Goal: Communication & Community: Participate in discussion

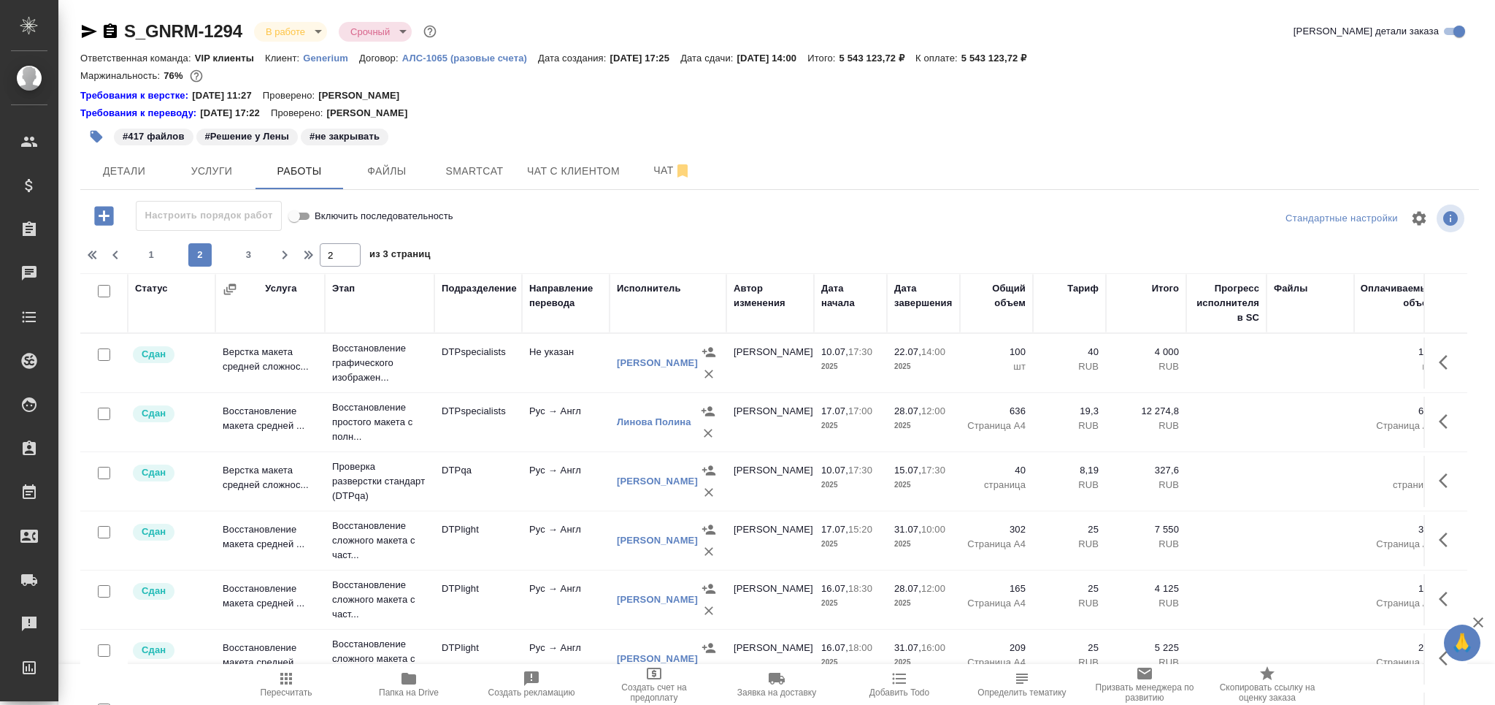
scroll to position [1081, 0]
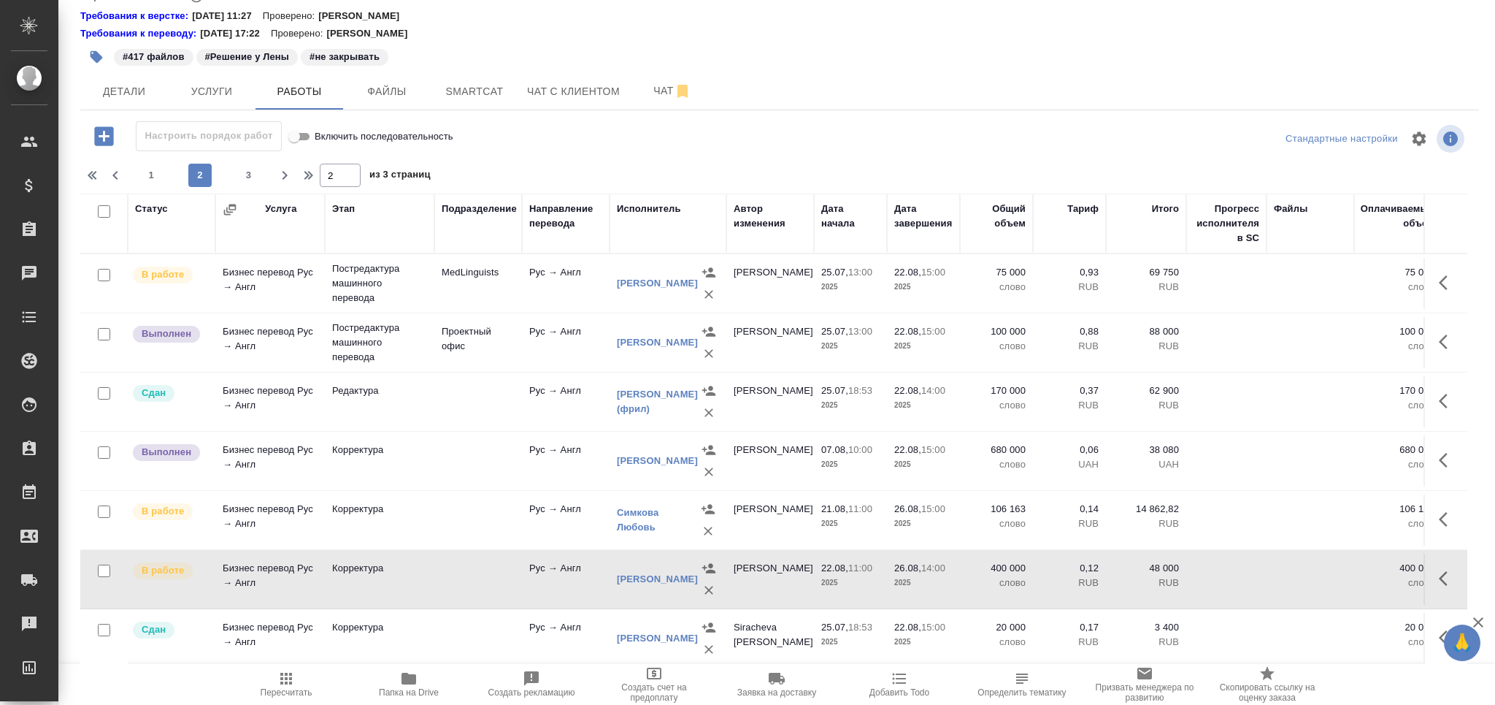
click at [290, 680] on icon "button" at bounding box center [286, 678] width 12 height 12
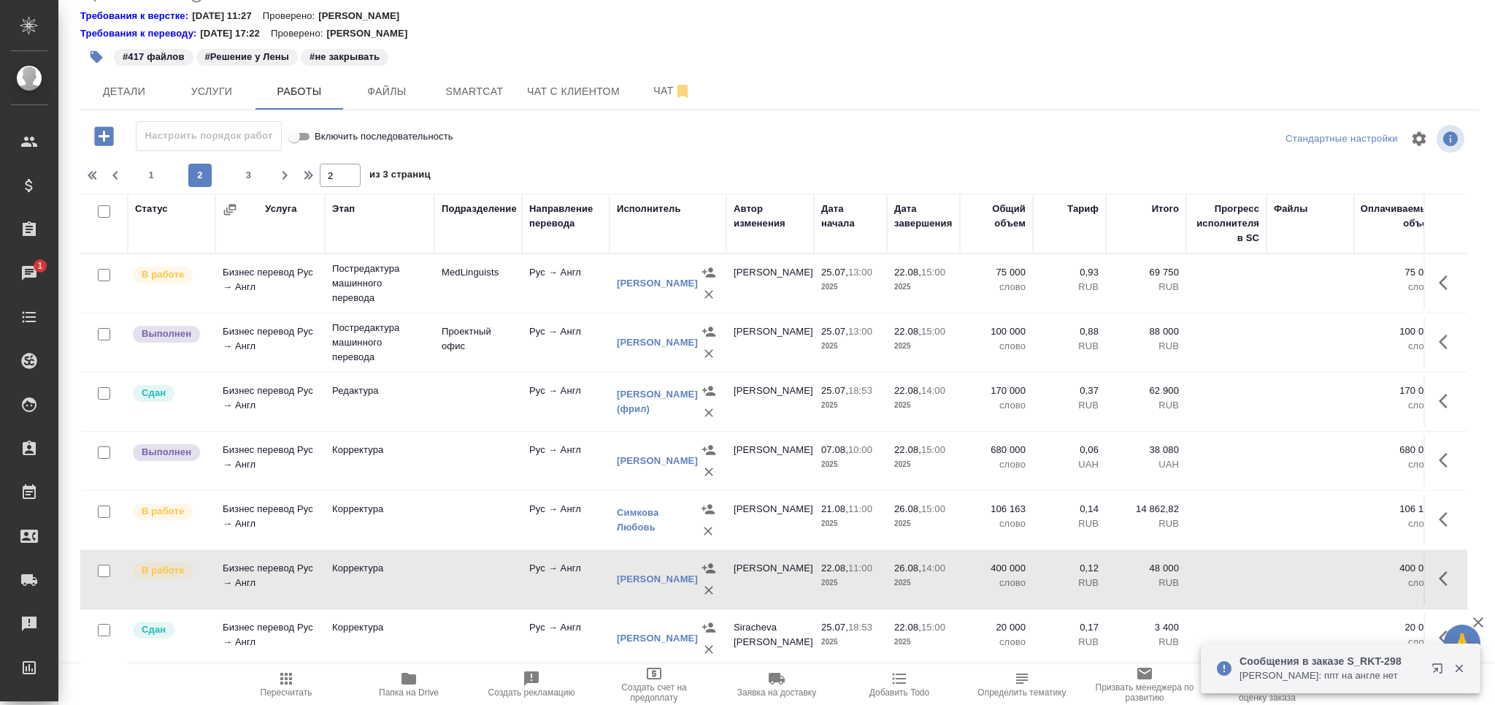
scroll to position [0, 0]
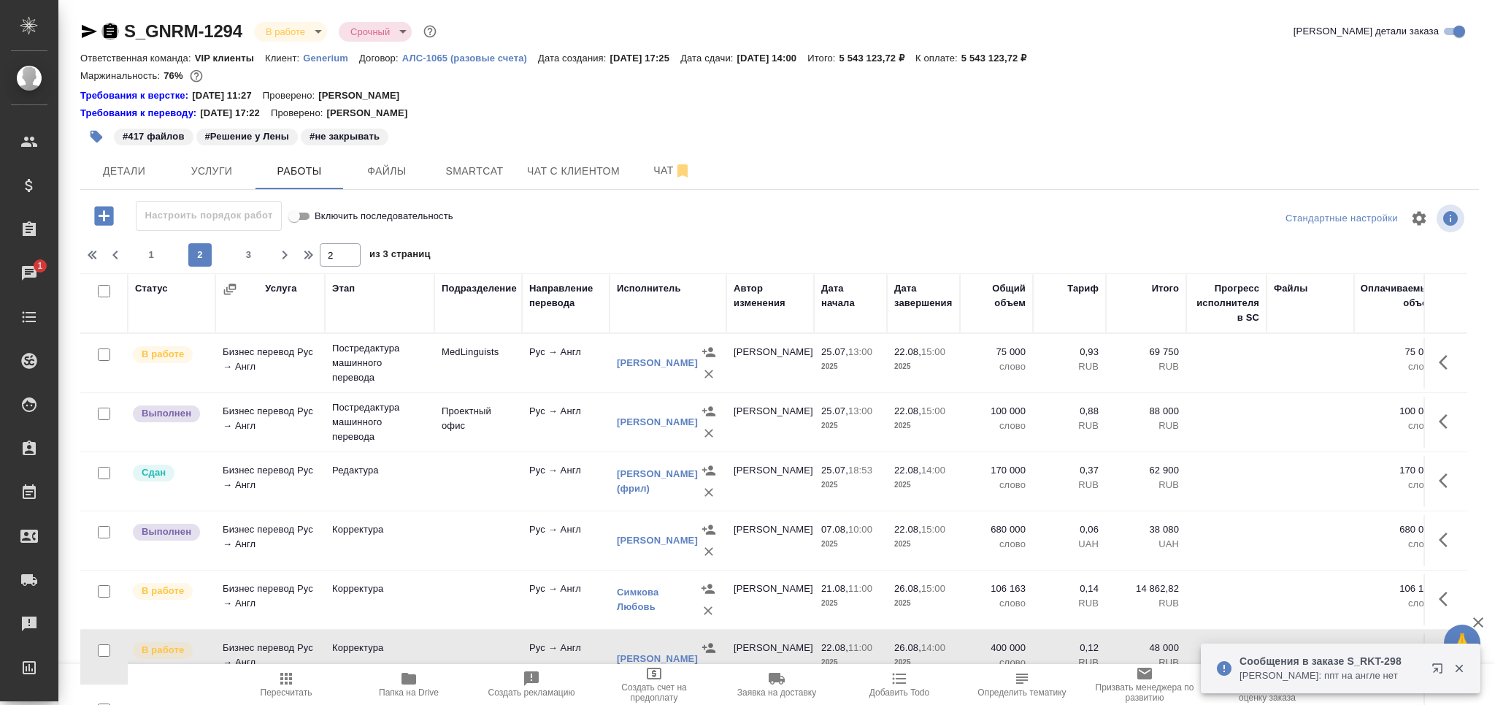
click at [113, 28] on icon "button" at bounding box center [110, 32] width 18 height 18
click at [110, 29] on icon "button" at bounding box center [110, 30] width 13 height 15
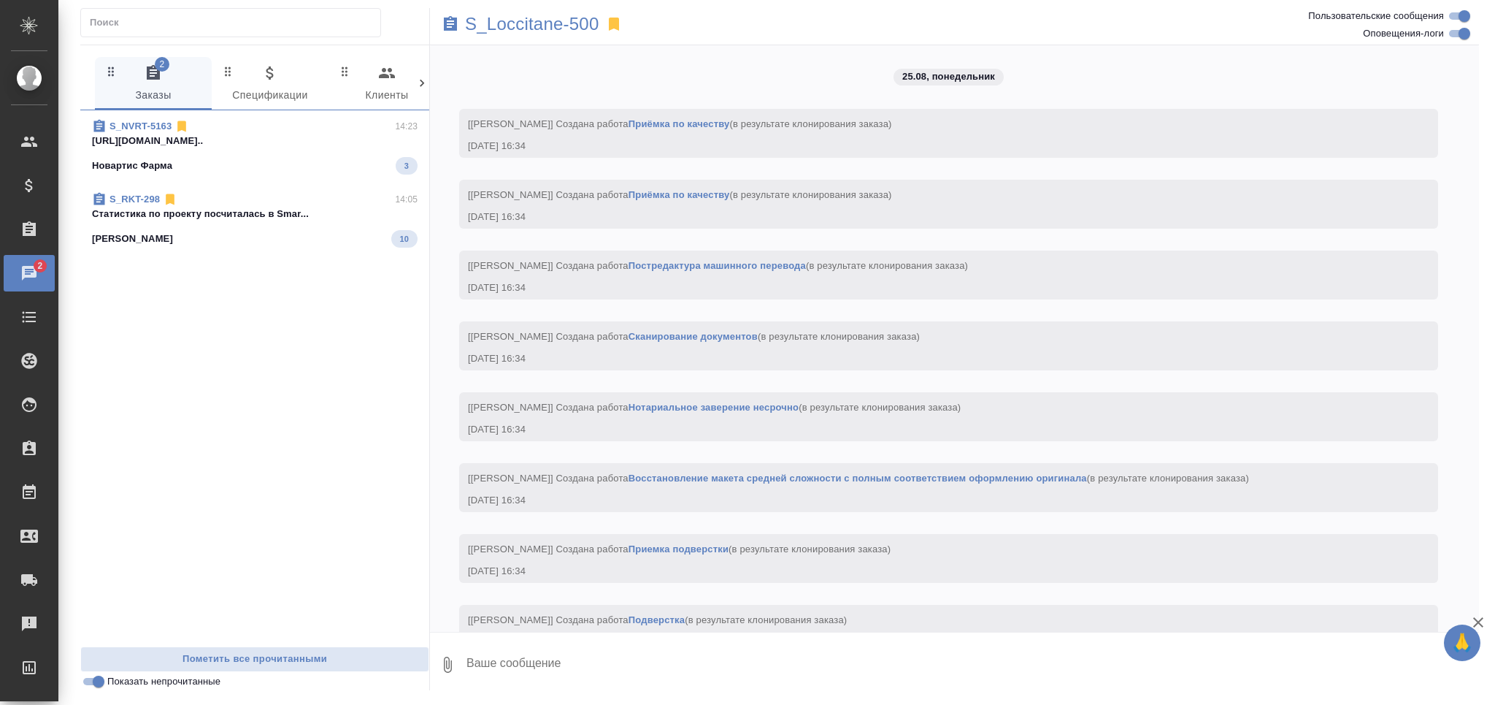
scroll to position [4351, 0]
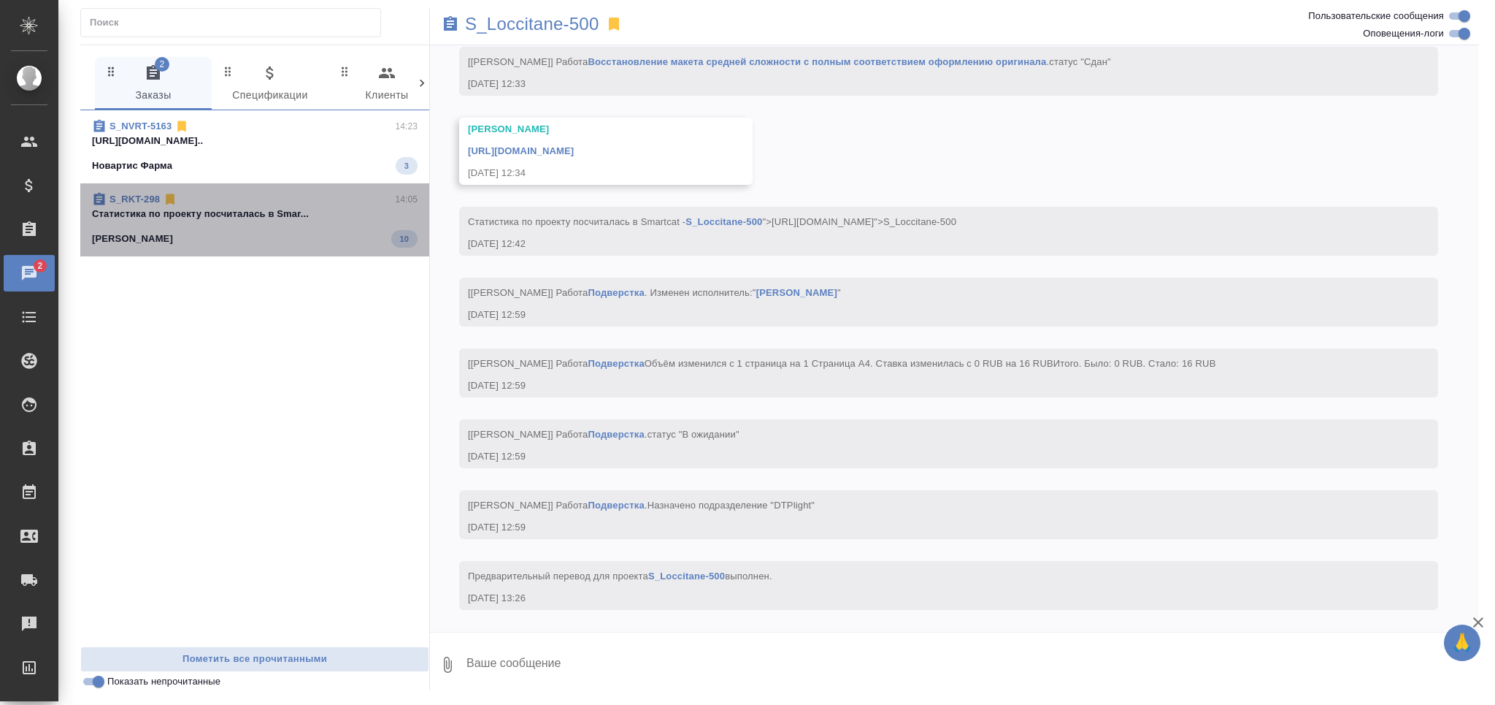
click at [247, 234] on div "Рекитт Бенкизер Хэлскэр 10" at bounding box center [255, 239] width 326 height 18
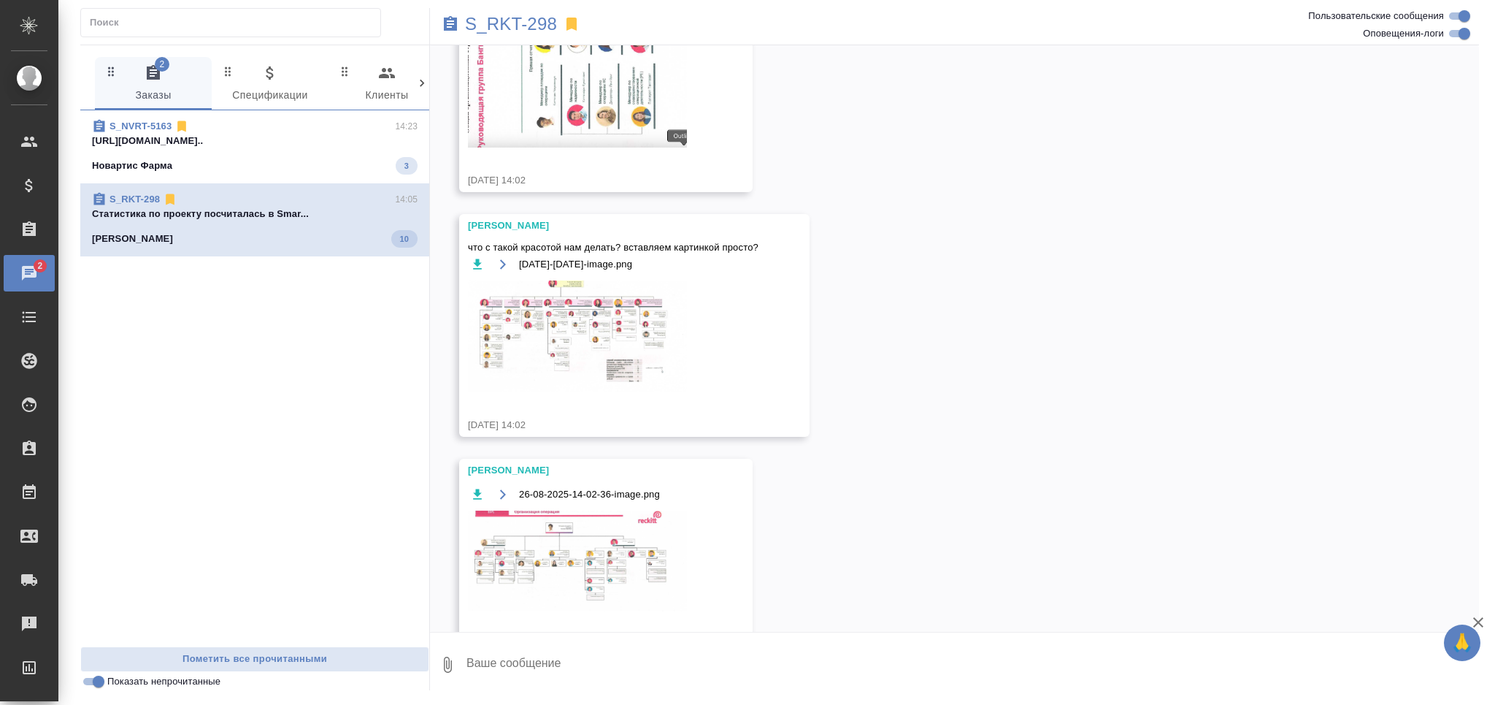
scroll to position [1299, 0]
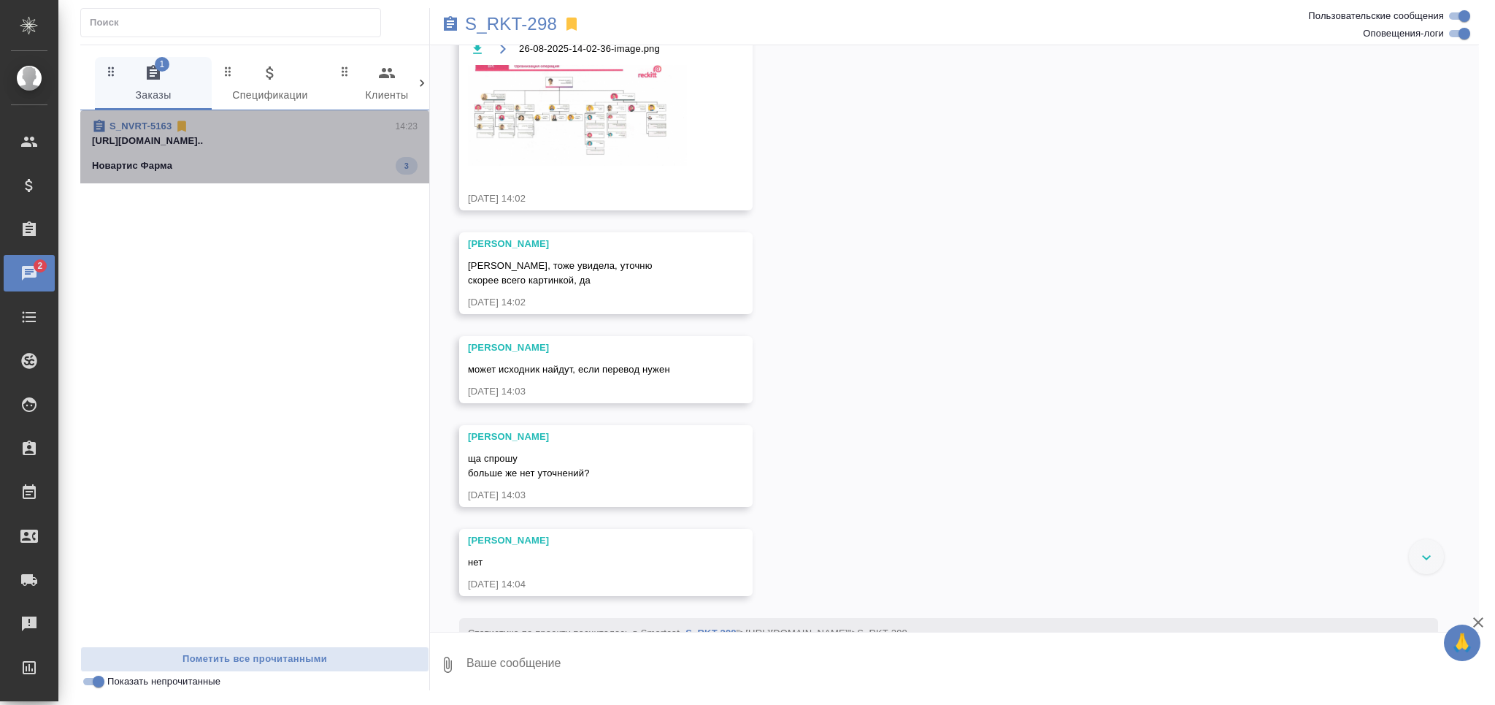
click at [224, 156] on span "S_NVRT-5163 14:23 https://drive.awatera.com/apps/files/fil... Новартис Фарма 3" at bounding box center [255, 146] width 326 height 55
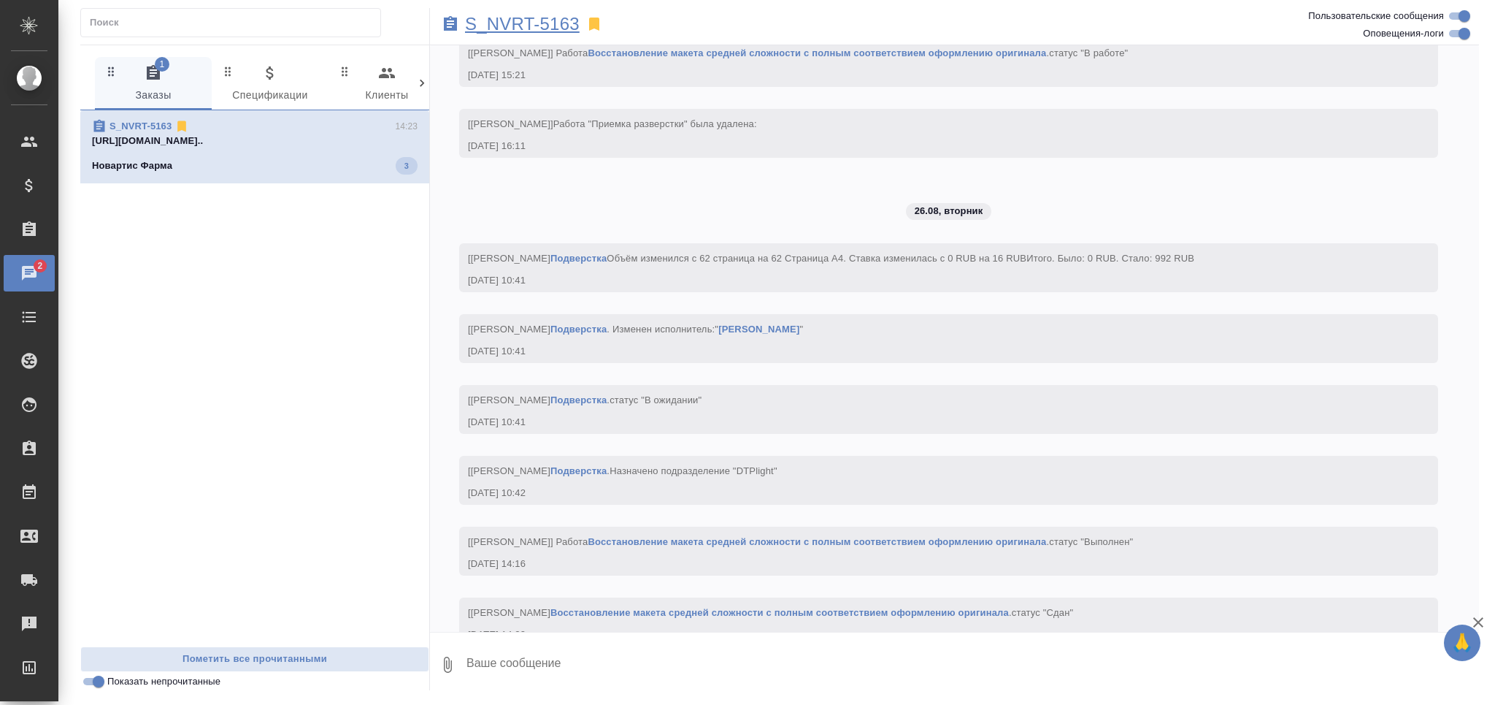
scroll to position [4583, 0]
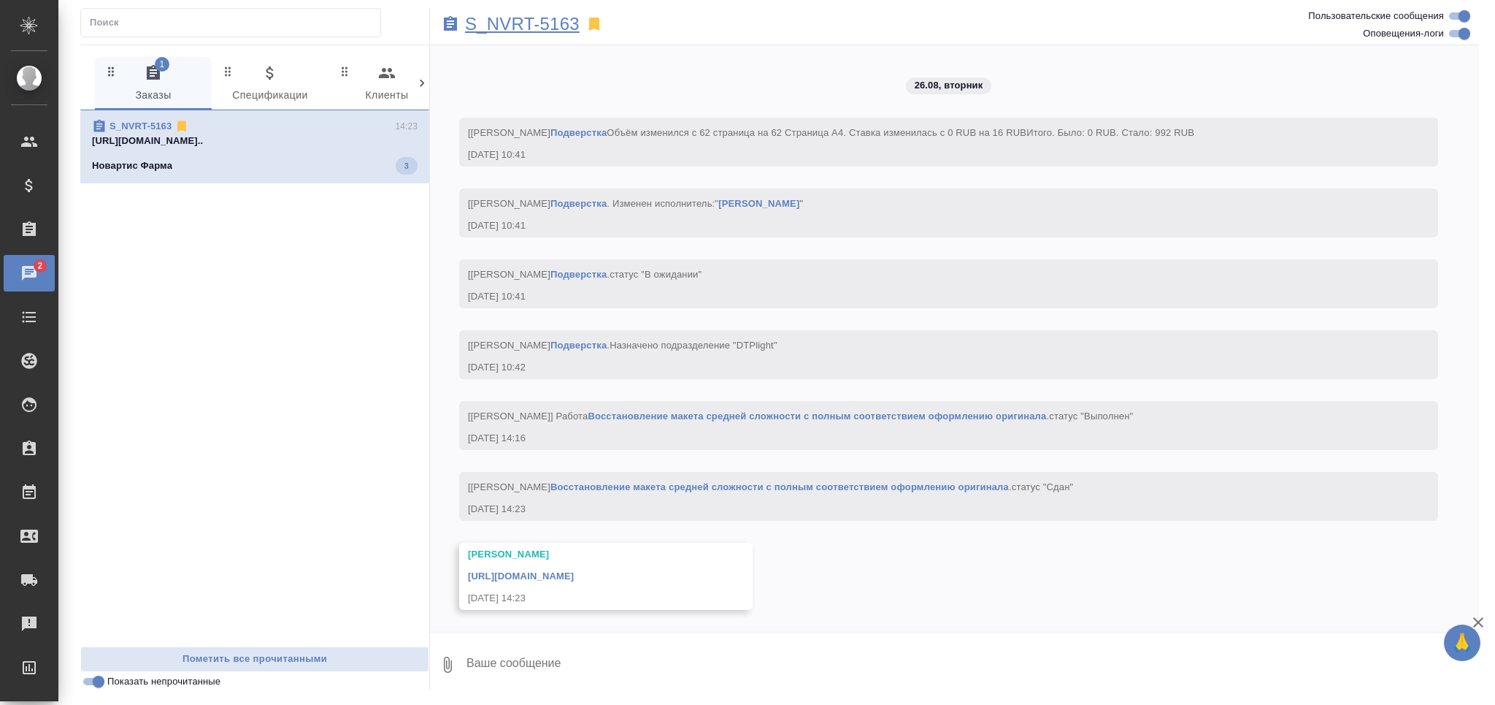
click at [513, 20] on p "S_NVRT-5163" at bounding box center [522, 24] width 115 height 15
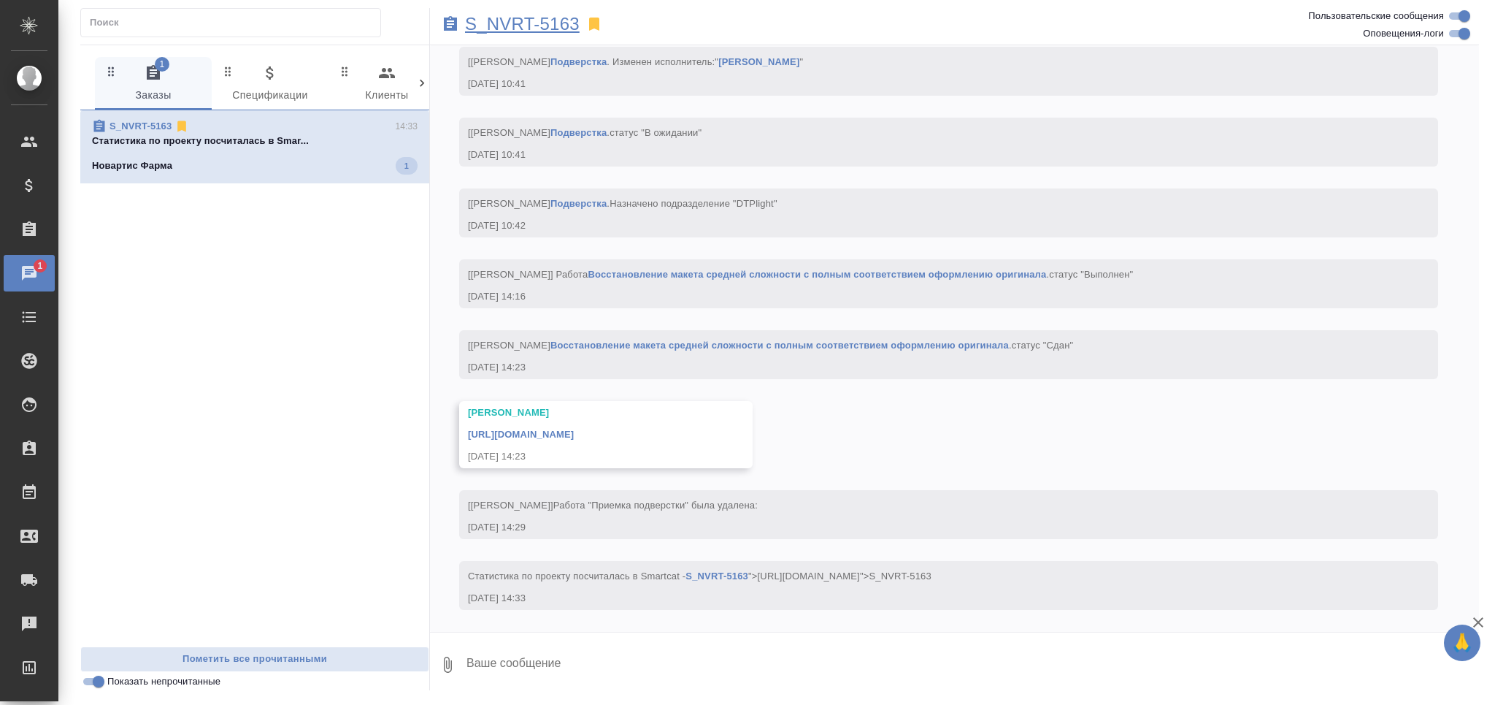
scroll to position [4796, 0]
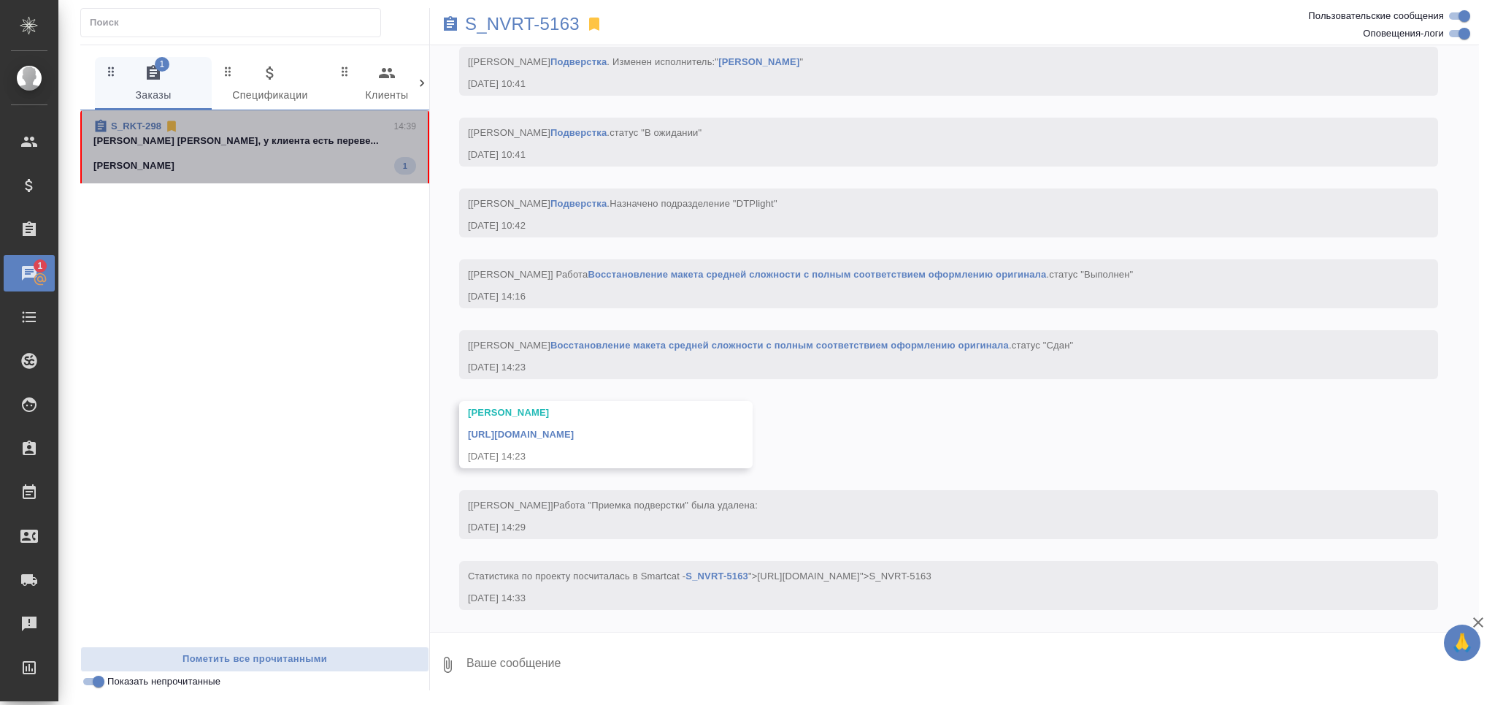
click at [324, 155] on span "S_RKT-298 14:39 Грабко Мария Маша, у клиента есть переве... Рекитт Бенкизер Хэл…" at bounding box center [254, 146] width 323 height 55
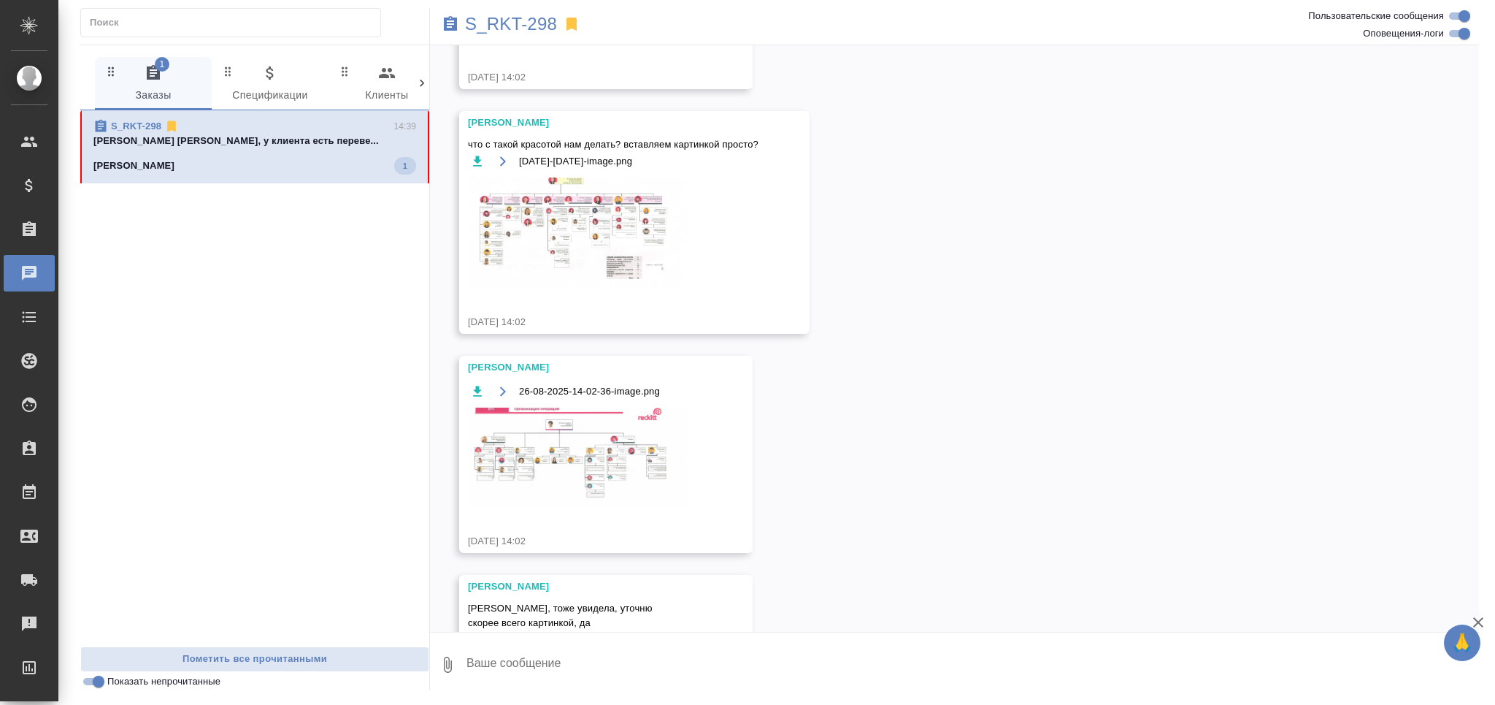
scroll to position [1503, 0]
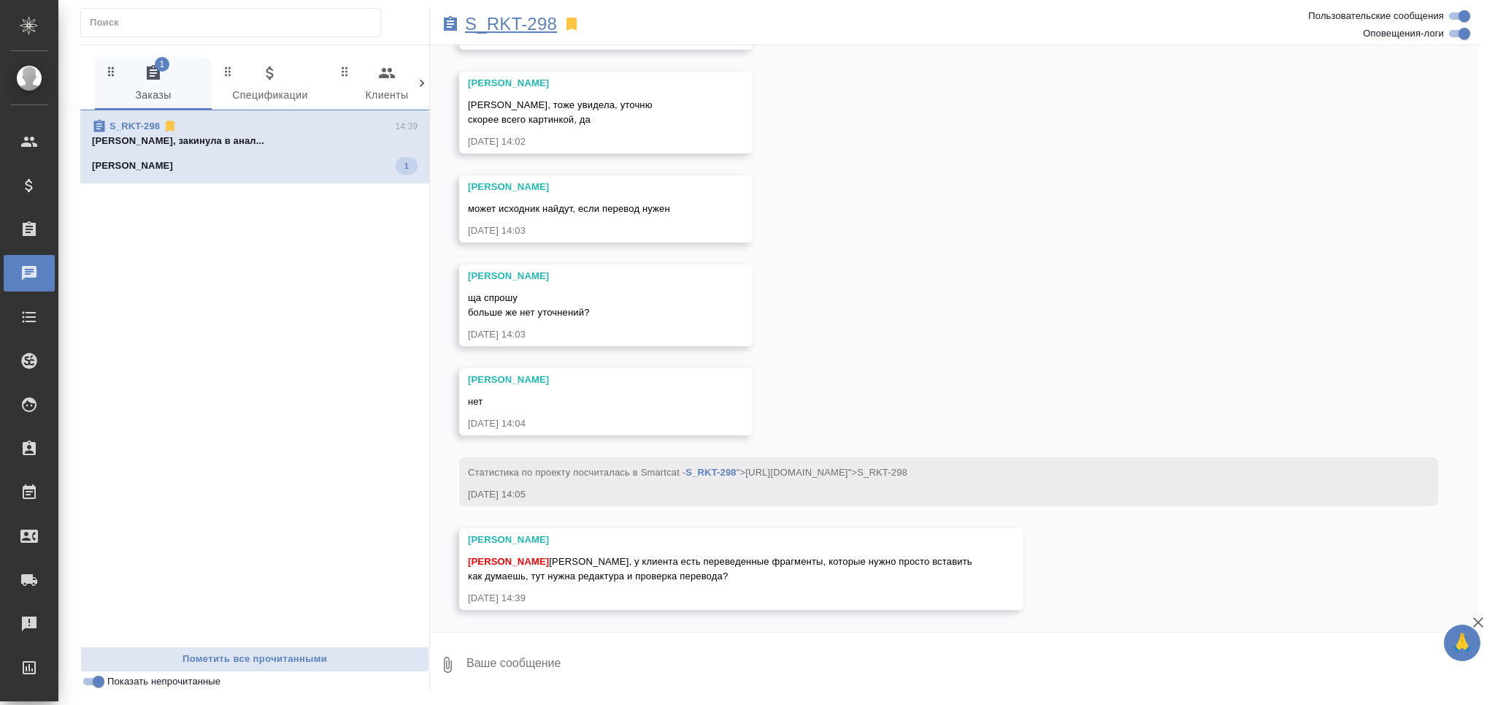
click at [532, 28] on p "S_RKT-298" at bounding box center [511, 24] width 92 height 15
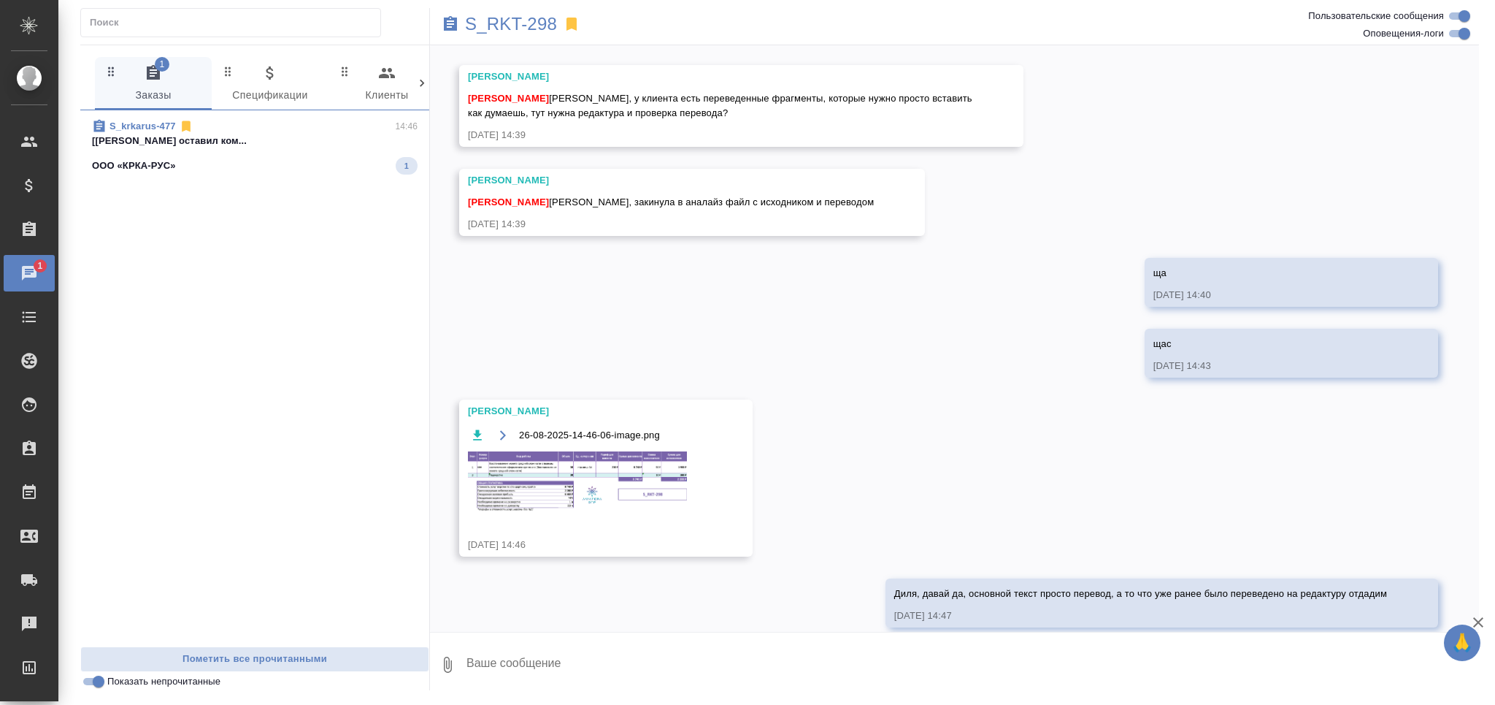
click at [223, 143] on p "[Звержановская Диана] Клиент оставил ком..." at bounding box center [255, 141] width 326 height 15
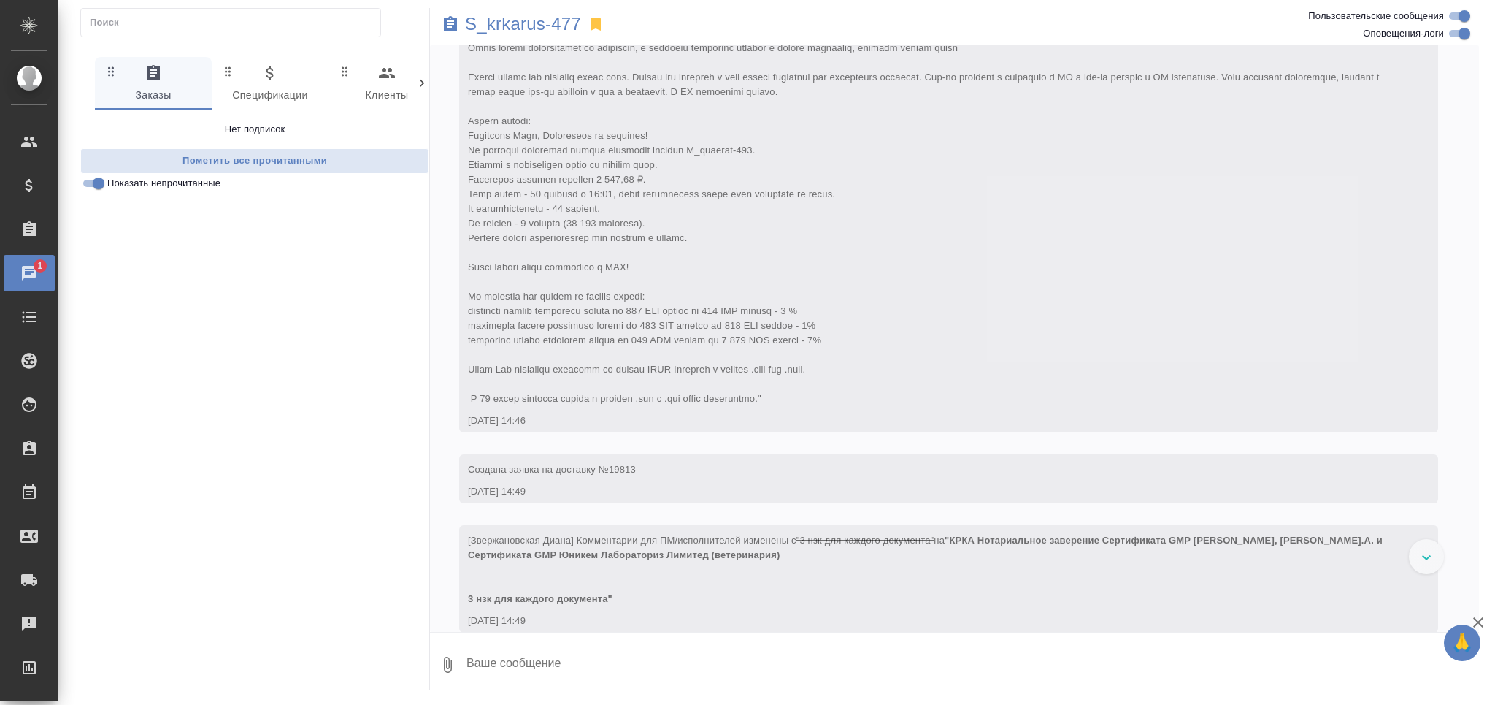
scroll to position [448, 0]
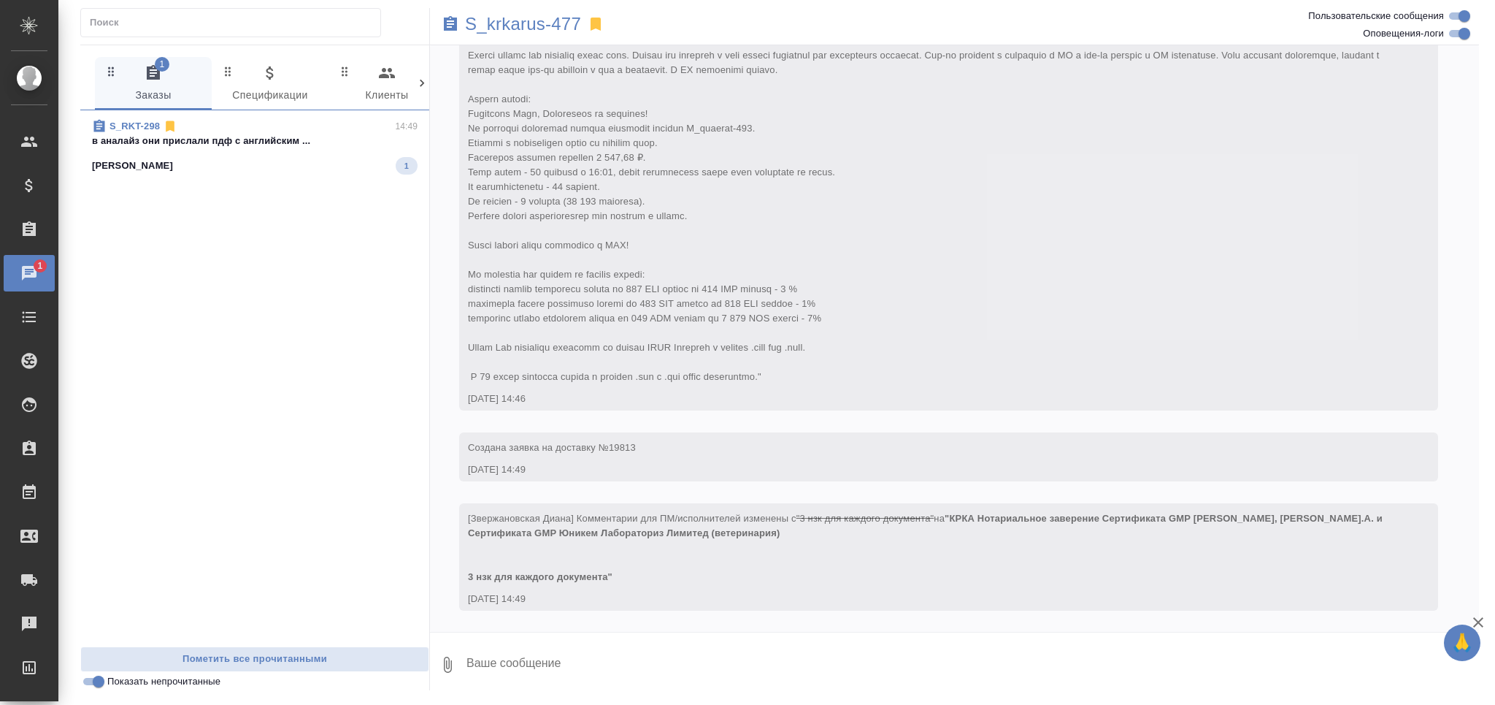
click at [238, 154] on span "S_RKT-298 14:49 в аналайз они прислали пдф с английским ... Рекитт Бенкизер Хэл…" at bounding box center [255, 146] width 326 height 55
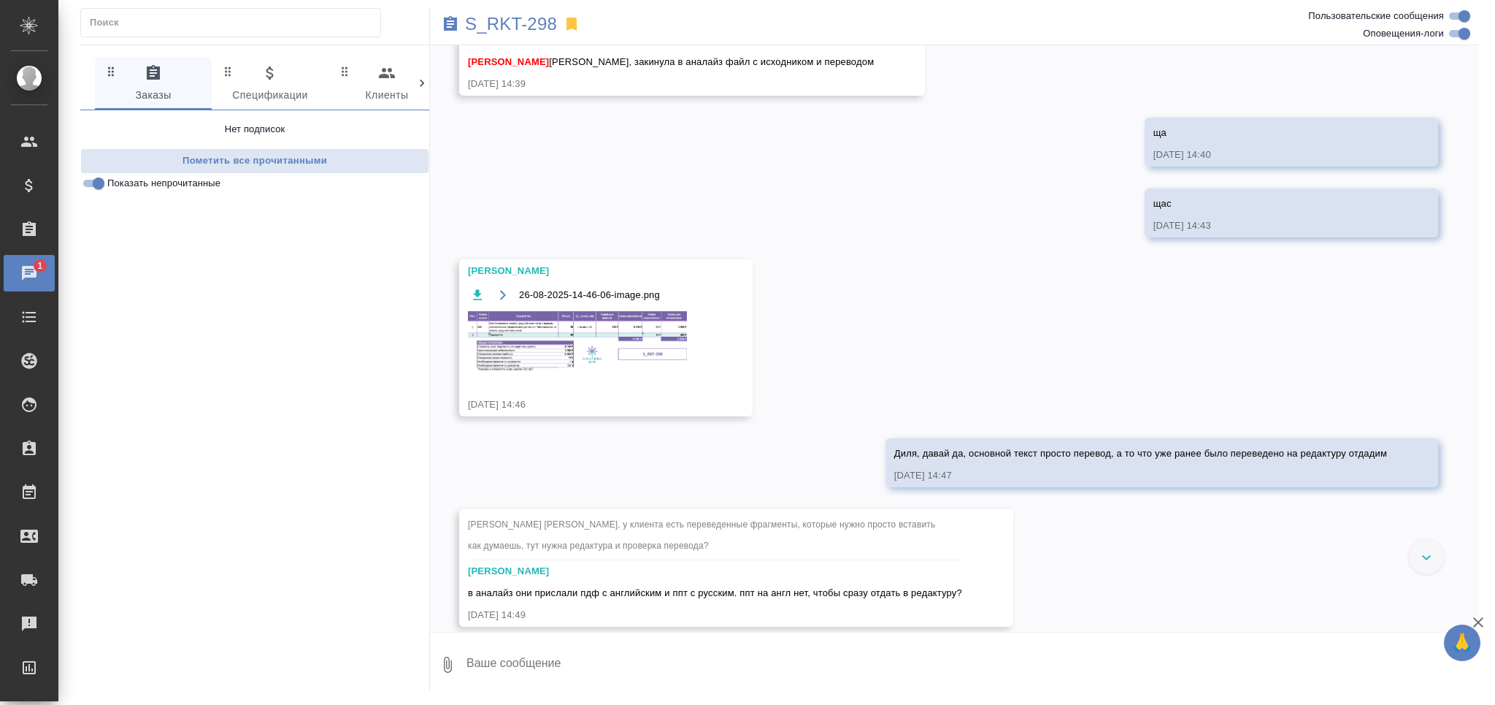
scroll to position [2122, 0]
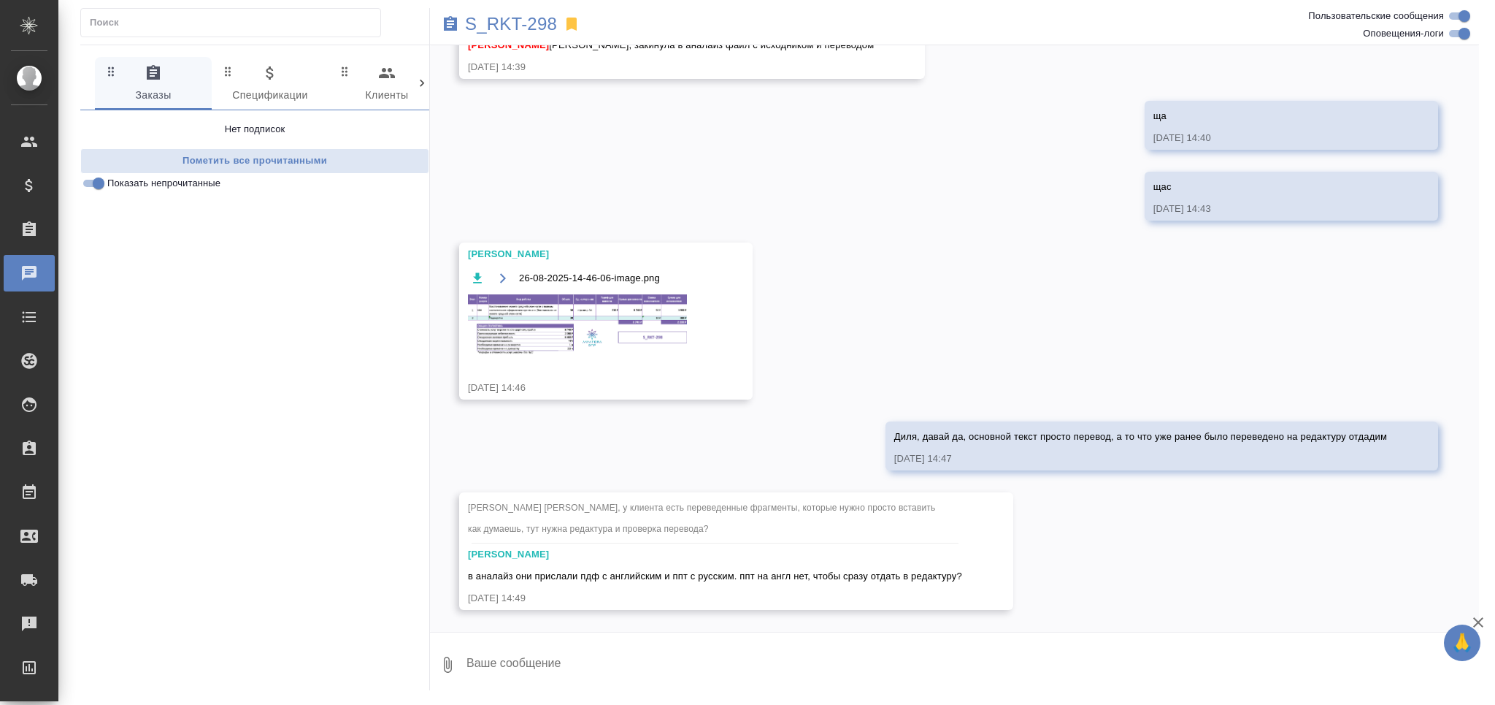
click at [612, 673] on textarea at bounding box center [972, 665] width 1014 height 50
type textarea "это хороший вопрос, можно спросить у клиента"
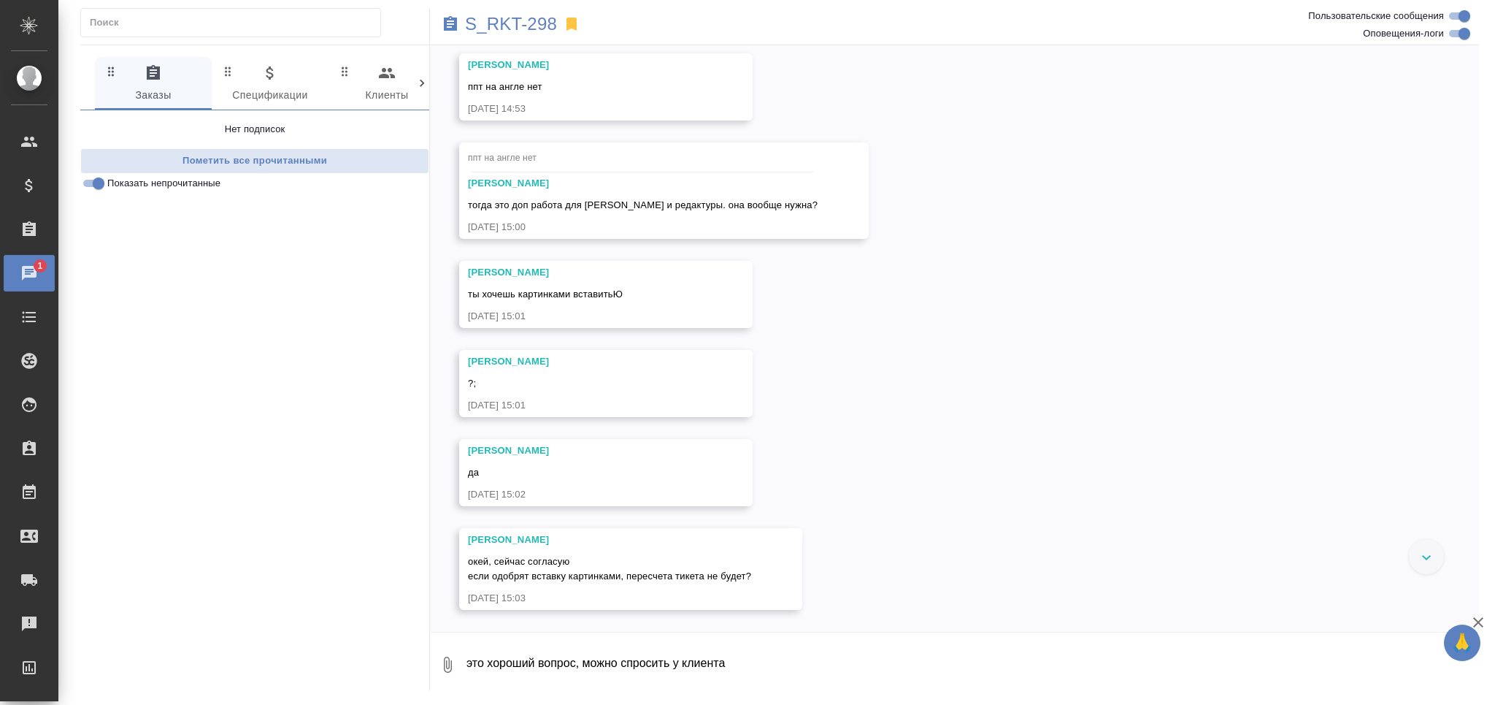
scroll to position [2771, 0]
type textarea "ну если их перевод только устраивает предыдущий, и мы его не редачим, да?? Тогд…"
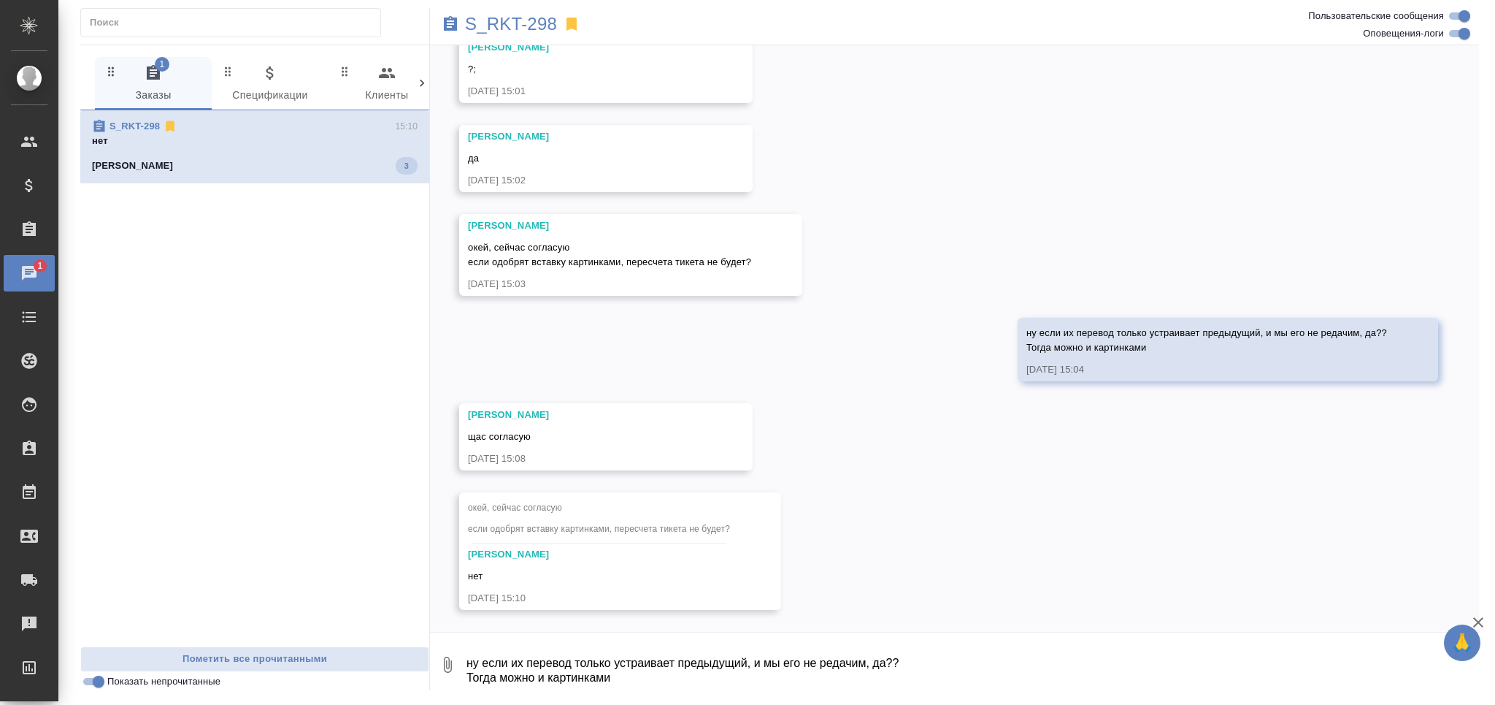
scroll to position [3086, 0]
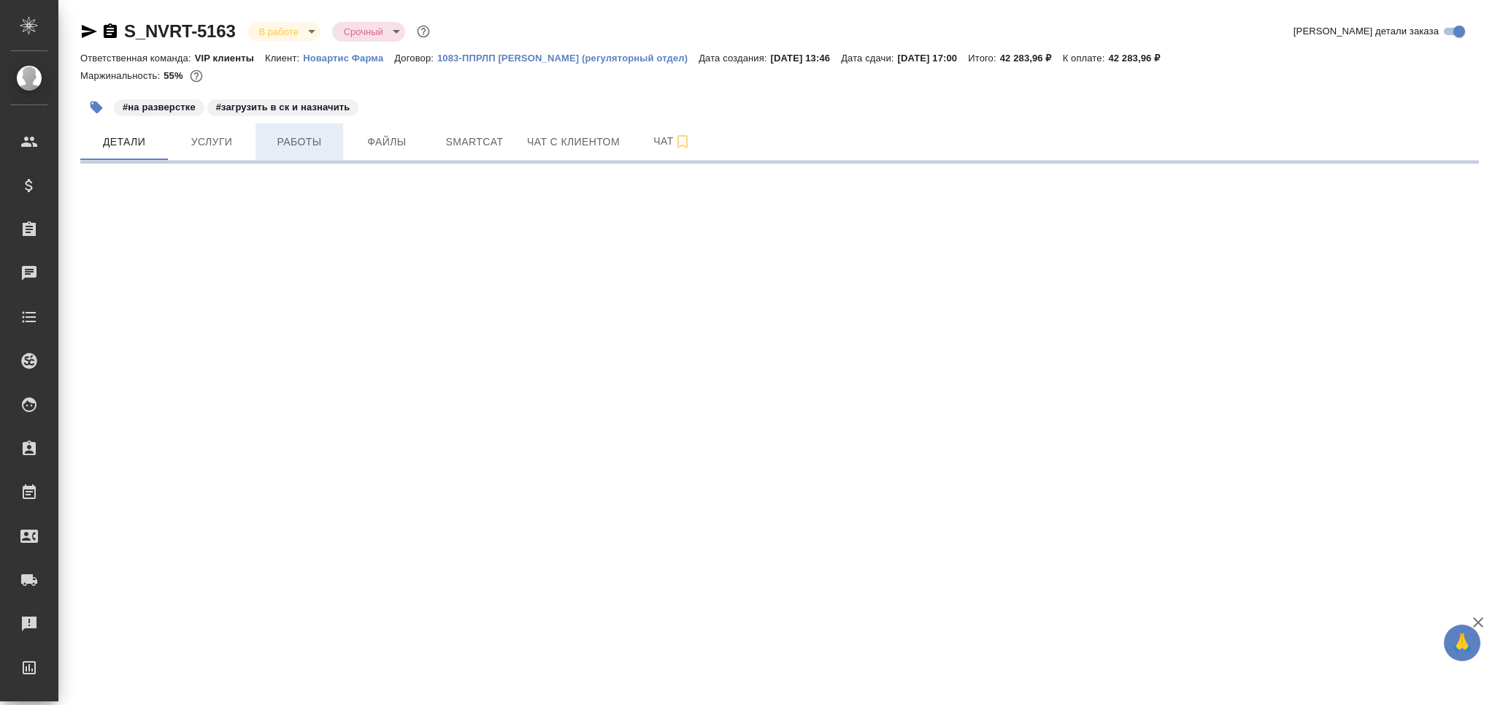
select select "RU"
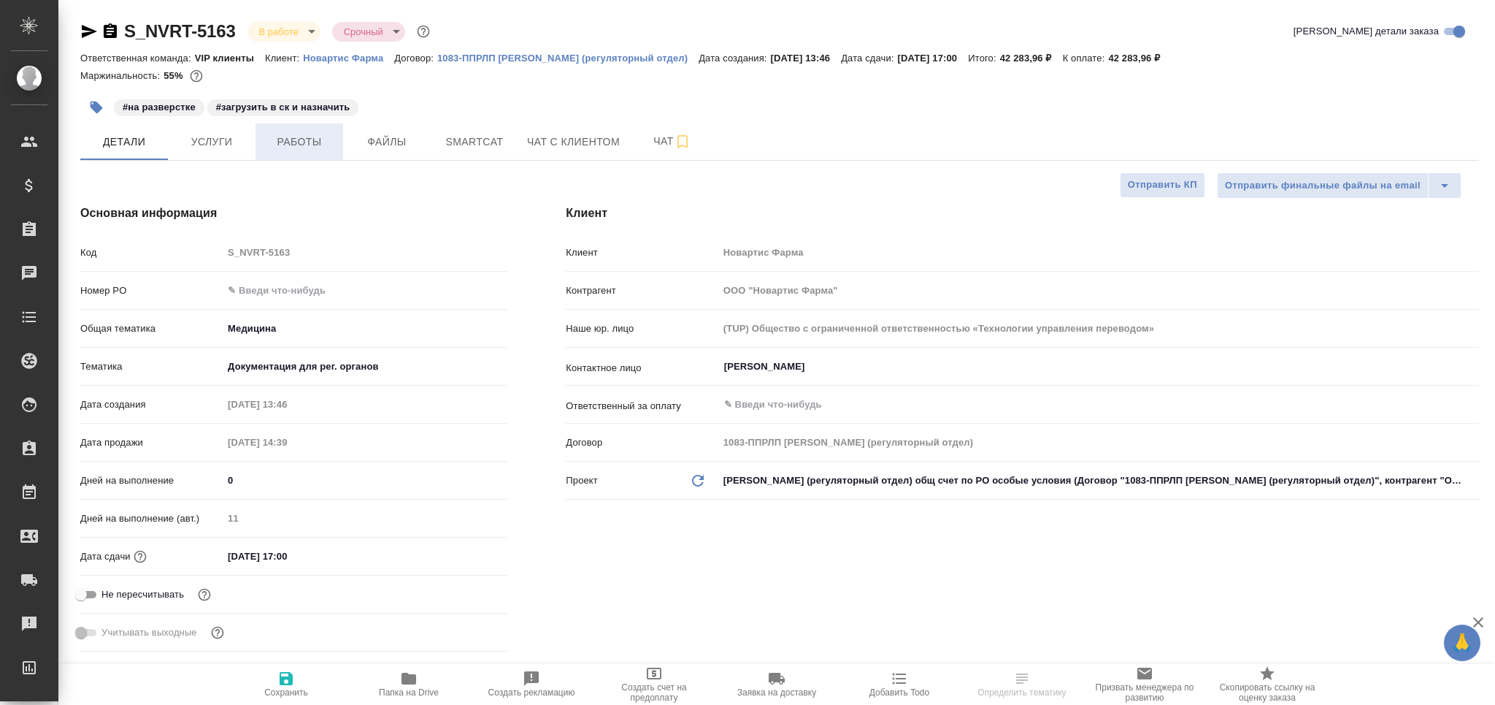
type textarea "x"
click at [288, 150] on span "Работы" at bounding box center [299, 142] width 70 height 18
type textarea "x"
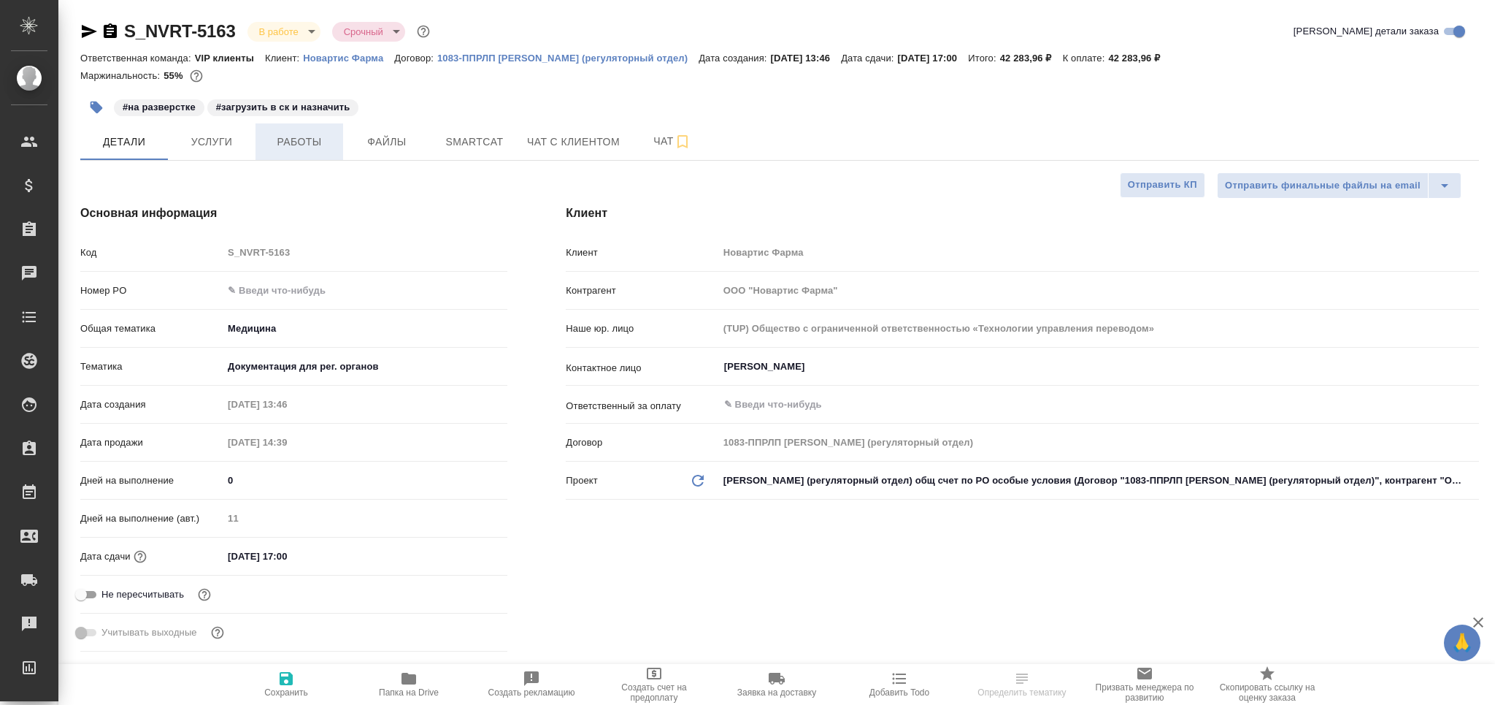
type textarea "x"
type input "[PERSON_NAME]"
type input "Комаров Роман"
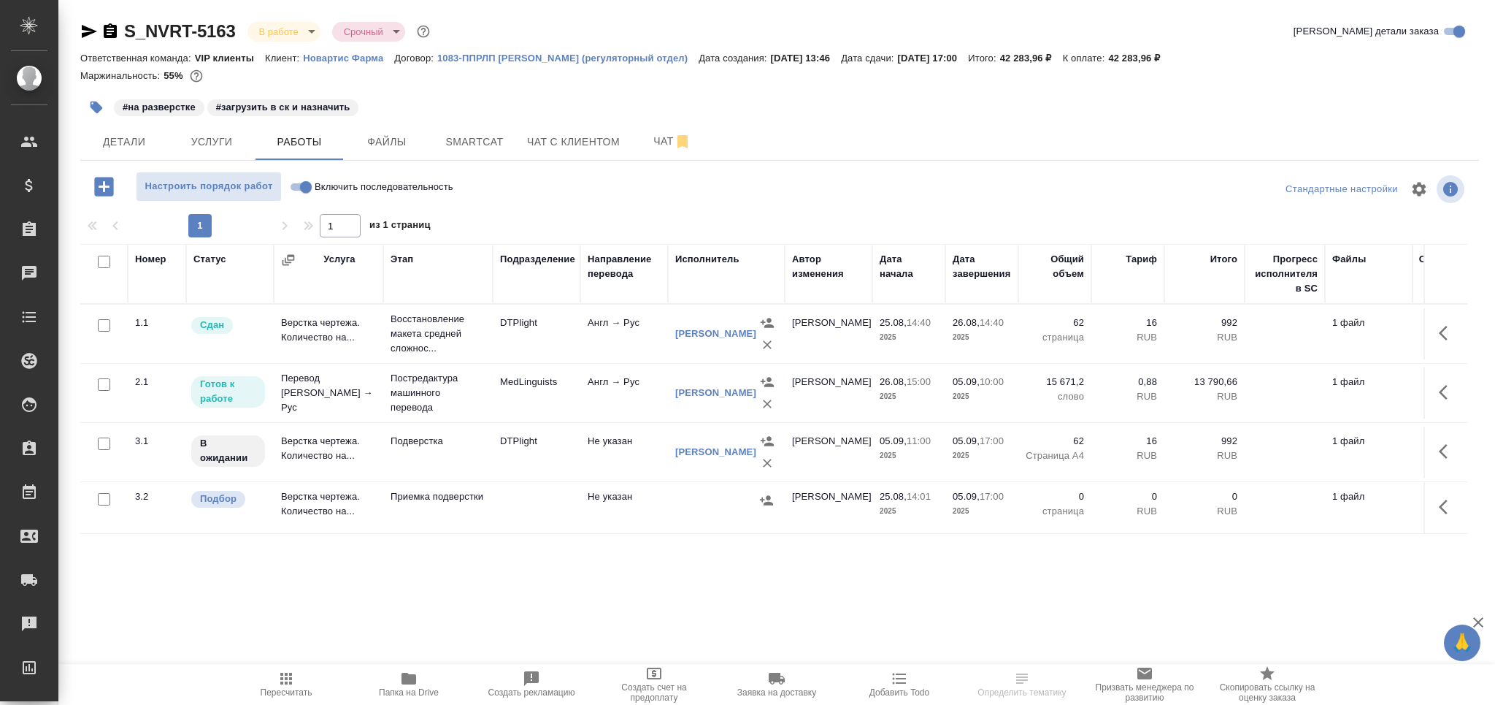
click at [105, 499] on input "checkbox" at bounding box center [104, 499] width 12 height 12
checkbox input "true"
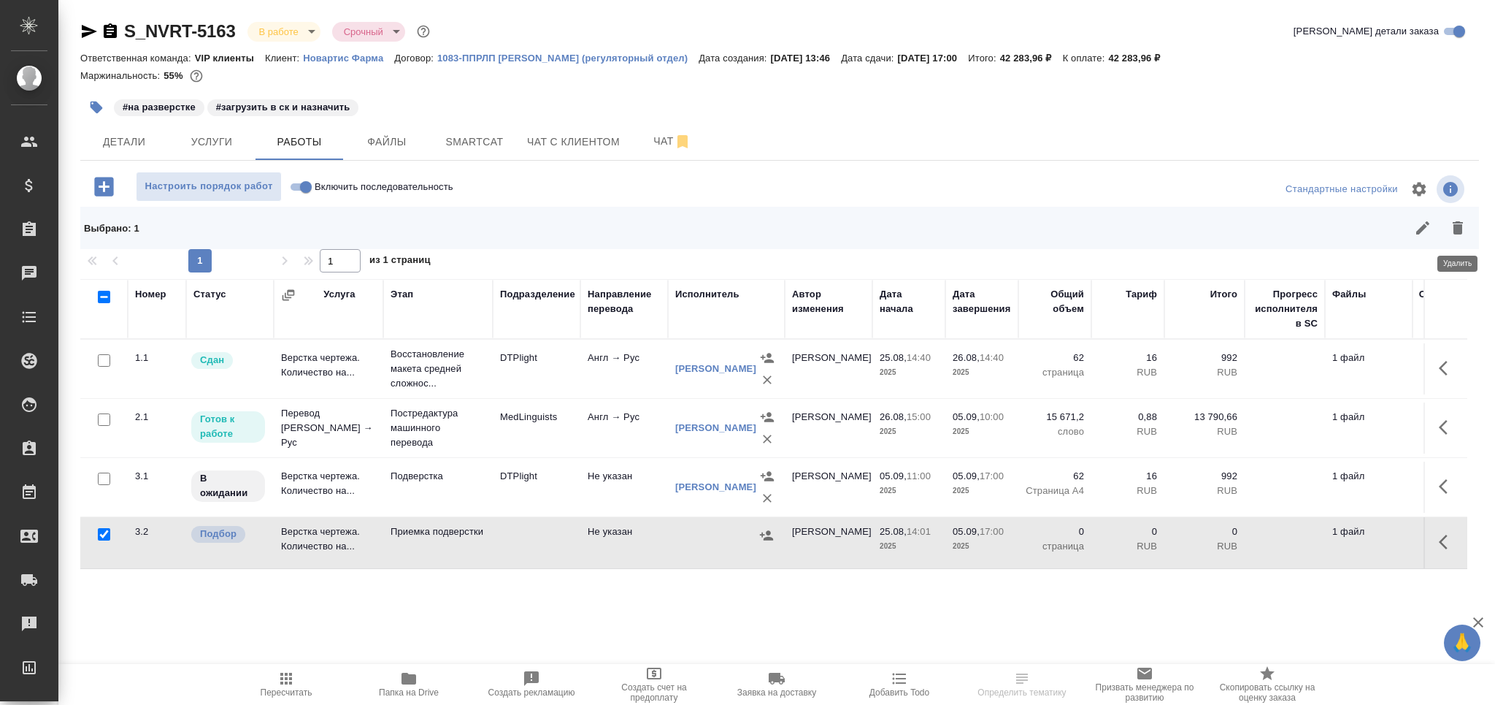
click at [1469, 231] on button "button" at bounding box center [1457, 227] width 35 height 35
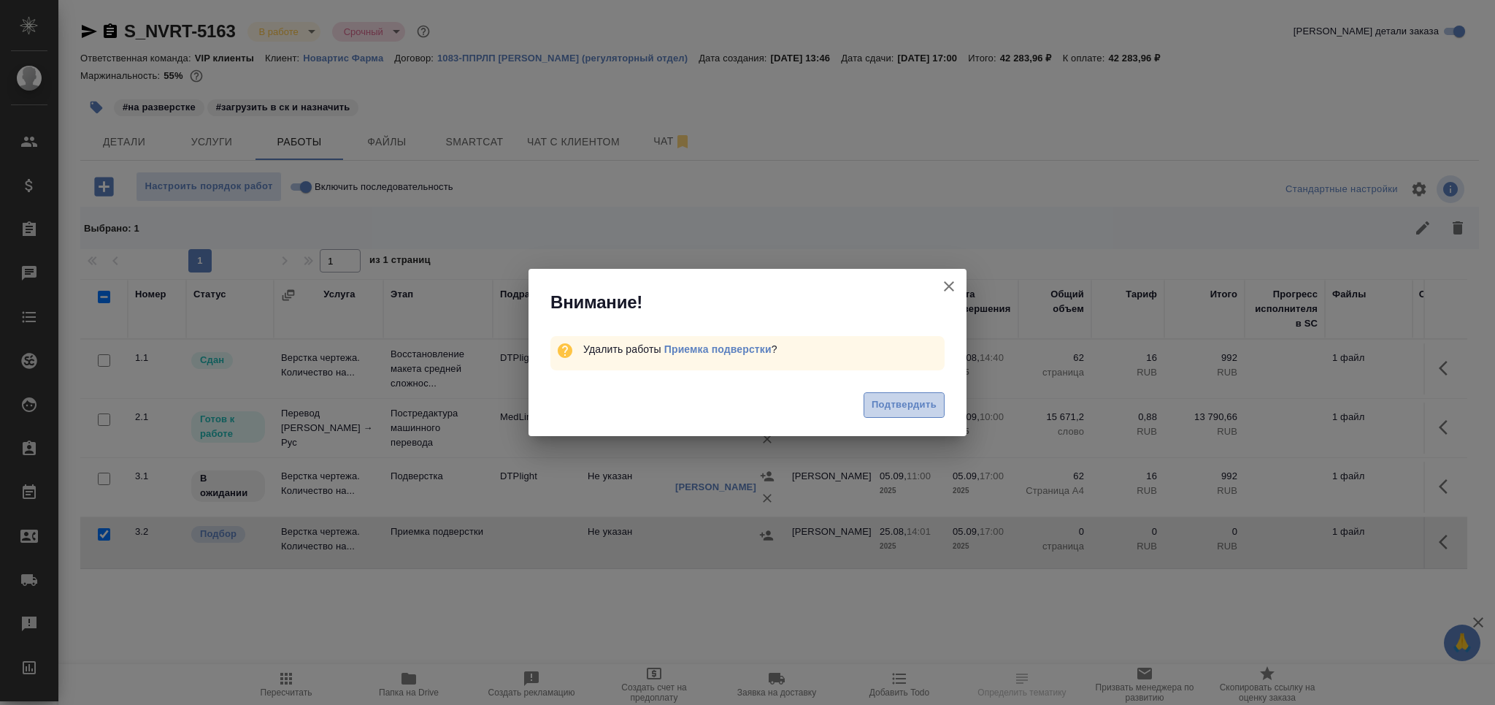
click at [906, 404] on span "Подтвердить" at bounding box center [904, 404] width 65 height 17
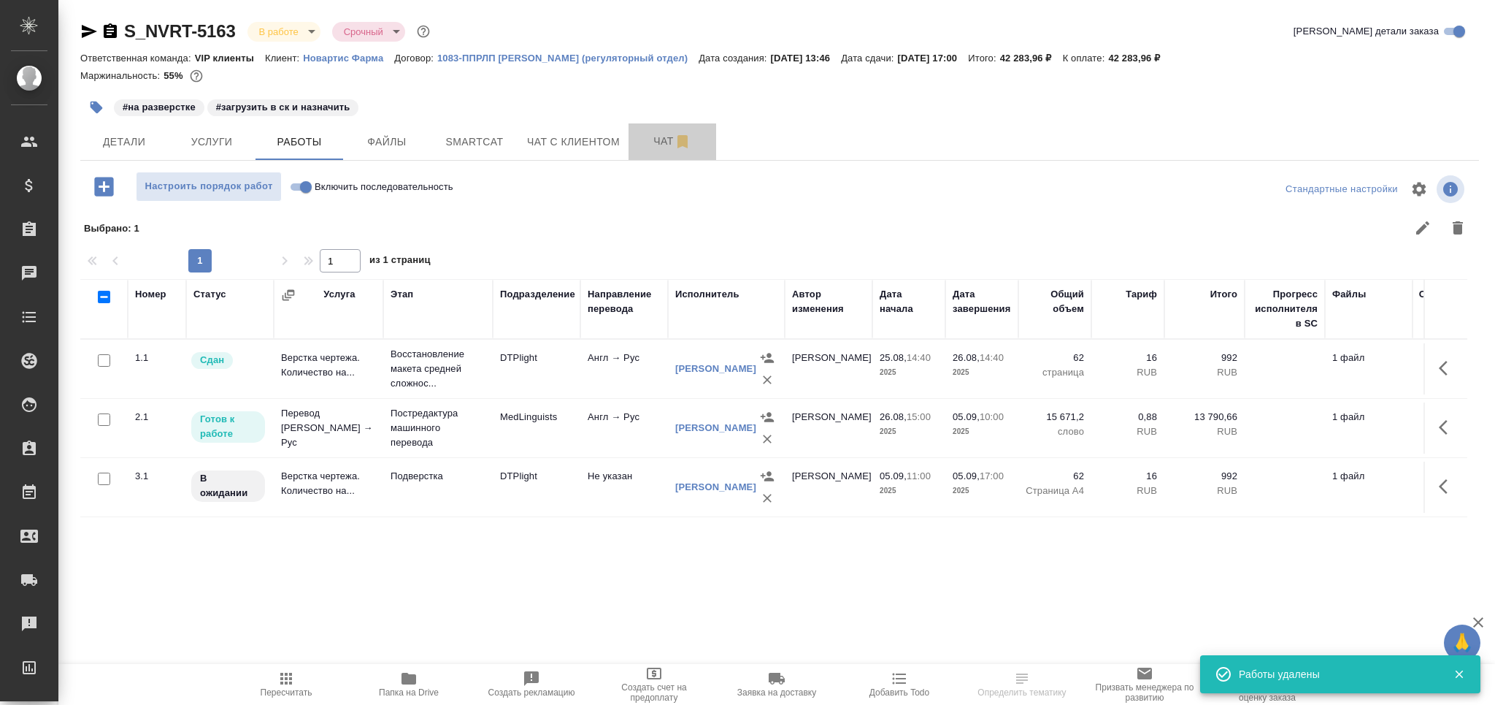
click at [659, 150] on button "Чат" at bounding box center [673, 141] width 88 height 37
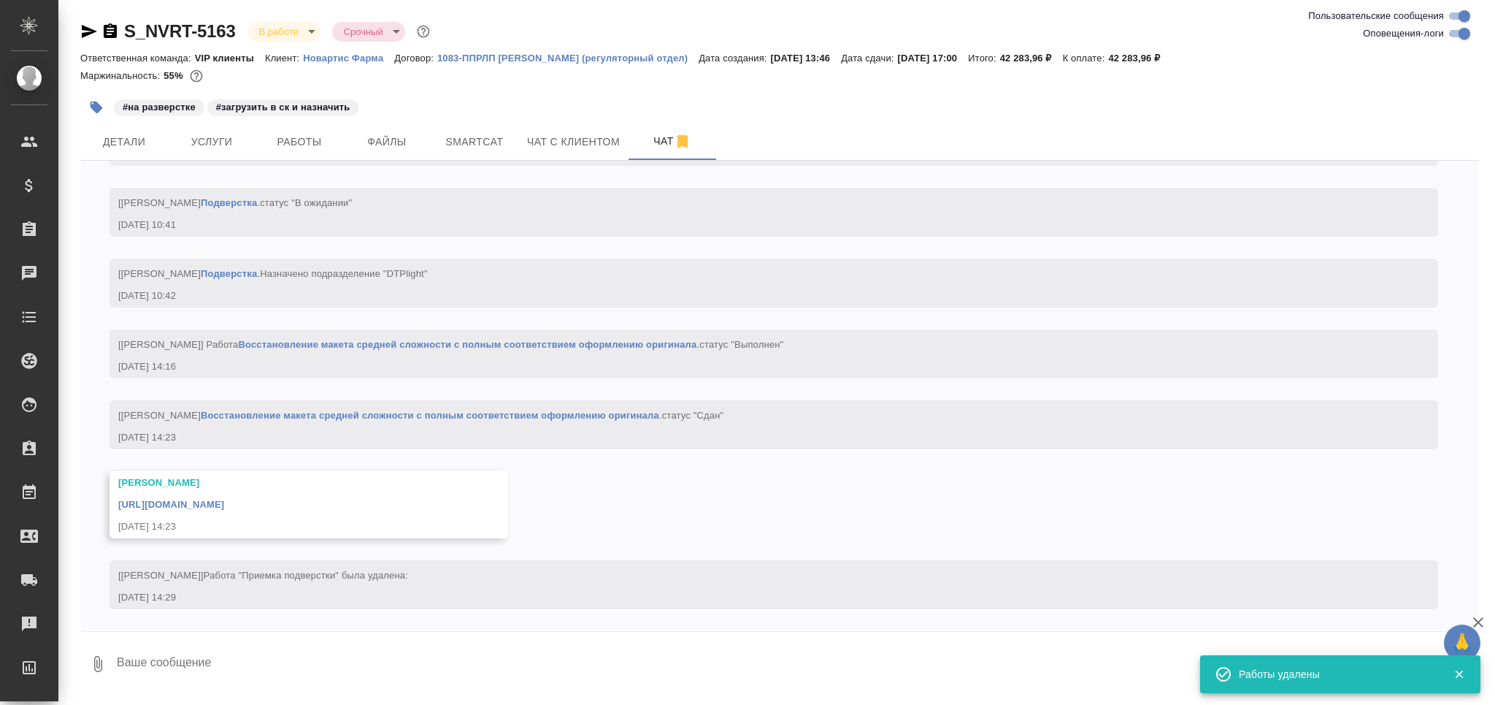
scroll to position [4769, 0]
click at [224, 507] on link "https://drive.awatera.com/apps/files/files/10190362?dir=/Shares/Novartos_Pharma…" at bounding box center [171, 504] width 106 height 11
click at [480, 134] on span "Smartcat" at bounding box center [475, 142] width 70 height 18
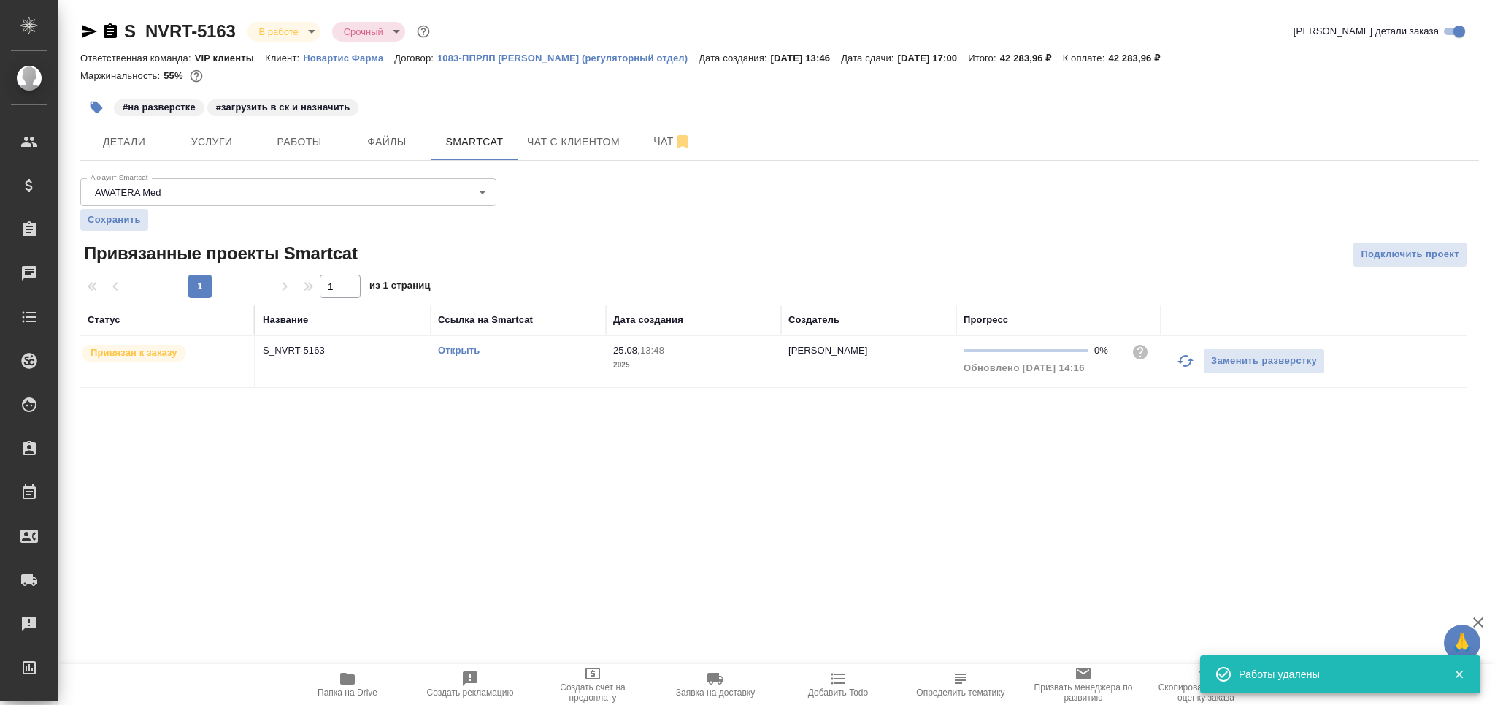
click at [479, 358] on td "Открыть" at bounding box center [518, 361] width 175 height 51
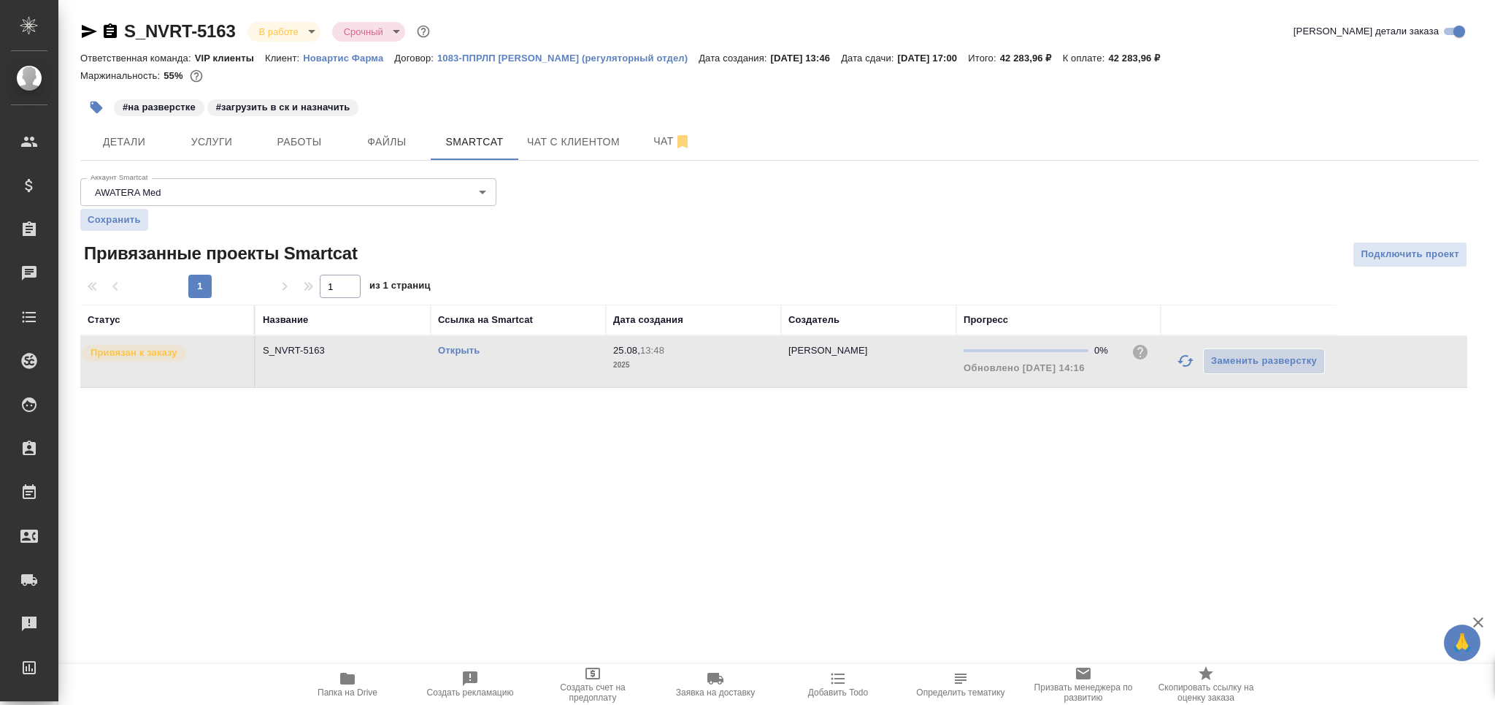
click at [464, 354] on link "Открыть" at bounding box center [459, 350] width 42 height 11
click at [107, 145] on span "Детали" at bounding box center [124, 142] width 70 height 18
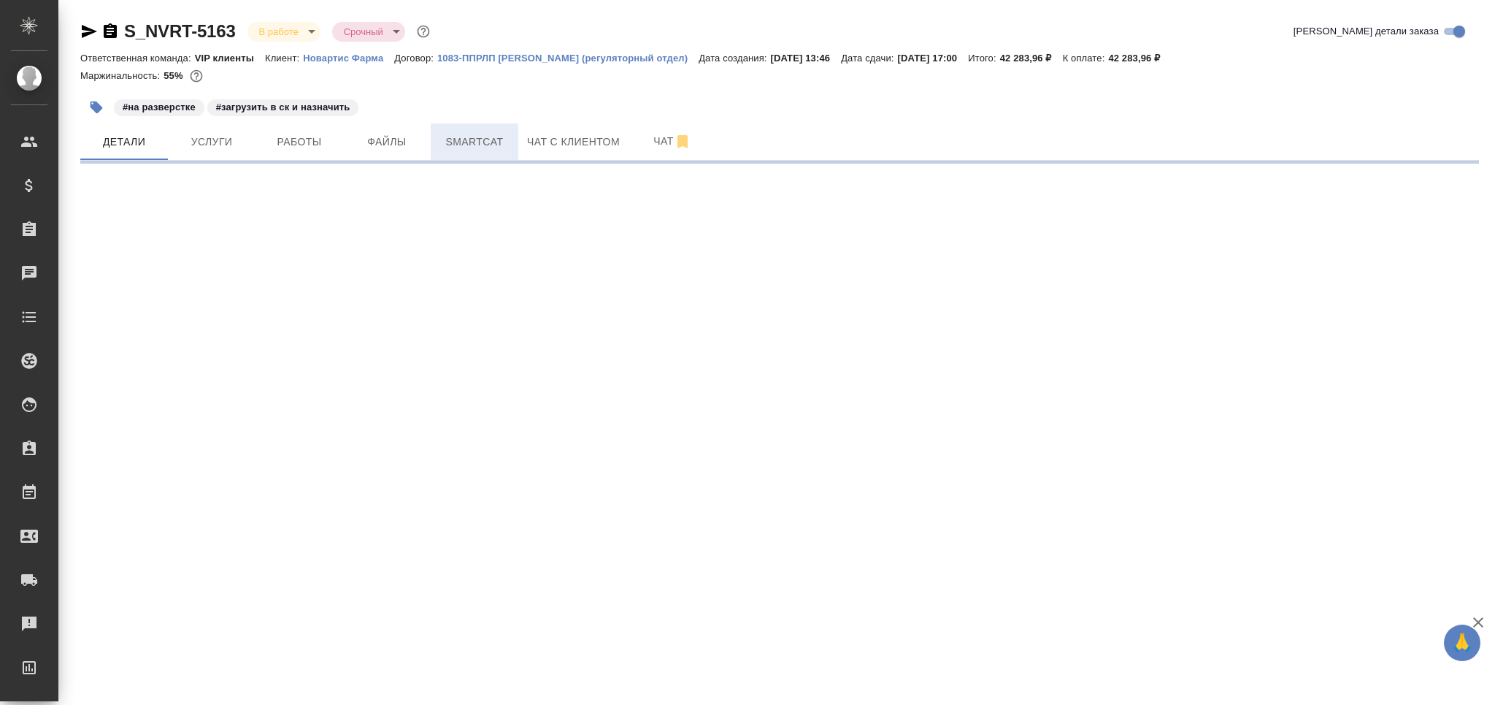
select select "RU"
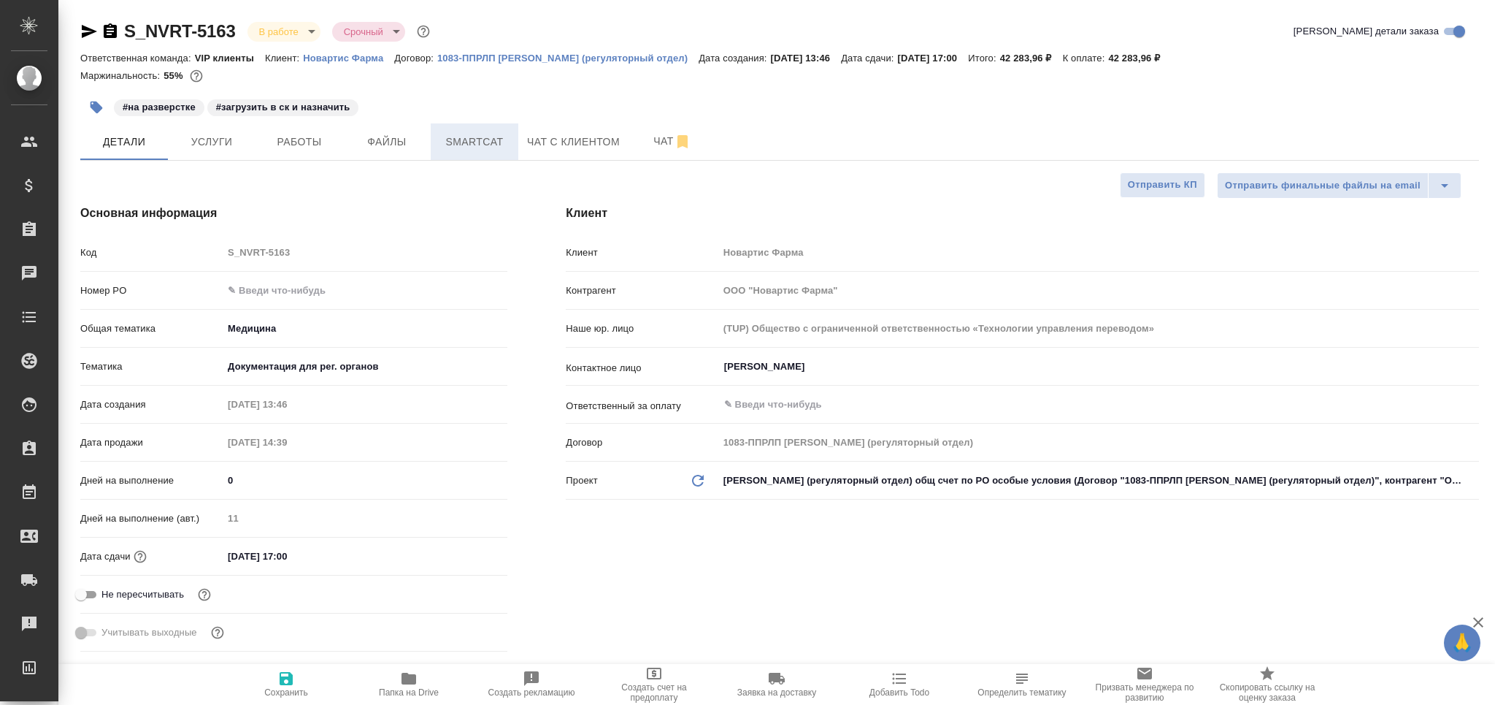
type textarea "x"
click at [486, 145] on span "Smartcat" at bounding box center [475, 142] width 70 height 18
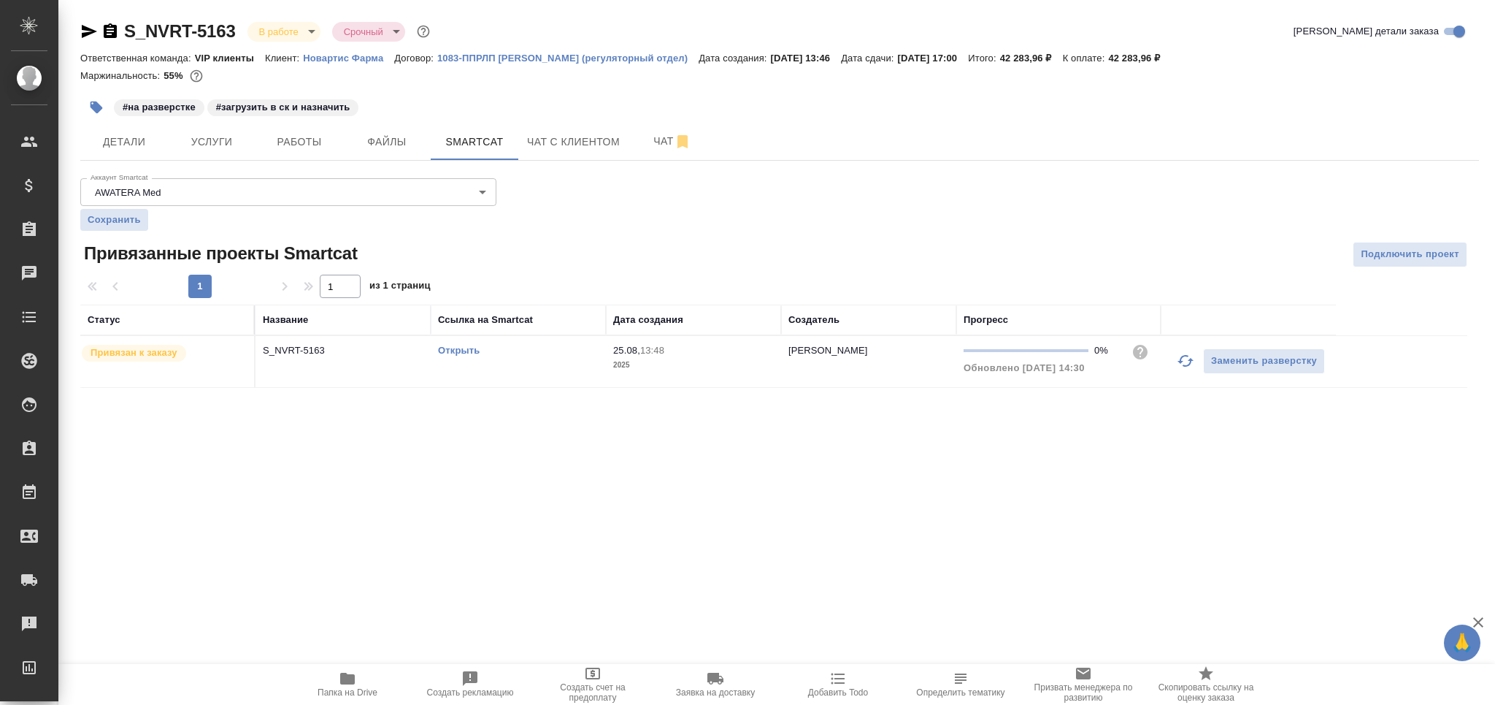
click at [584, 361] on td "Открыть" at bounding box center [518, 361] width 175 height 51
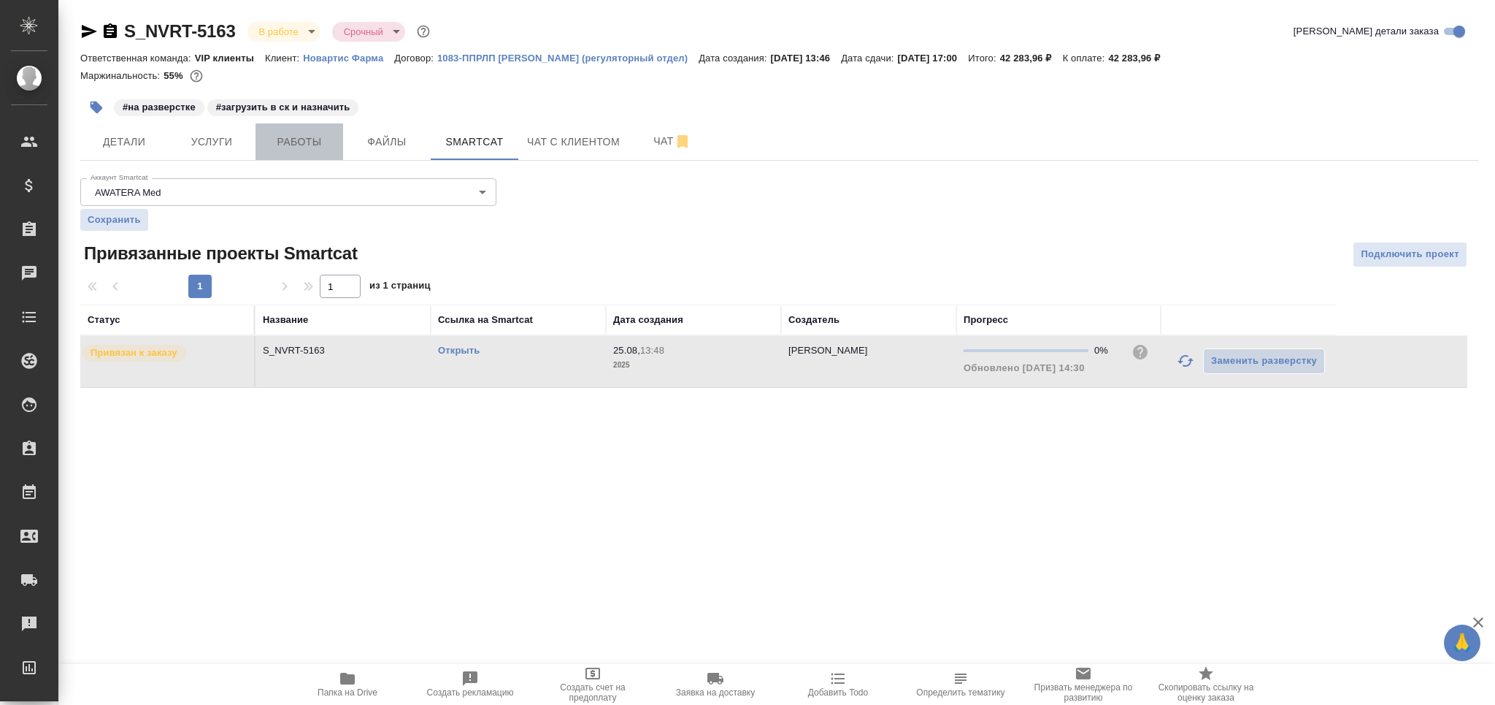
click at [288, 145] on span "Работы" at bounding box center [299, 142] width 70 height 18
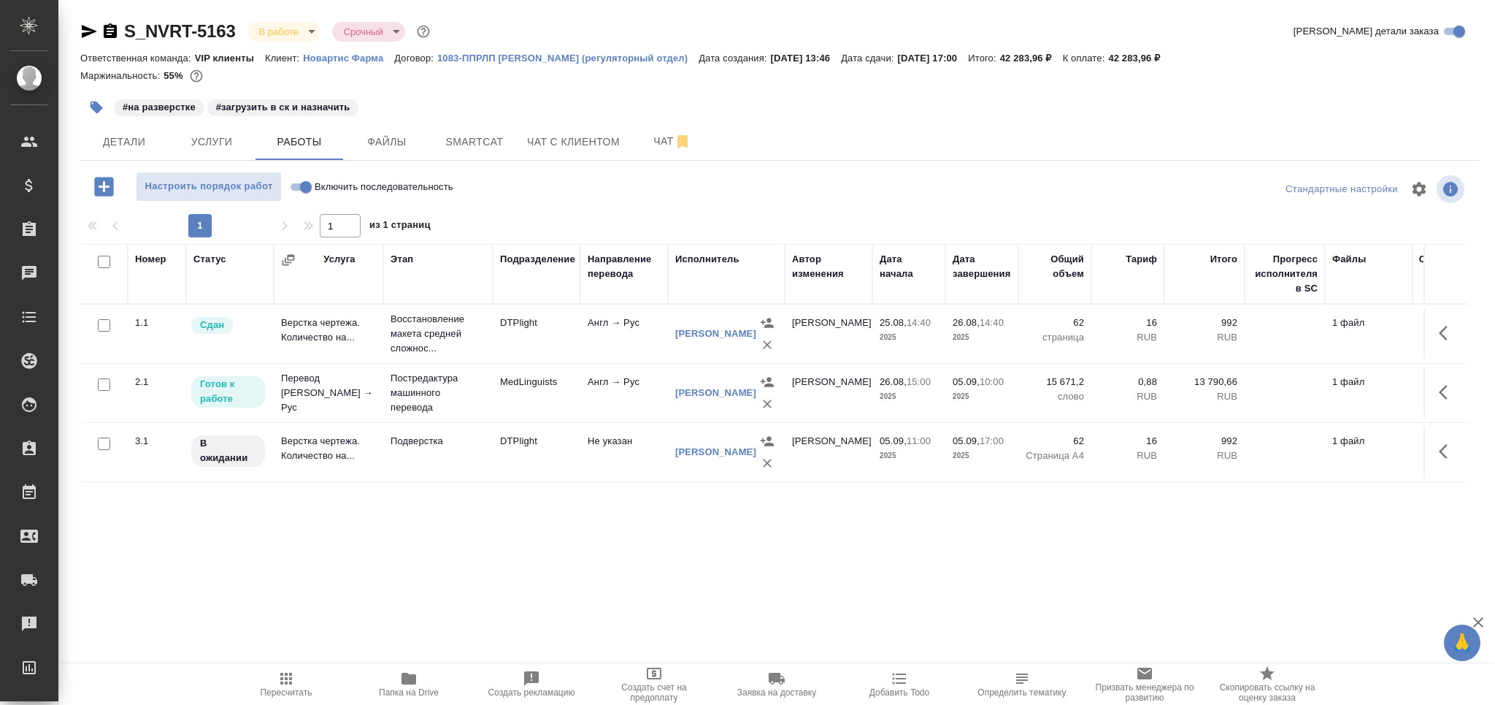
click at [93, 107] on icon "button" at bounding box center [97, 107] width 12 height 12
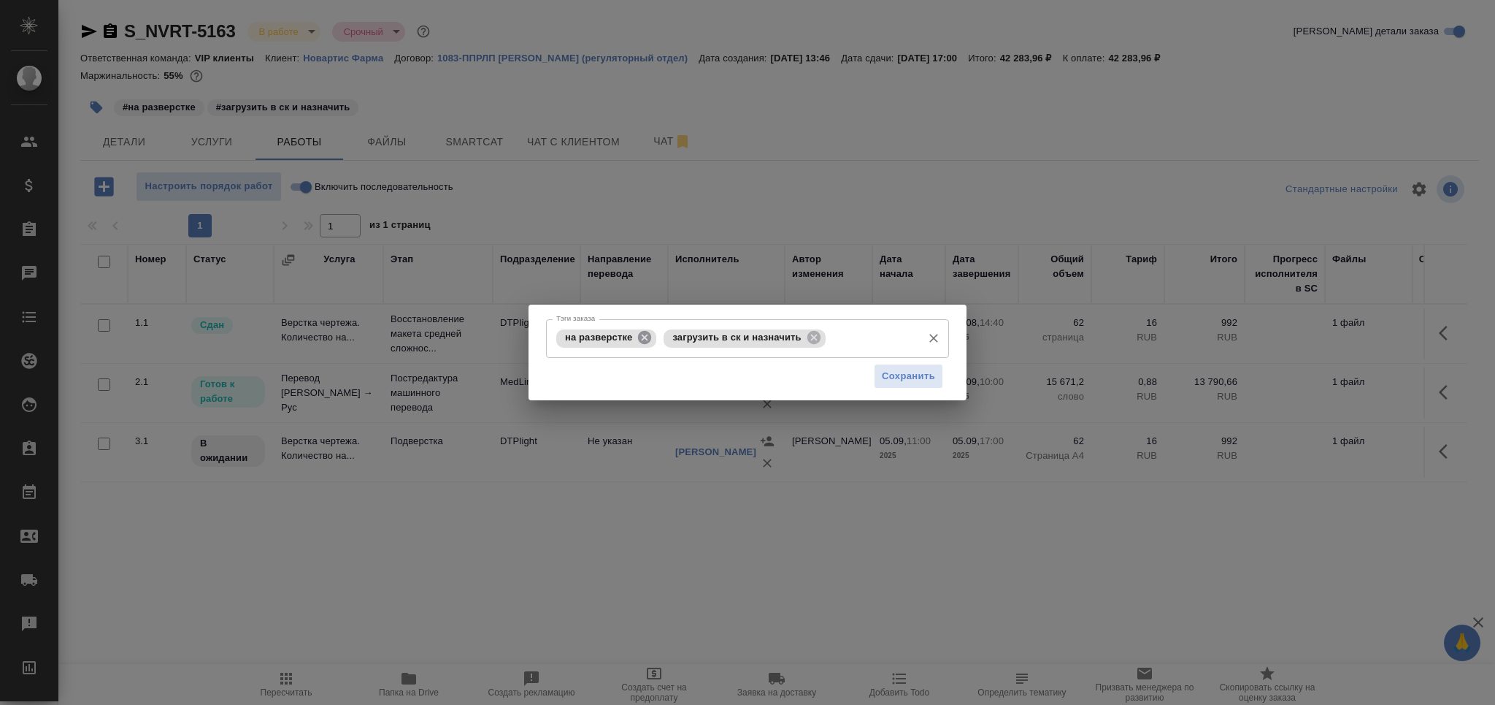
click at [641, 339] on icon at bounding box center [644, 337] width 13 height 13
click at [706, 333] on icon at bounding box center [705, 337] width 13 height 13
click at [721, 331] on input "Тэги заказа" at bounding box center [817, 338] width 193 height 25
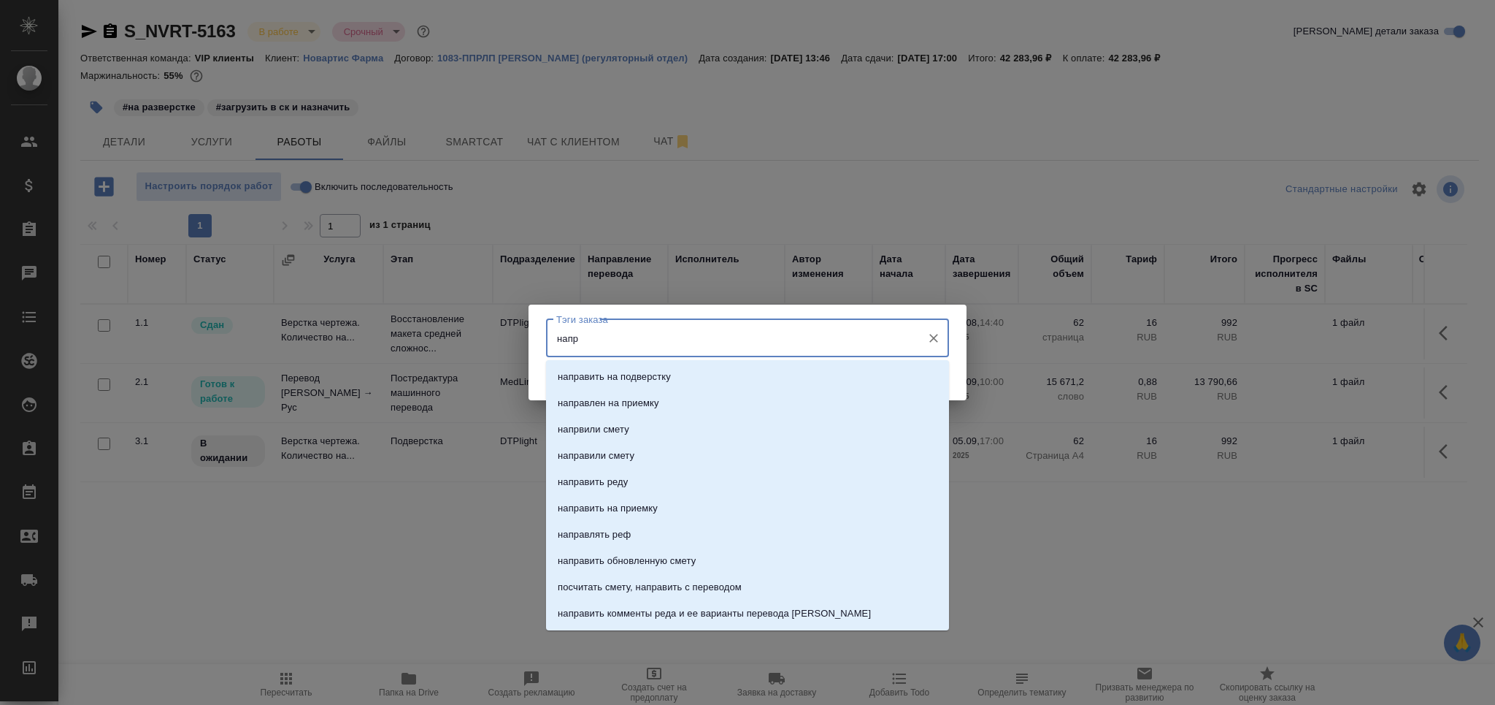
type input "напра"
click at [680, 382] on li "направить на подверстку" at bounding box center [747, 377] width 403 height 26
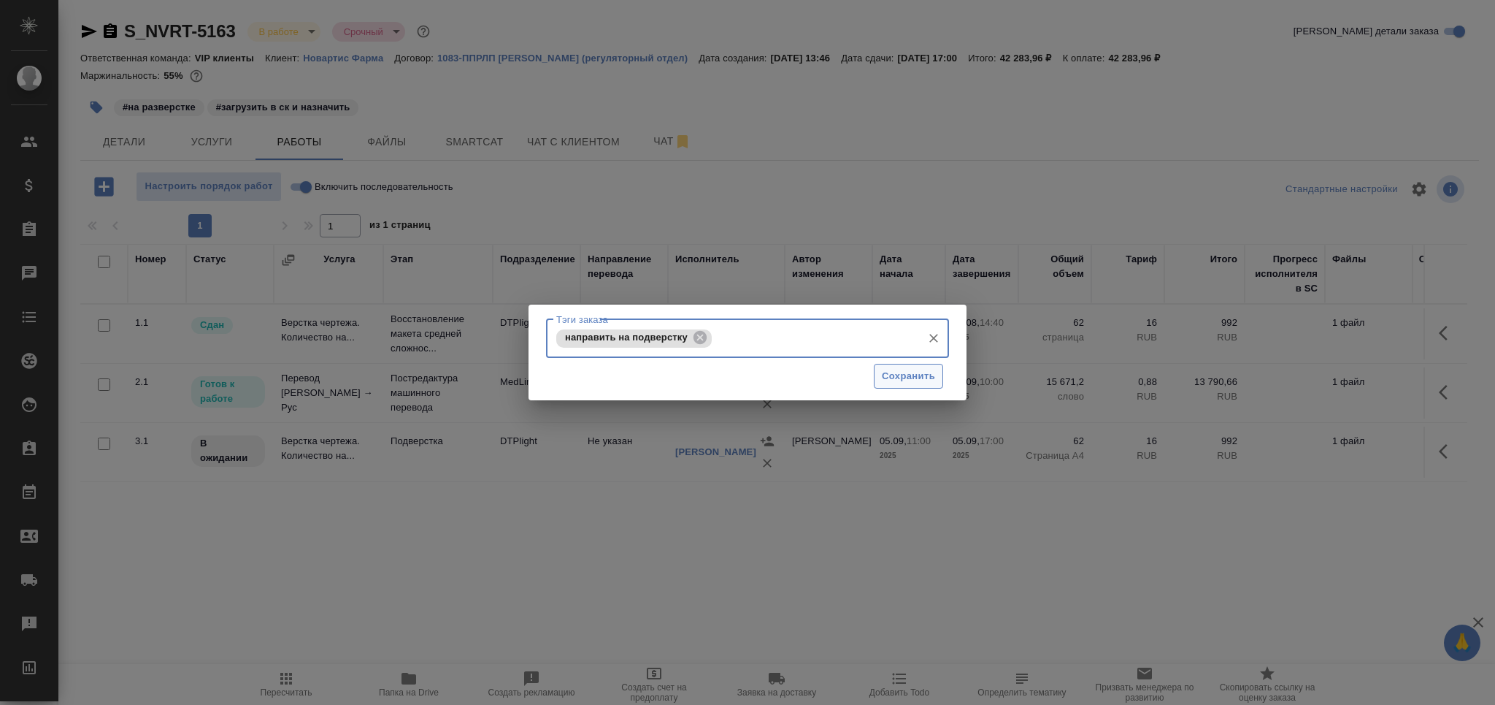
click at [906, 380] on span "Сохранить" at bounding box center [908, 376] width 53 height 17
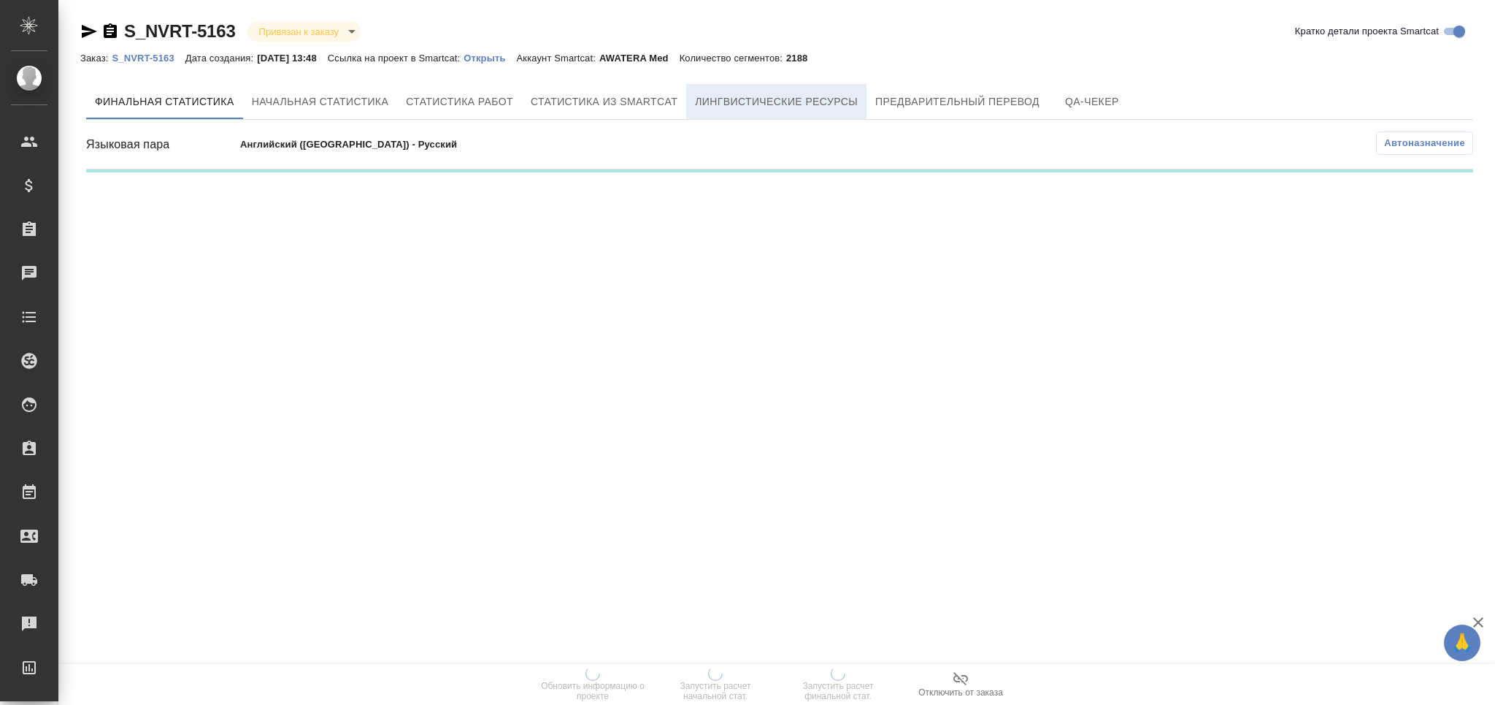
click at [760, 111] on button "Лингвистические ресурсы" at bounding box center [776, 101] width 180 height 35
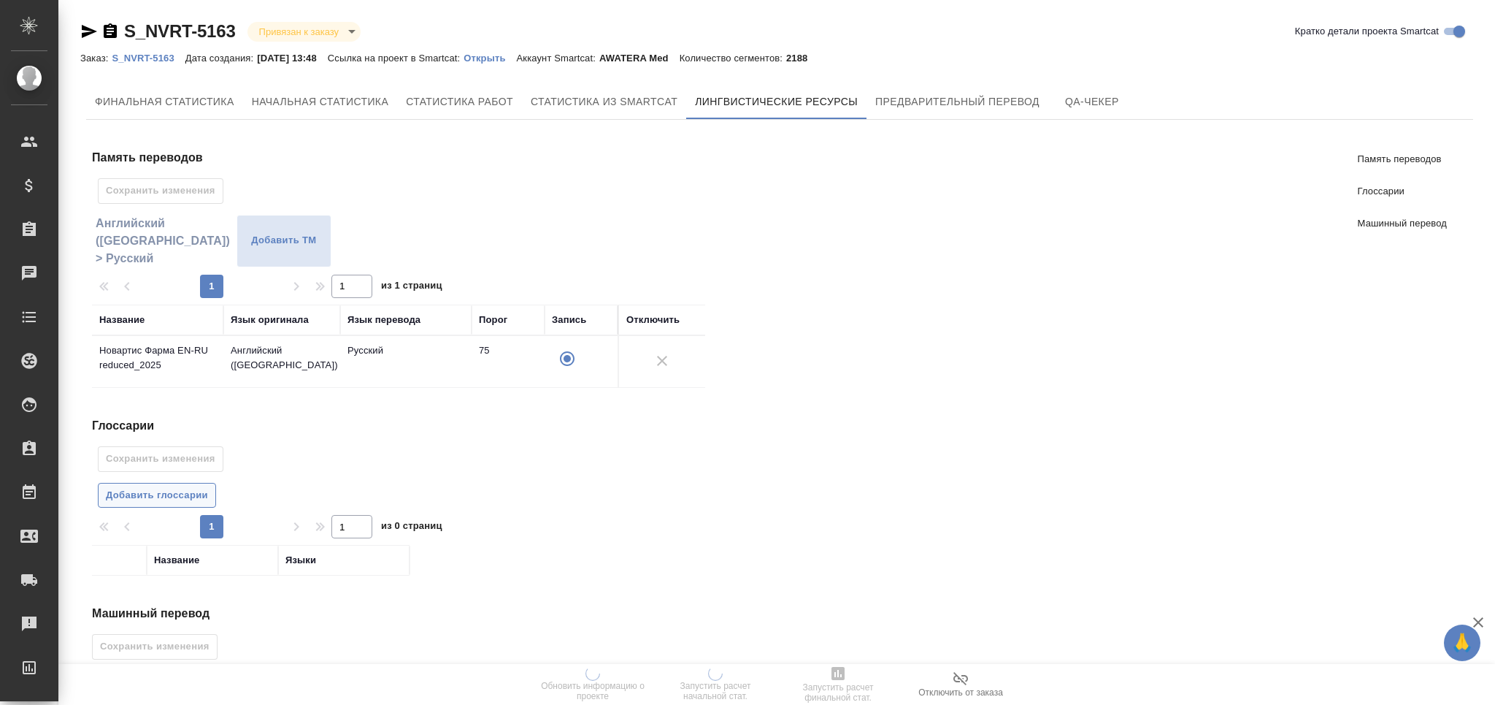
click at [204, 489] on span "Добавить глоссарии" at bounding box center [157, 495] width 102 height 17
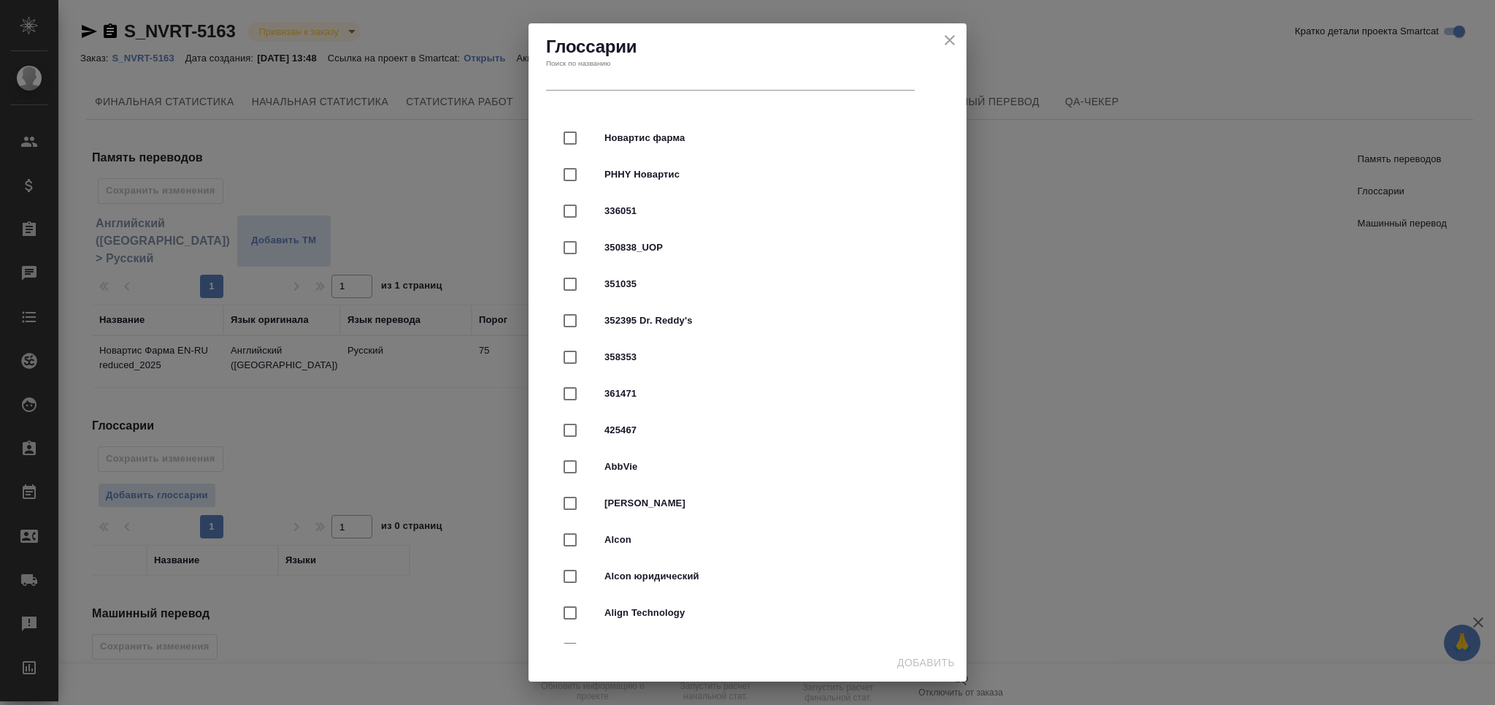
click at [652, 140] on span "Новартис фарма" at bounding box center [768, 138] width 327 height 15
checkbox input "true"
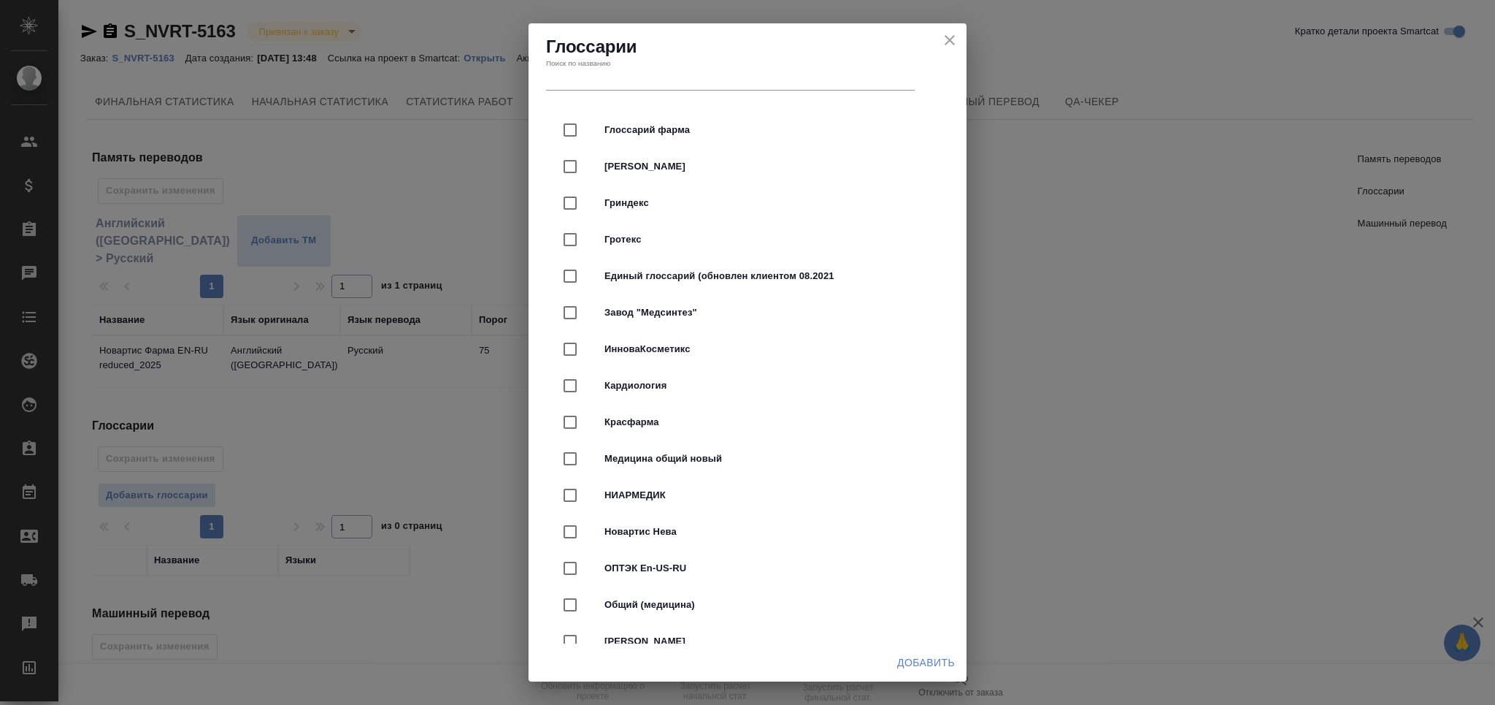
scroll to position [3991, 0]
click at [722, 458] on span "Медицина общий новый" at bounding box center [768, 455] width 327 height 15
checkbox input "true"
click at [920, 658] on span "Добавить" at bounding box center [926, 662] width 58 height 18
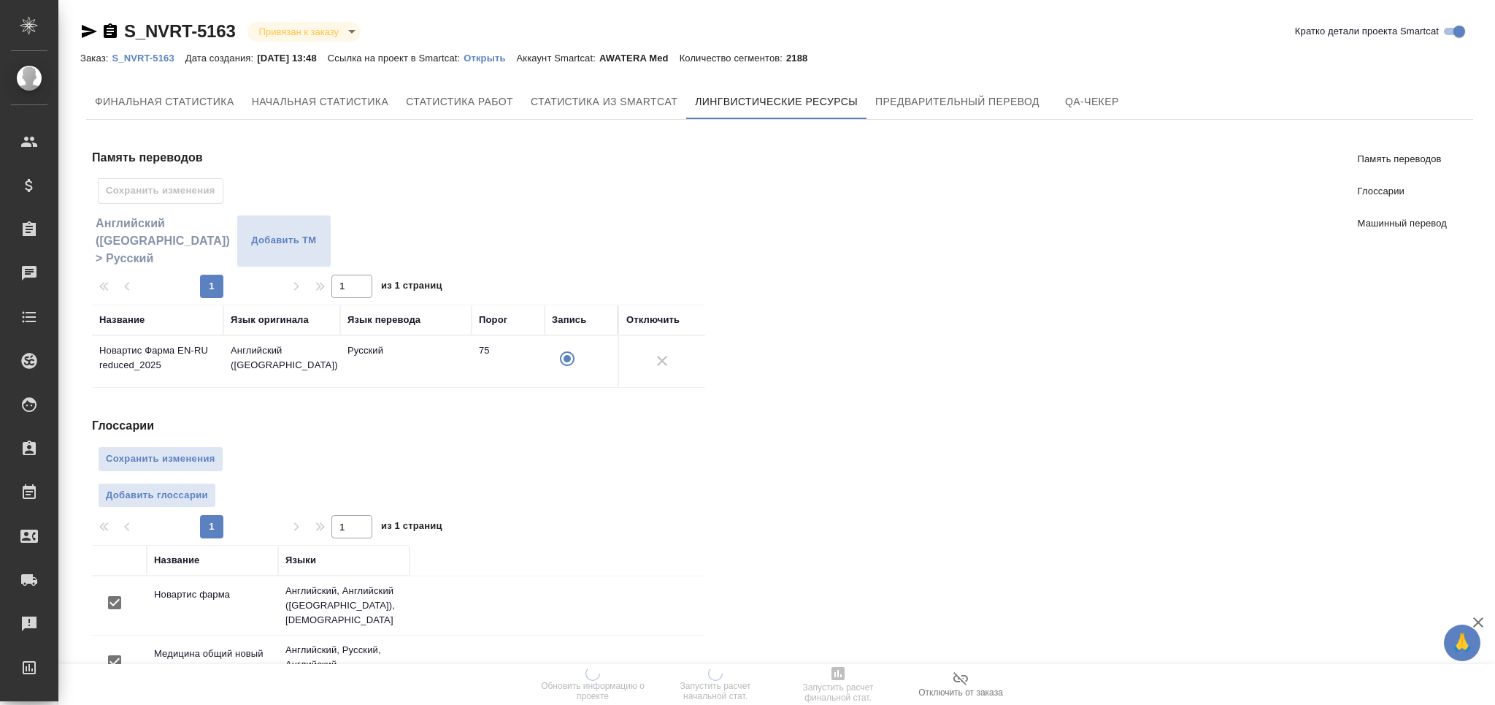
scroll to position [0, 0]
click at [177, 464] on span "Сохранить изменения" at bounding box center [161, 458] width 110 height 17
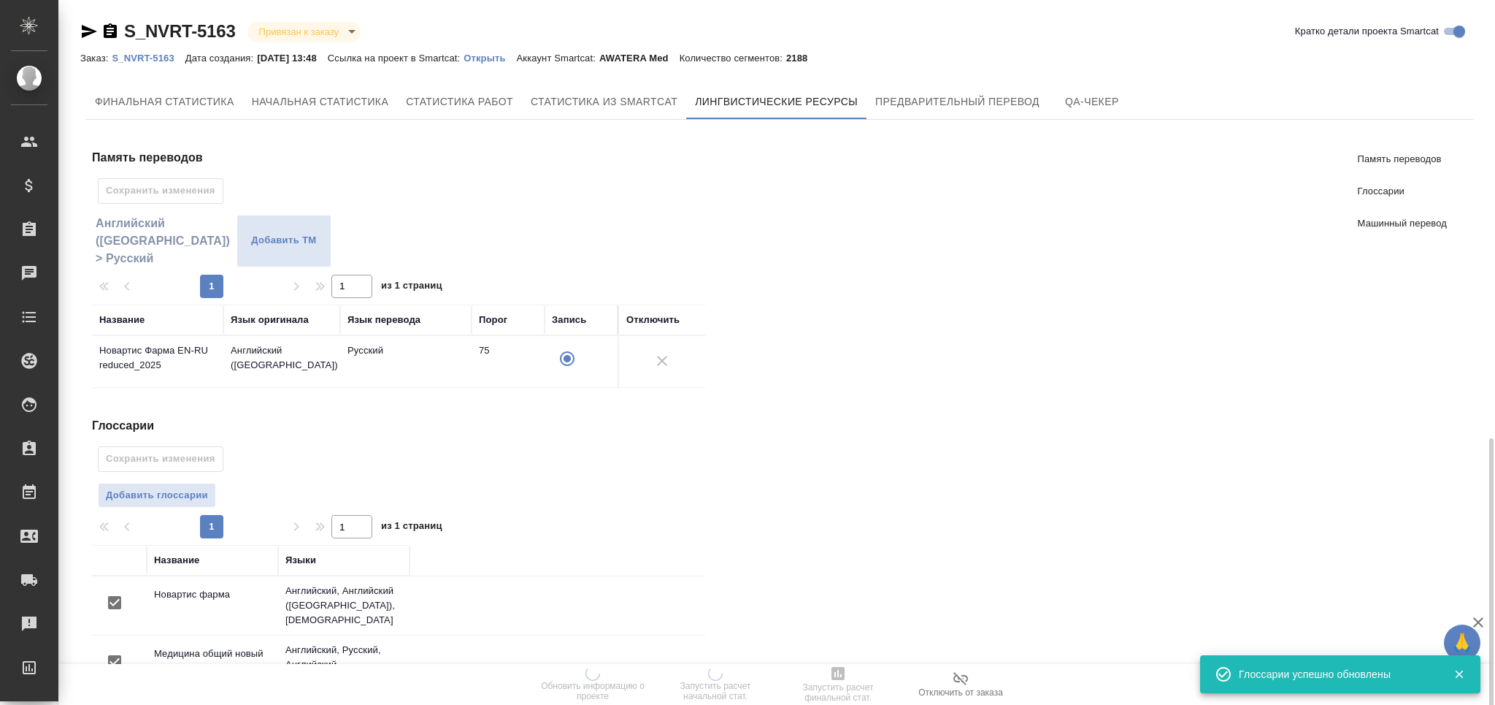
scroll to position [252, 0]
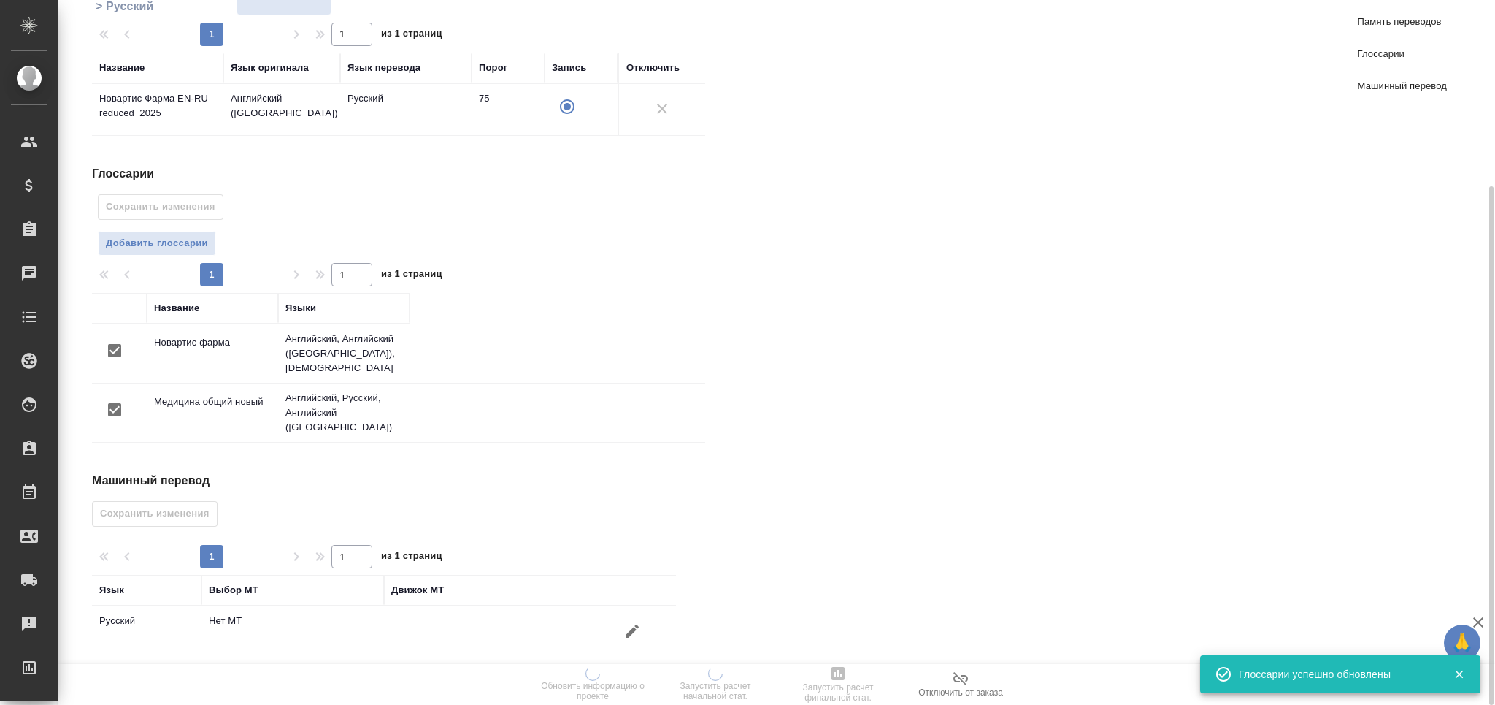
click at [631, 622] on icon "button" at bounding box center [632, 631] width 18 height 18
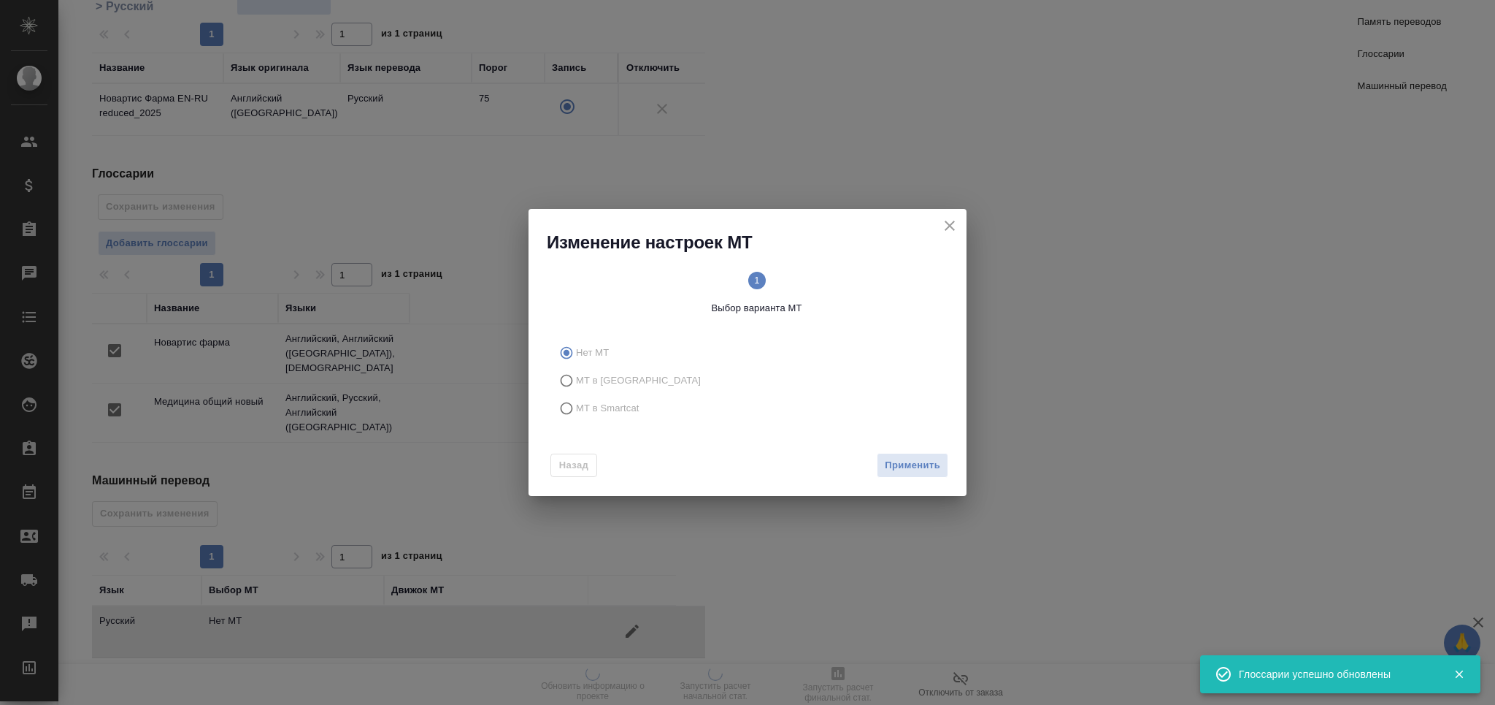
click at [581, 407] on span "МТ в Smartcat" at bounding box center [608, 408] width 64 height 15
click at [576, 407] on input "МТ в Smartcat" at bounding box center [564, 408] width 23 height 28
radio input "true"
click at [940, 461] on button "Вперед" at bounding box center [922, 466] width 53 height 26
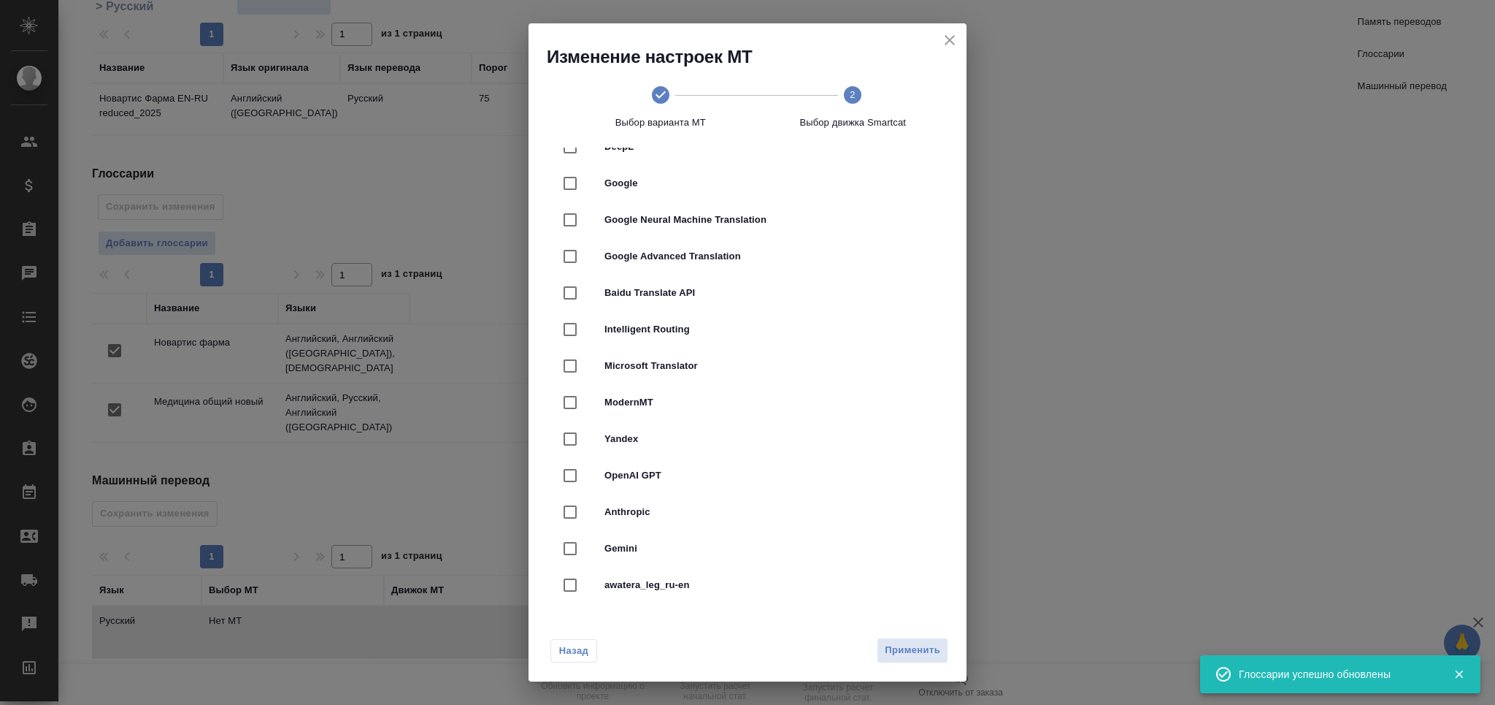
scroll to position [194, 0]
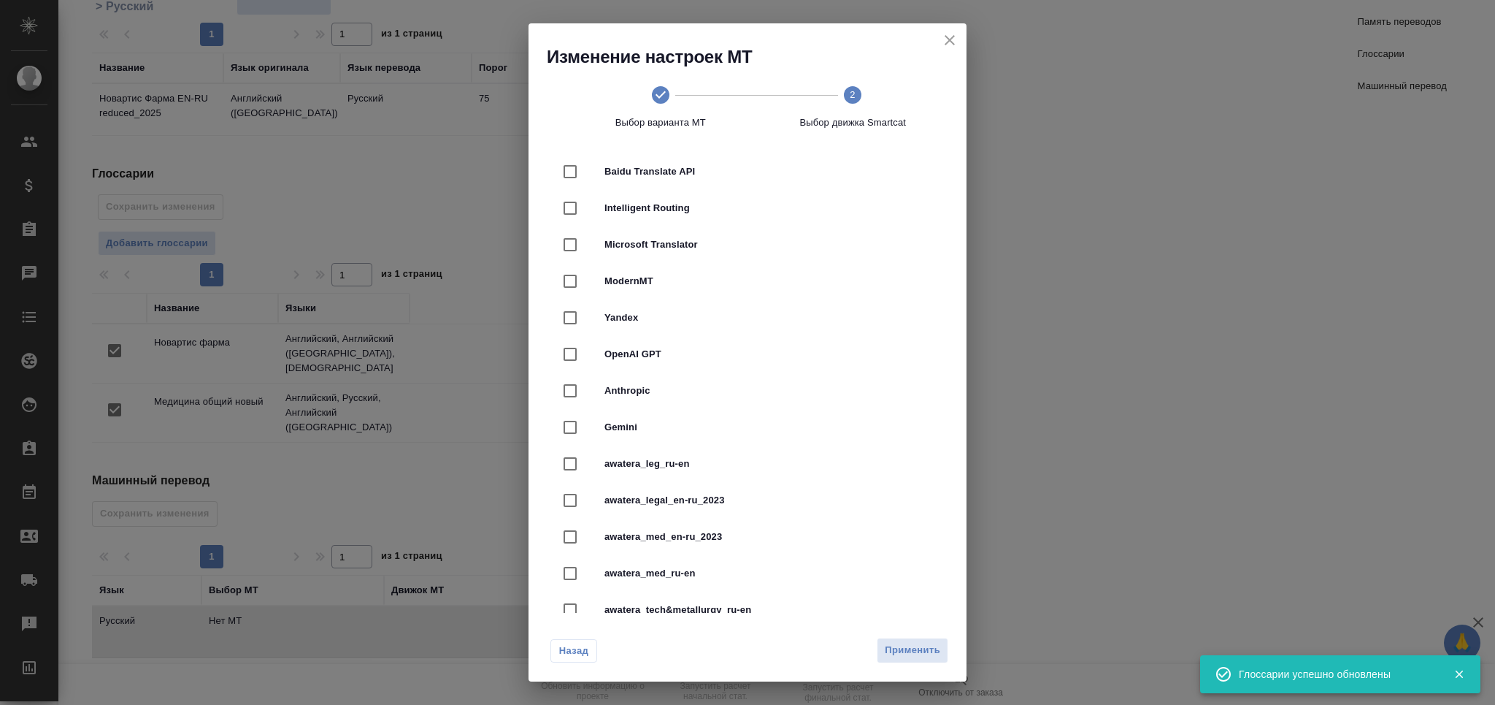
click at [715, 532] on span "awatera_med_en-ru_2023" at bounding box center [768, 536] width 327 height 15
checkbox input "true"
drag, startPoint x: 916, startPoint y: 646, endPoint x: 875, endPoint y: 637, distance: 42.7
click at [915, 646] on span "Применить" at bounding box center [912, 650] width 55 height 17
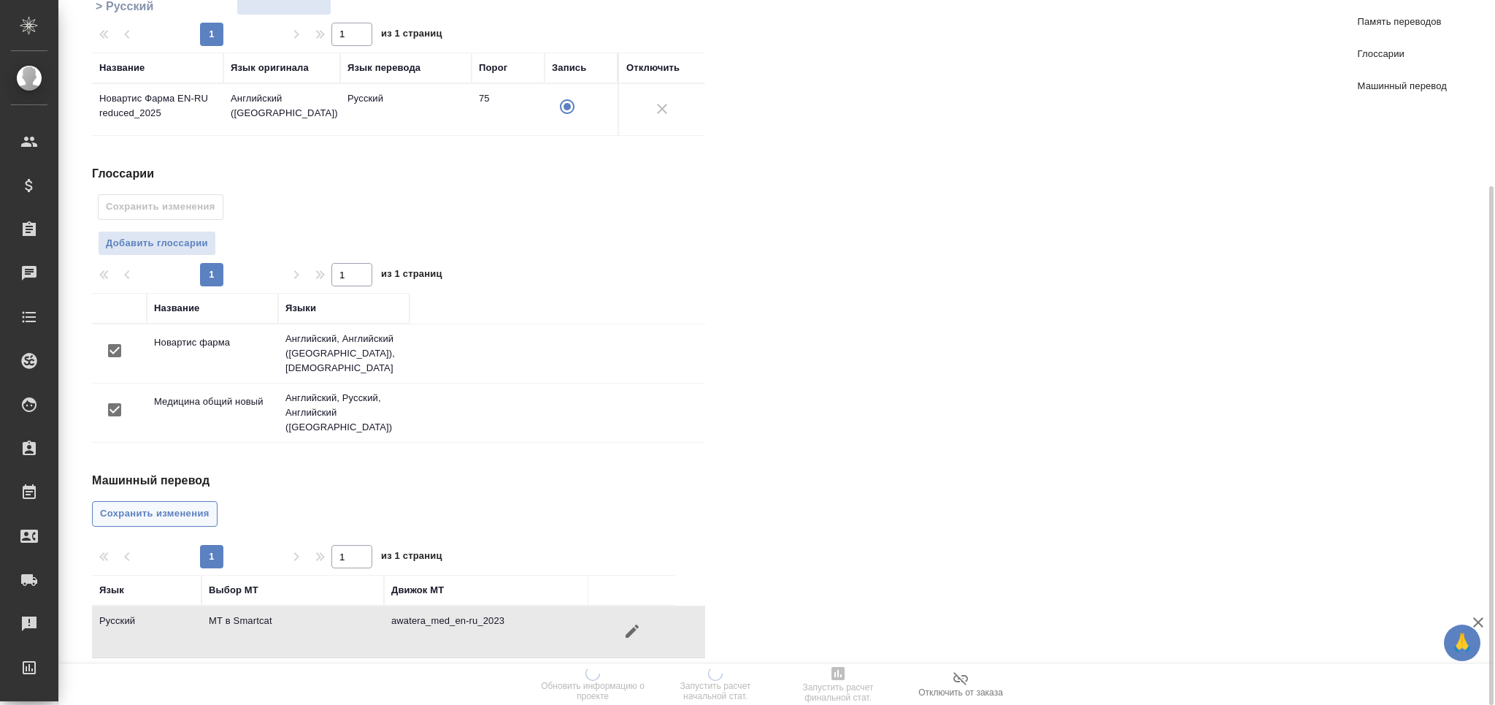
click at [204, 505] on span "Сохранить изменения" at bounding box center [155, 513] width 110 height 17
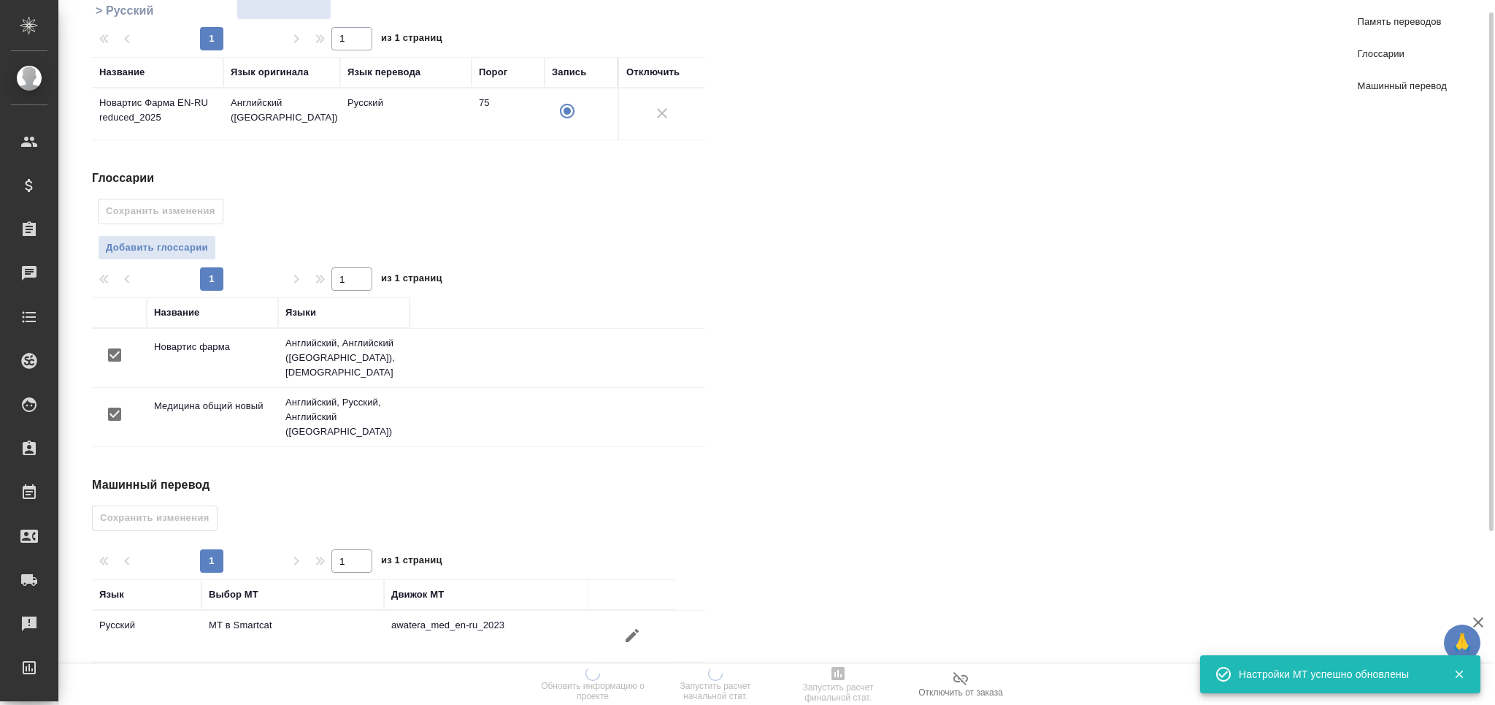
scroll to position [0, 0]
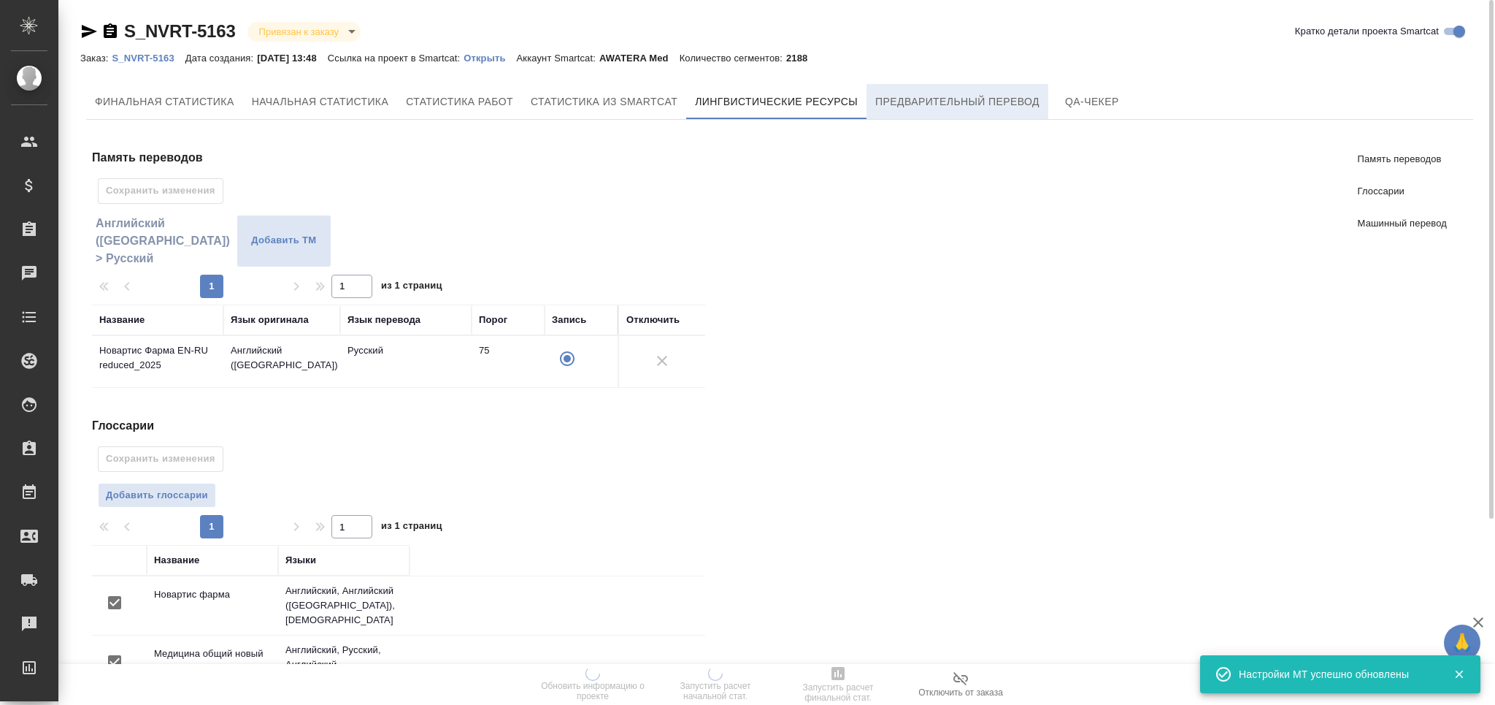
click at [1011, 113] on button "Предварительный перевод" at bounding box center [958, 101] width 182 height 35
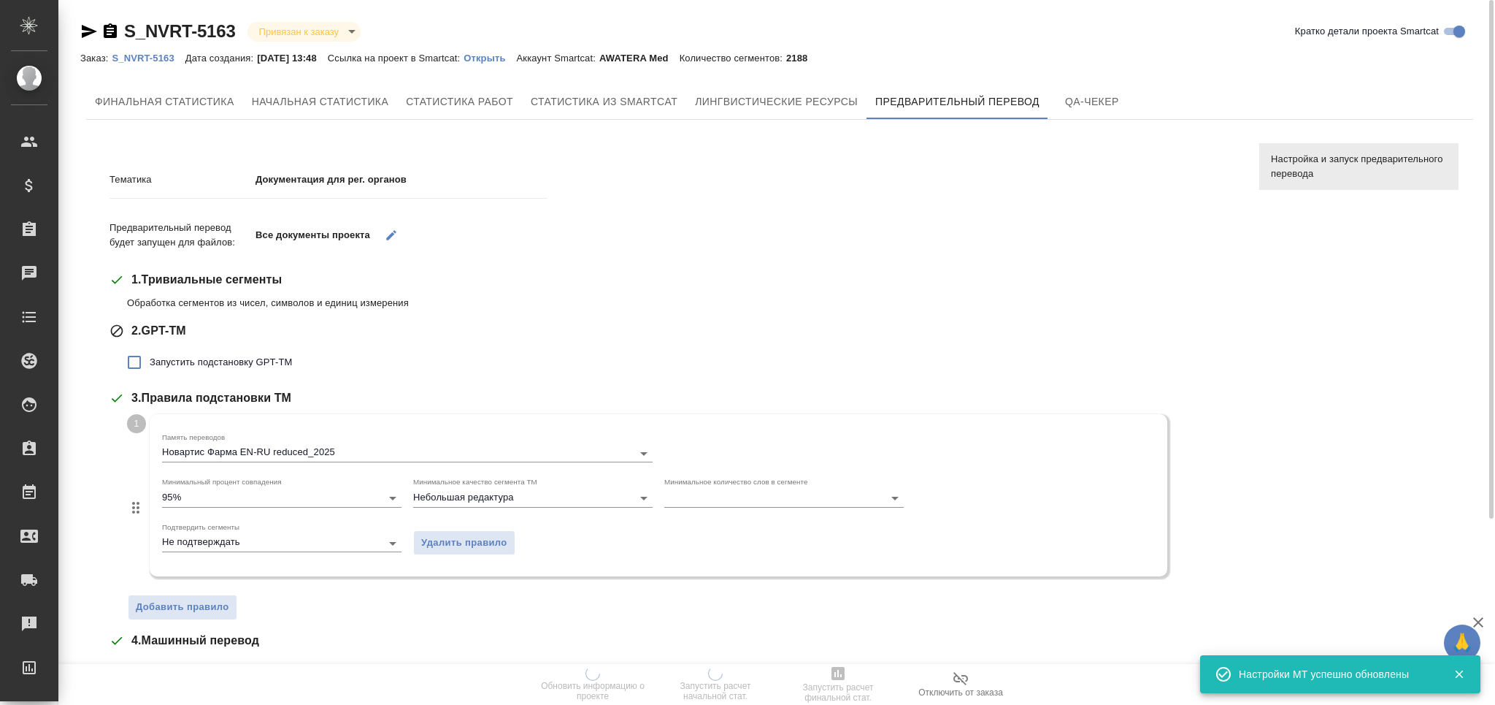
click at [222, 364] on span "Запустить подстановку GPT-TM" at bounding box center [221, 362] width 142 height 15
click at [150, 364] on input "Запустить подстановку GPT-TM" at bounding box center [134, 362] width 31 height 31
checkbox input "true"
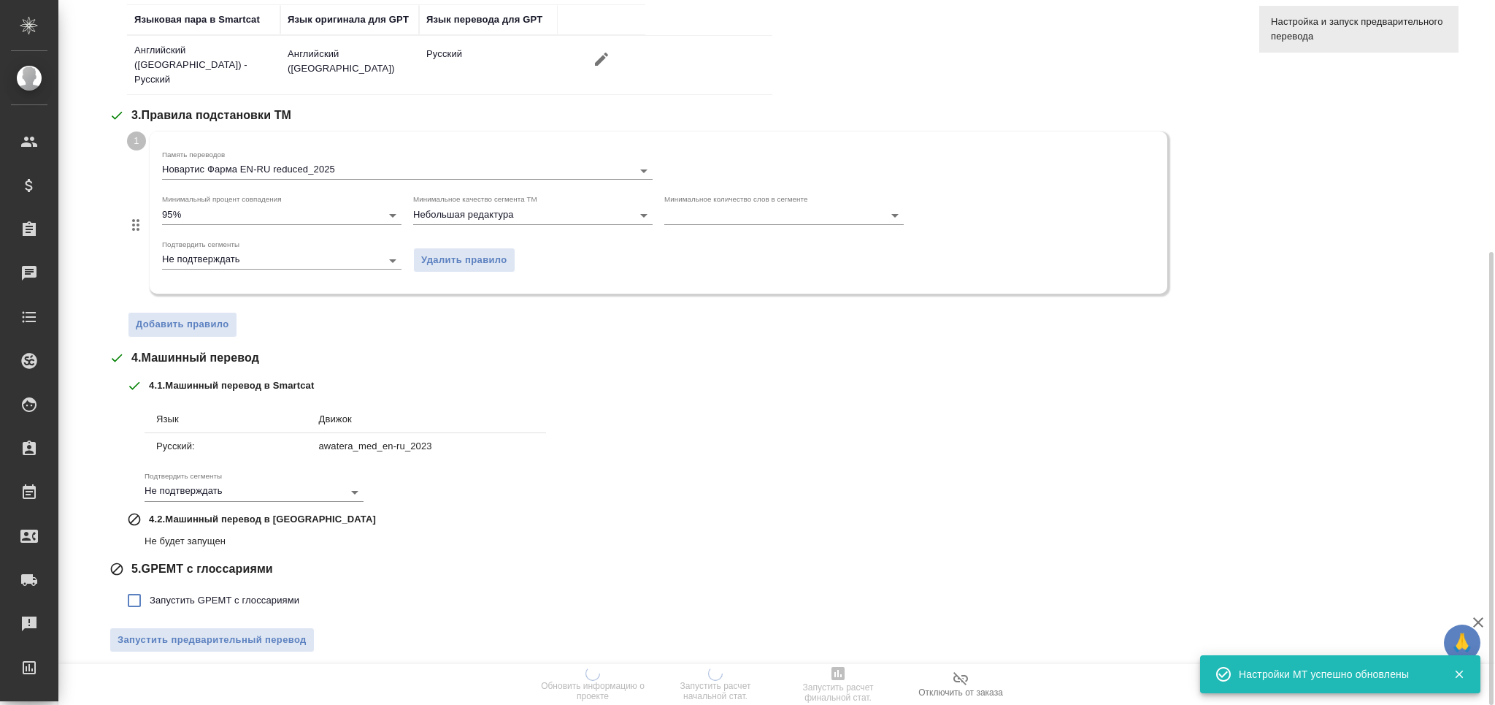
click at [242, 593] on span "Запустить GPEMT с глоссариями" at bounding box center [225, 600] width 150 height 15
click at [150, 585] on input "Запустить GPEMT с глоссариями" at bounding box center [134, 600] width 31 height 31
checkbox input "true"
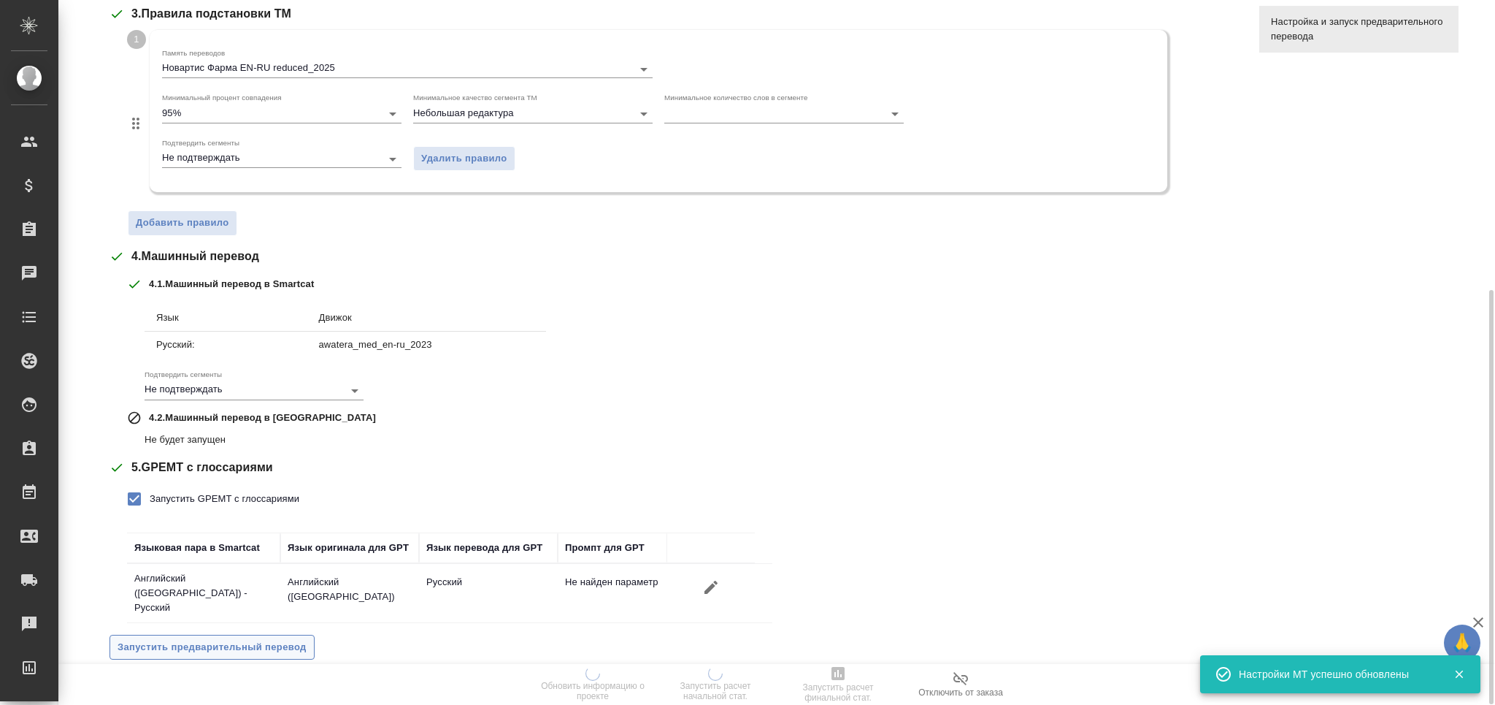
click at [266, 639] on span "Запустить предварительный перевод" at bounding box center [212, 647] width 189 height 17
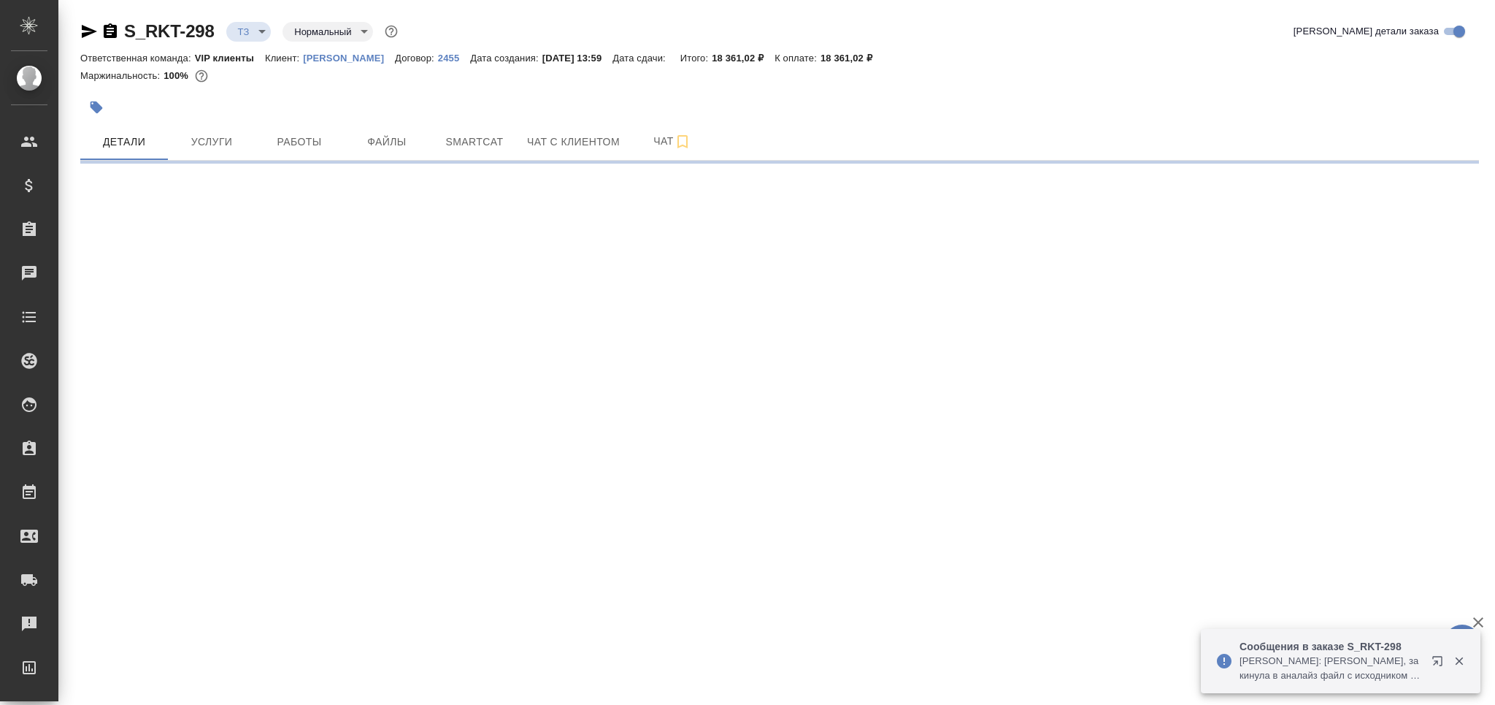
select select "RU"
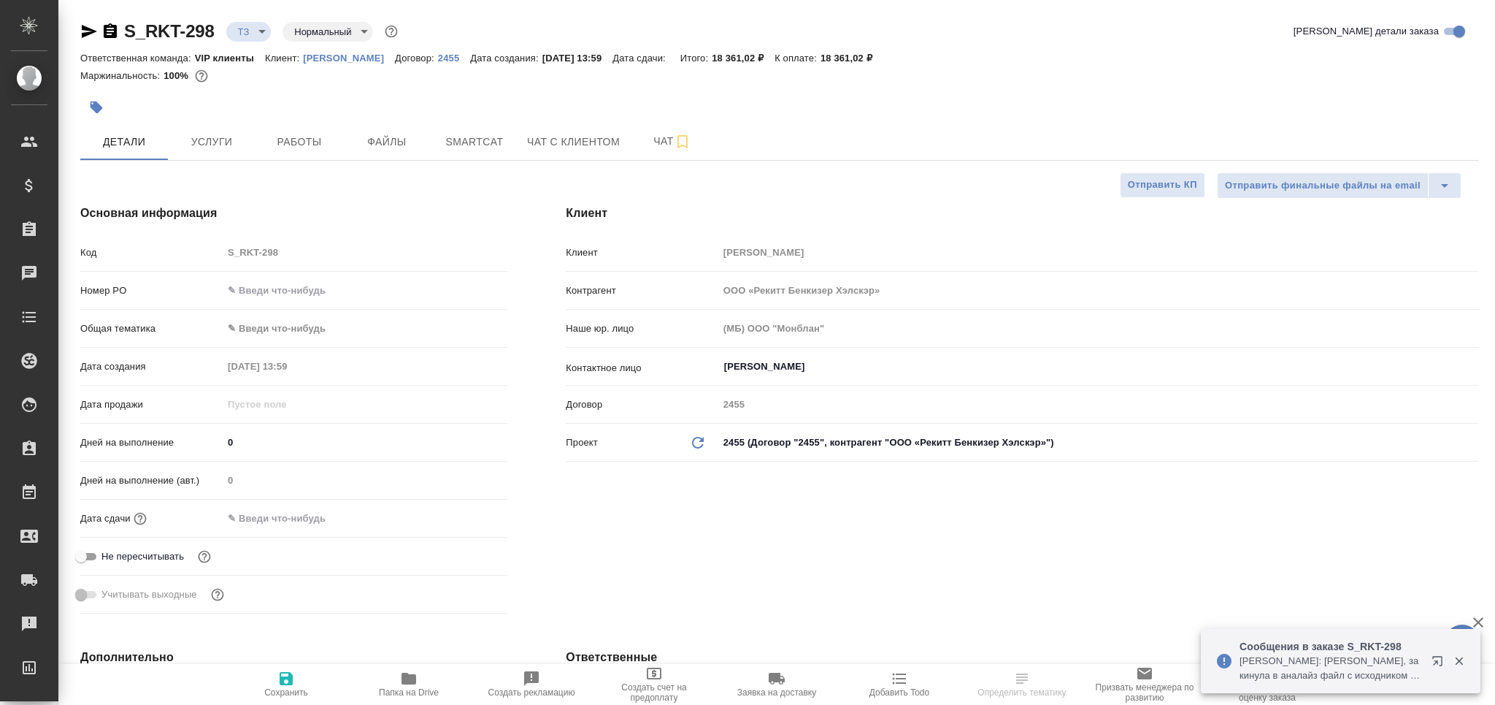
type textarea "x"
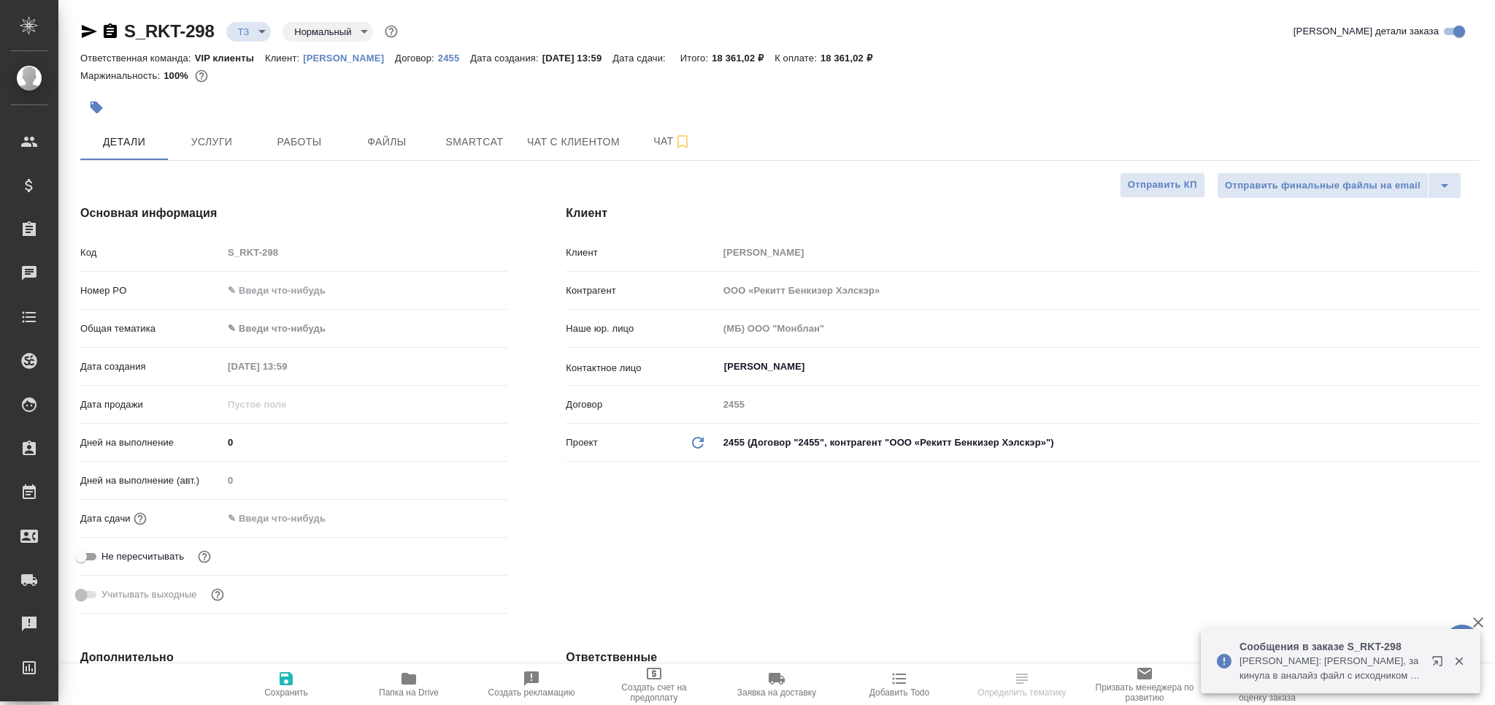
type textarea "x"
click at [659, 150] on button "Чат" at bounding box center [673, 141] width 88 height 37
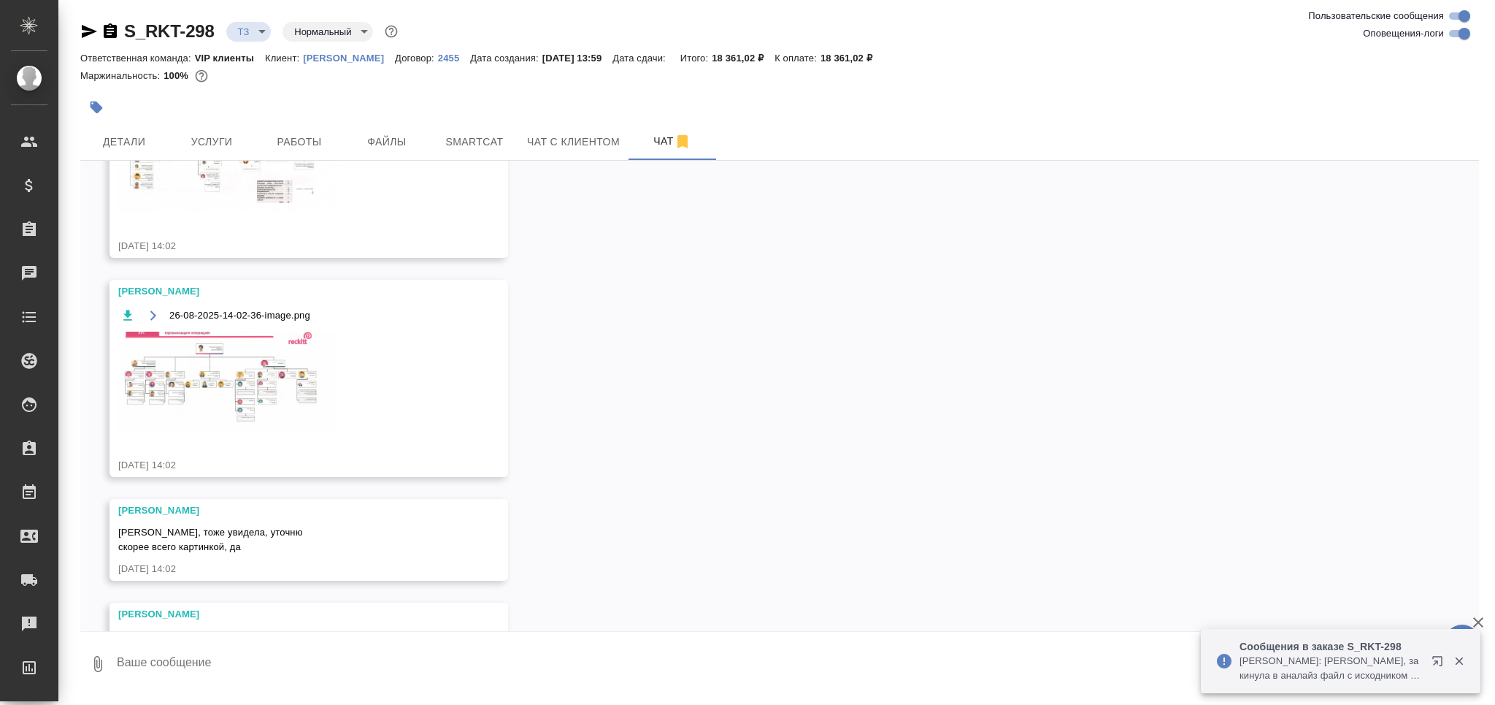
click at [295, 671] on textarea at bounding box center [797, 664] width 1364 height 50
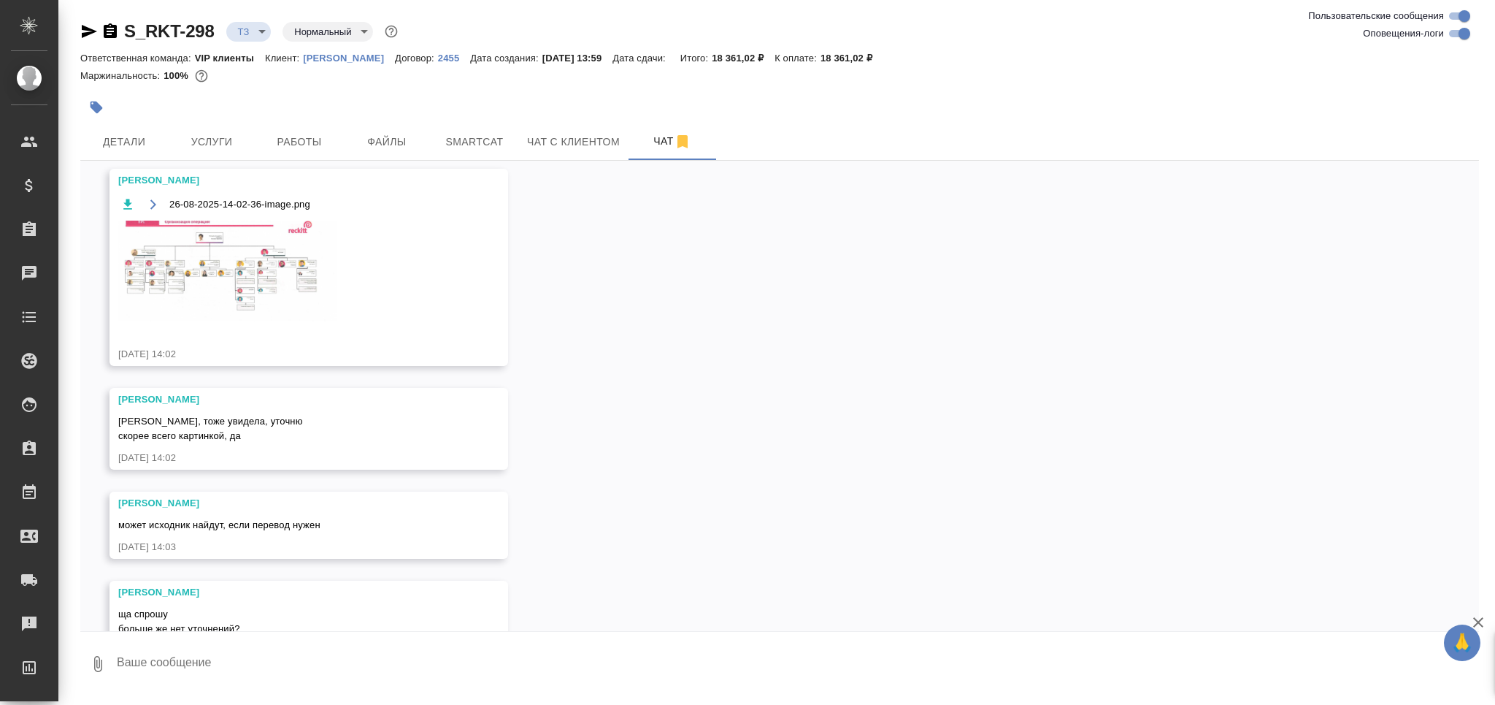
scroll to position [1694, 0]
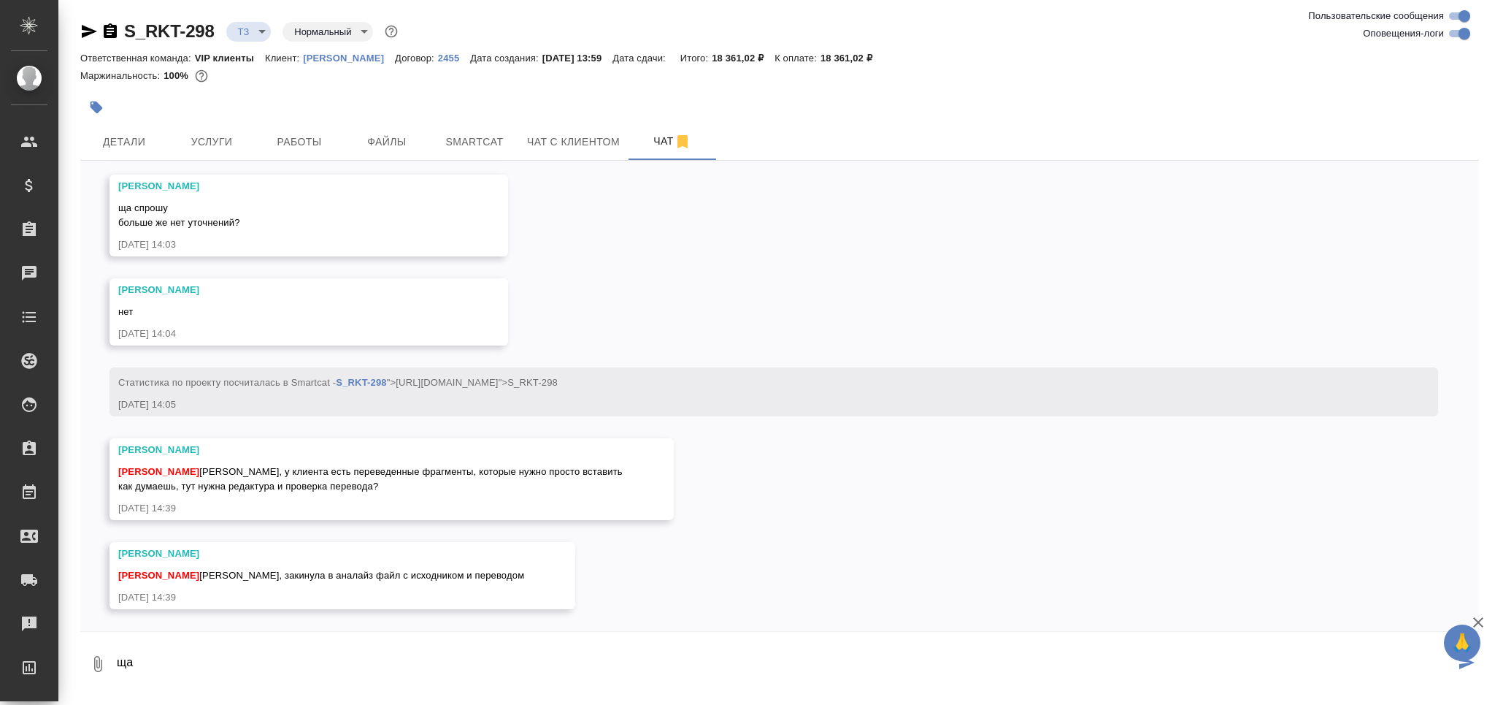
type textarea "ща"
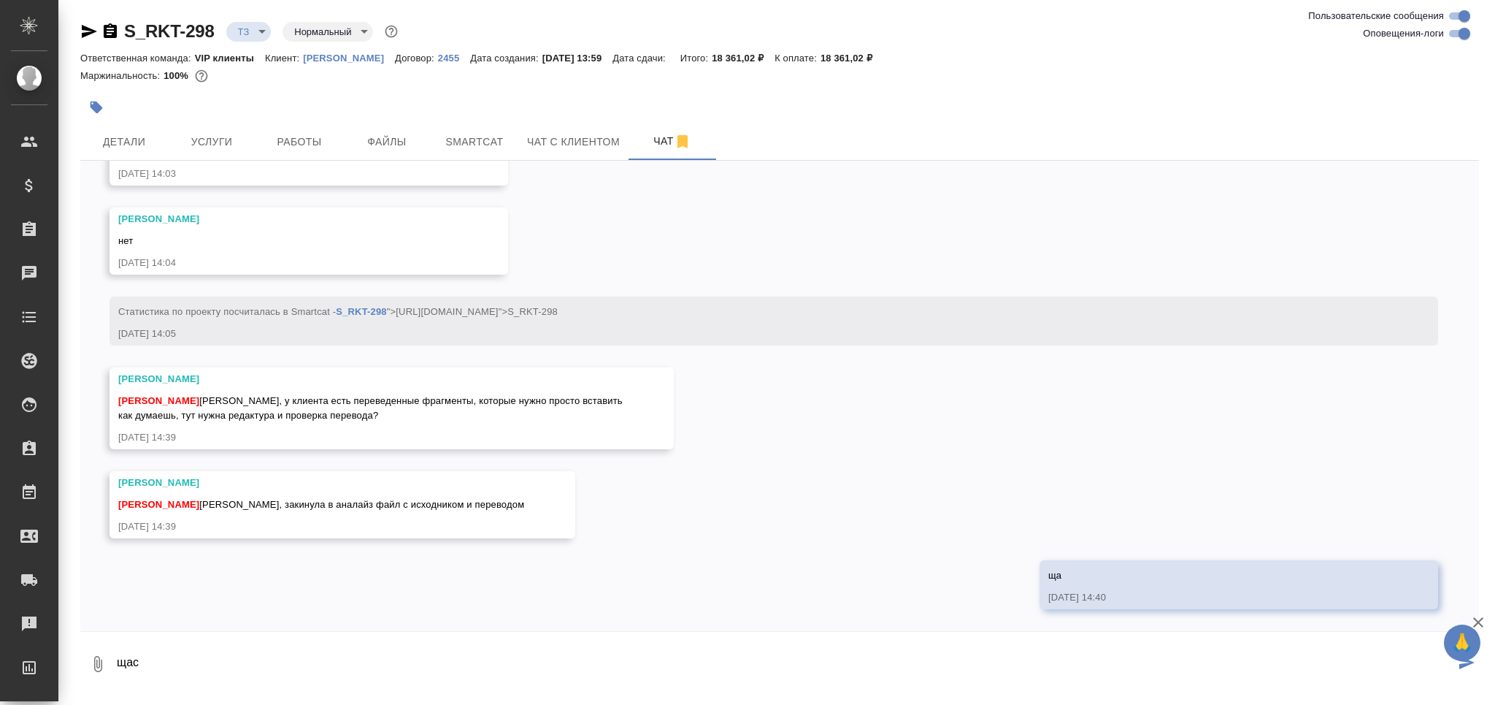
type textarea "щас"
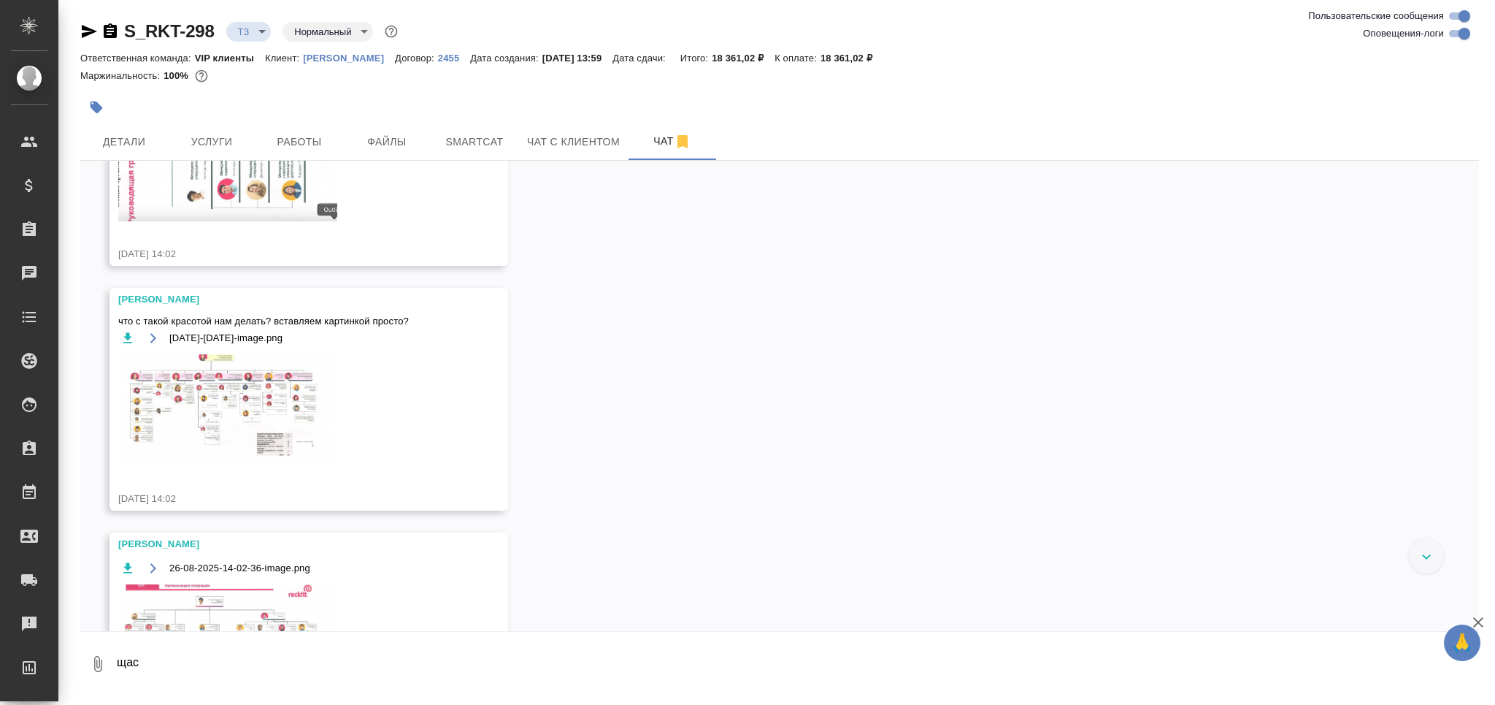
scroll to position [862, 0]
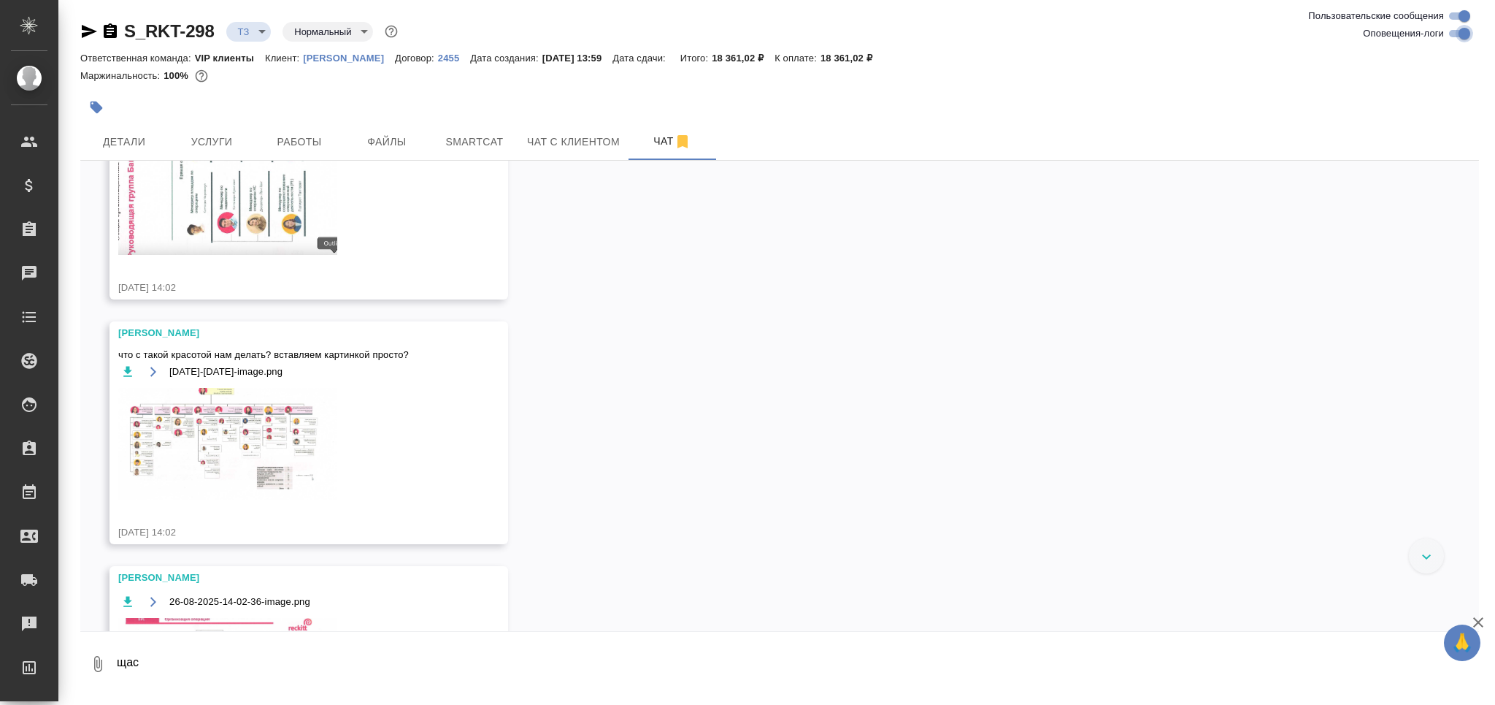
click at [1455, 35] on input "Оповещения-логи" at bounding box center [1464, 34] width 53 height 18
checkbox input "false"
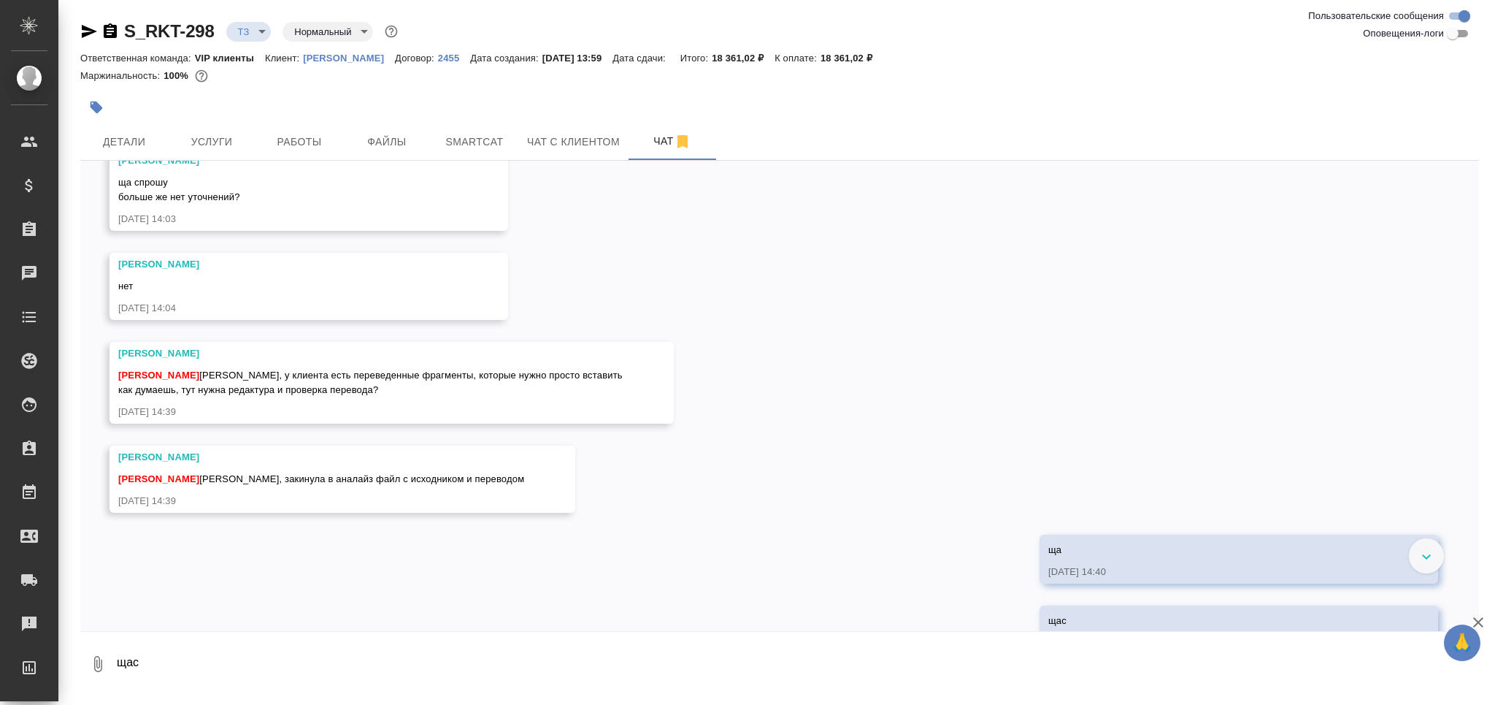
scroll to position [1229, 0]
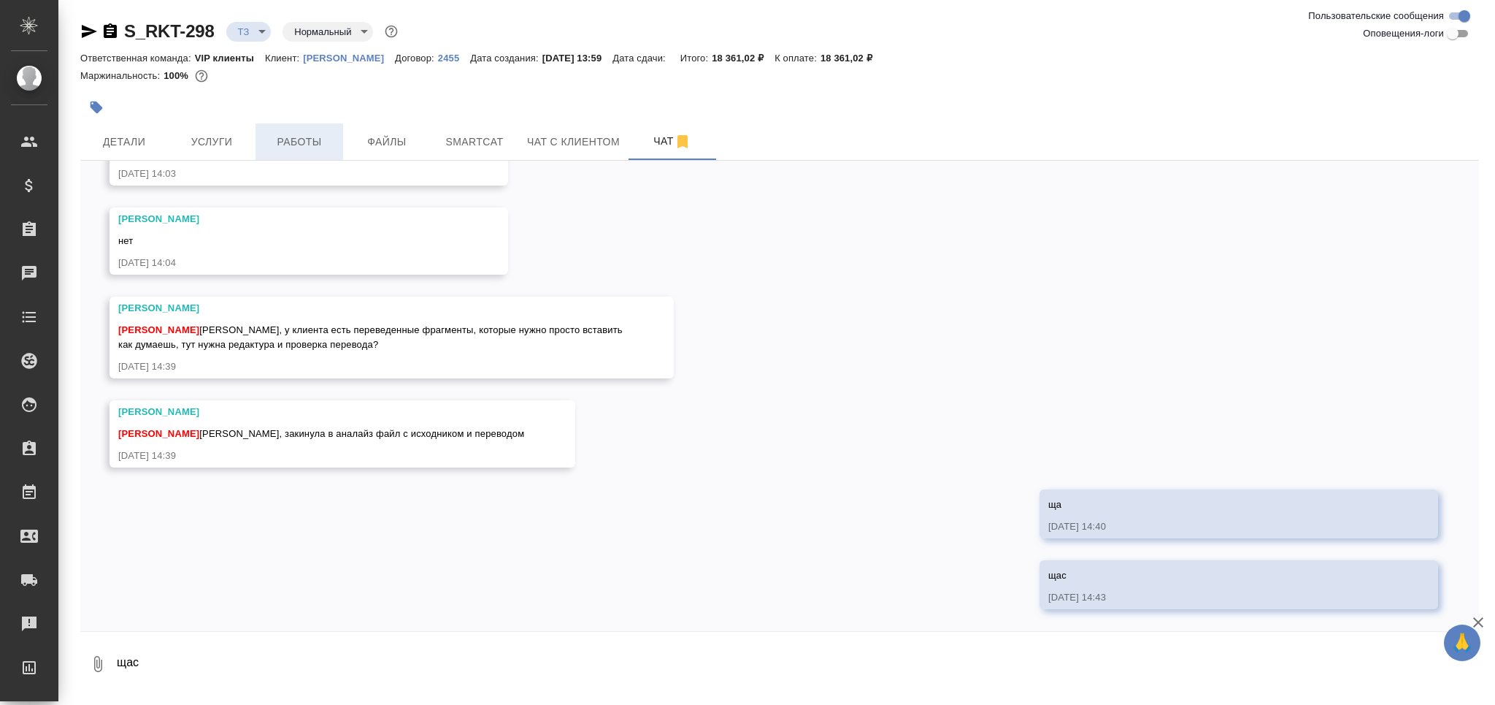
click at [304, 147] on span "Работы" at bounding box center [299, 142] width 70 height 18
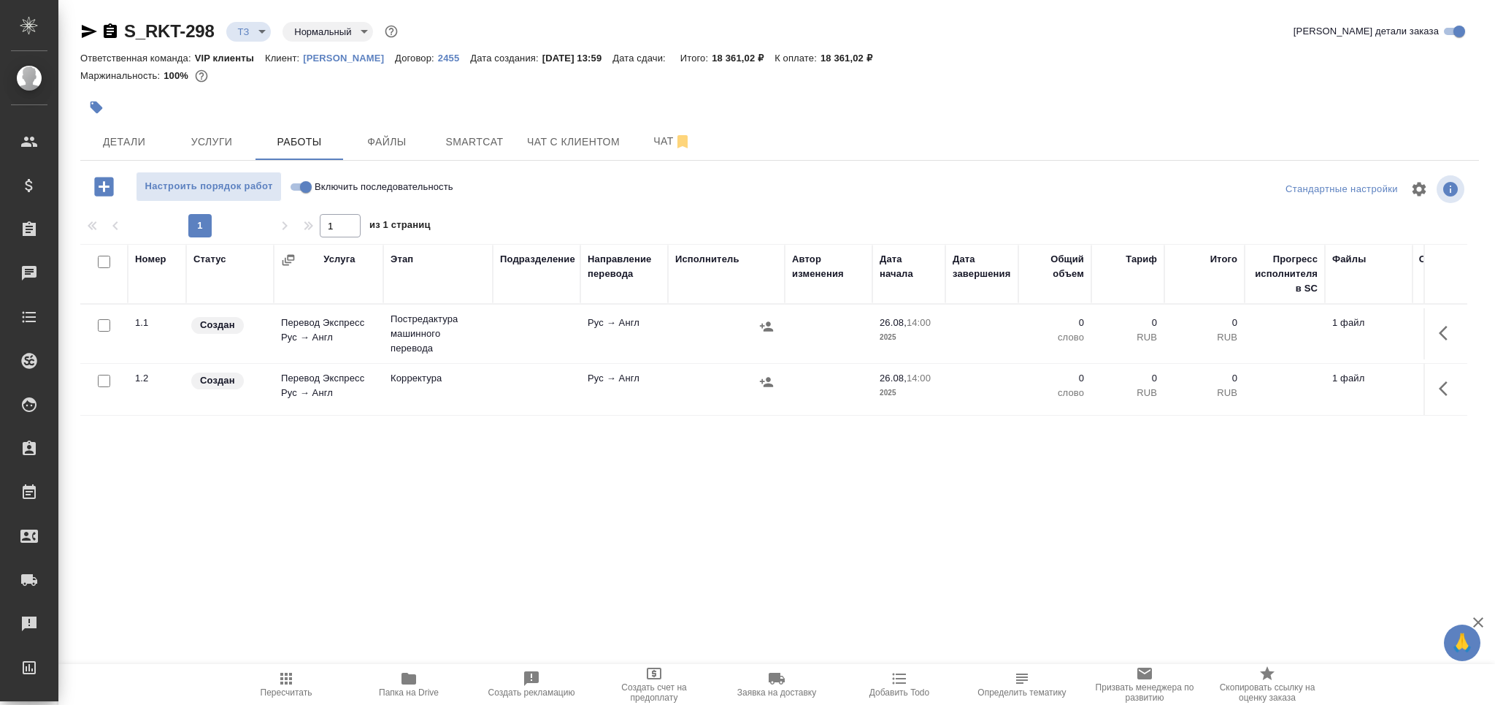
click at [424, 685] on span "Папка на Drive" at bounding box center [408, 683] width 105 height 28
click at [663, 136] on span "Чат" at bounding box center [672, 141] width 70 height 18
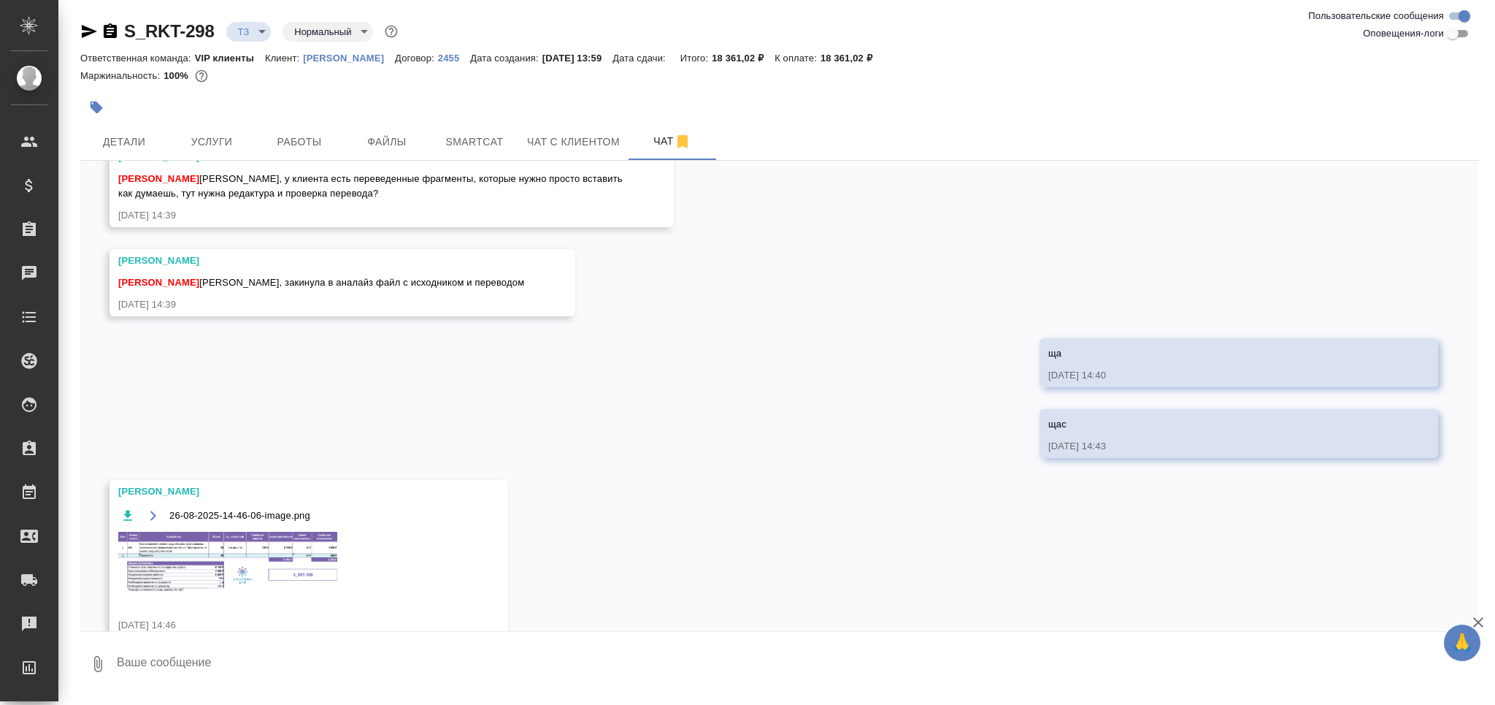
scroll to position [1407, 0]
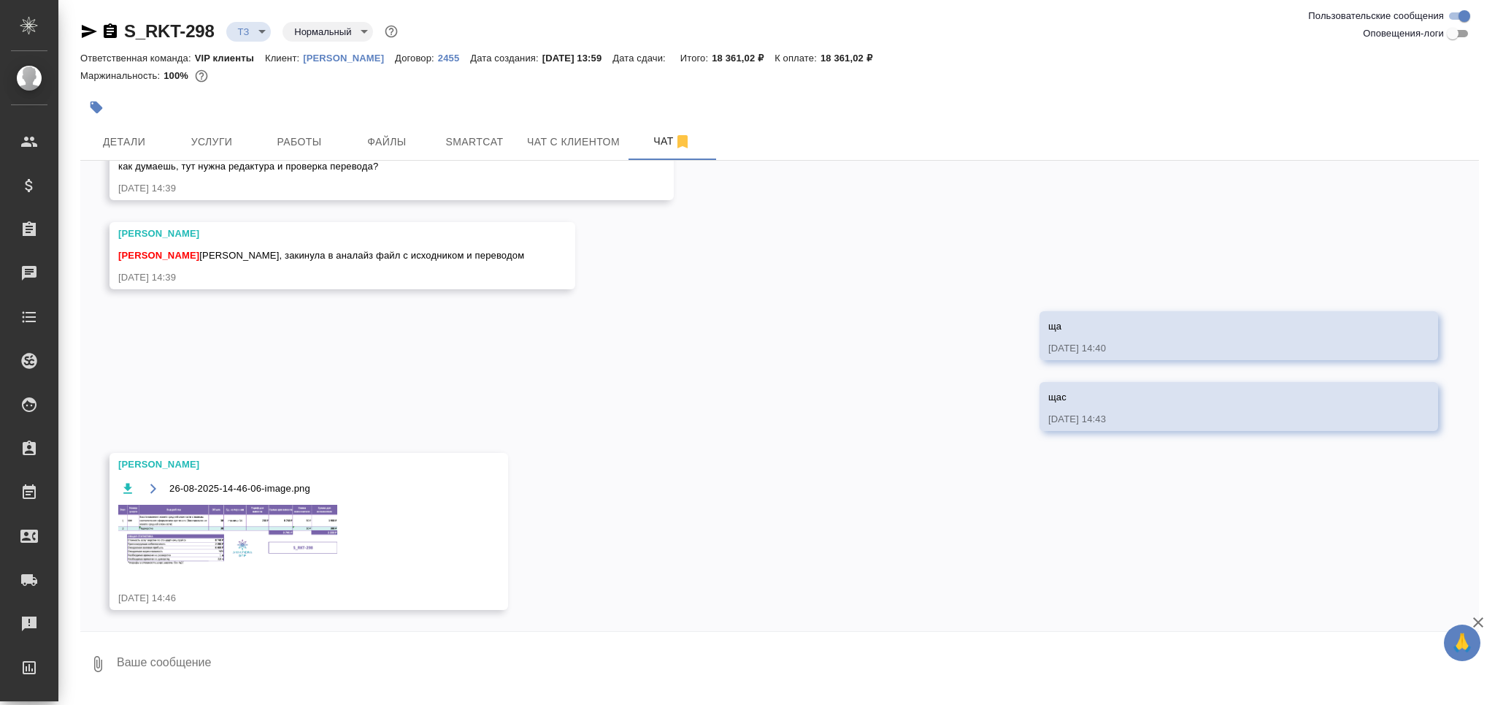
click at [326, 542] on img at bounding box center [227, 534] width 219 height 60
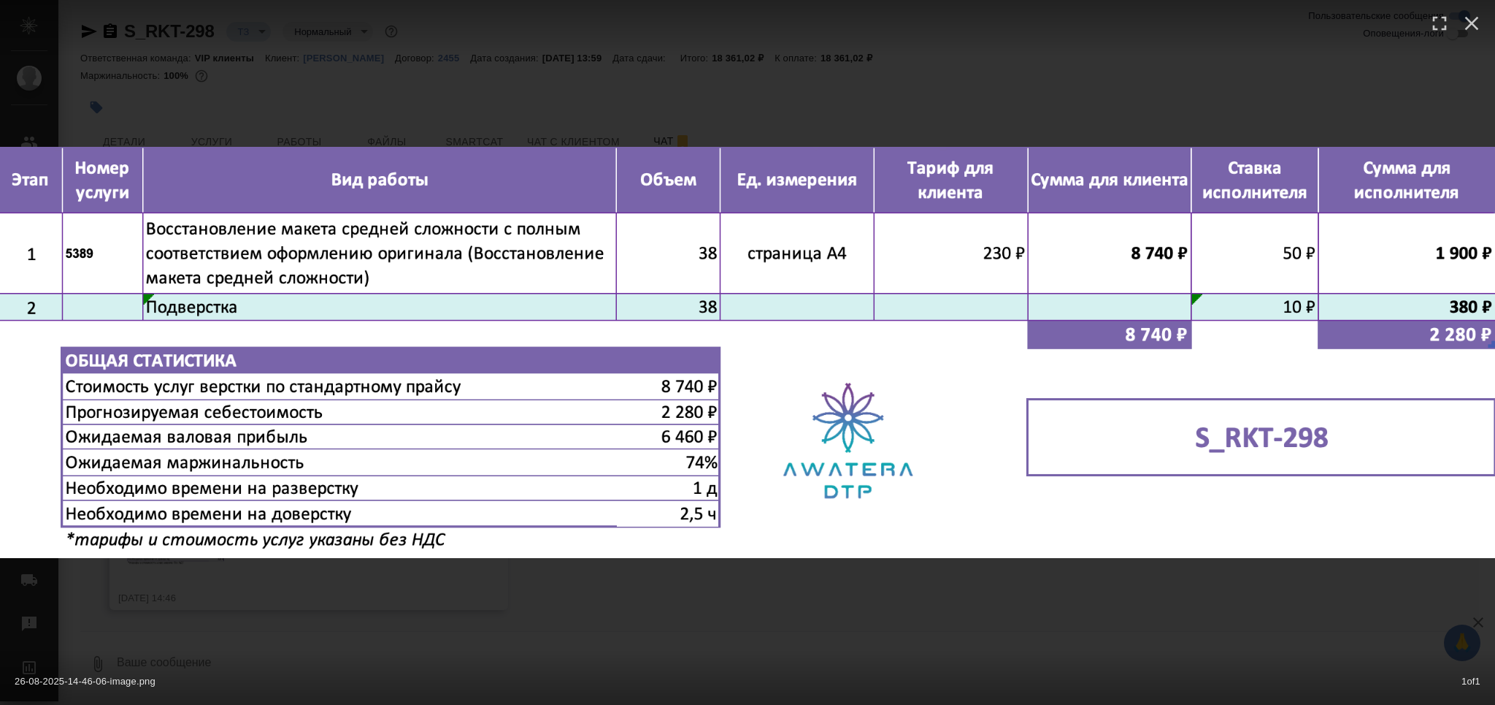
click at [516, 569] on div "26-08-2025-14-46-06-image.png 1 of 1" at bounding box center [747, 352] width 1495 height 705
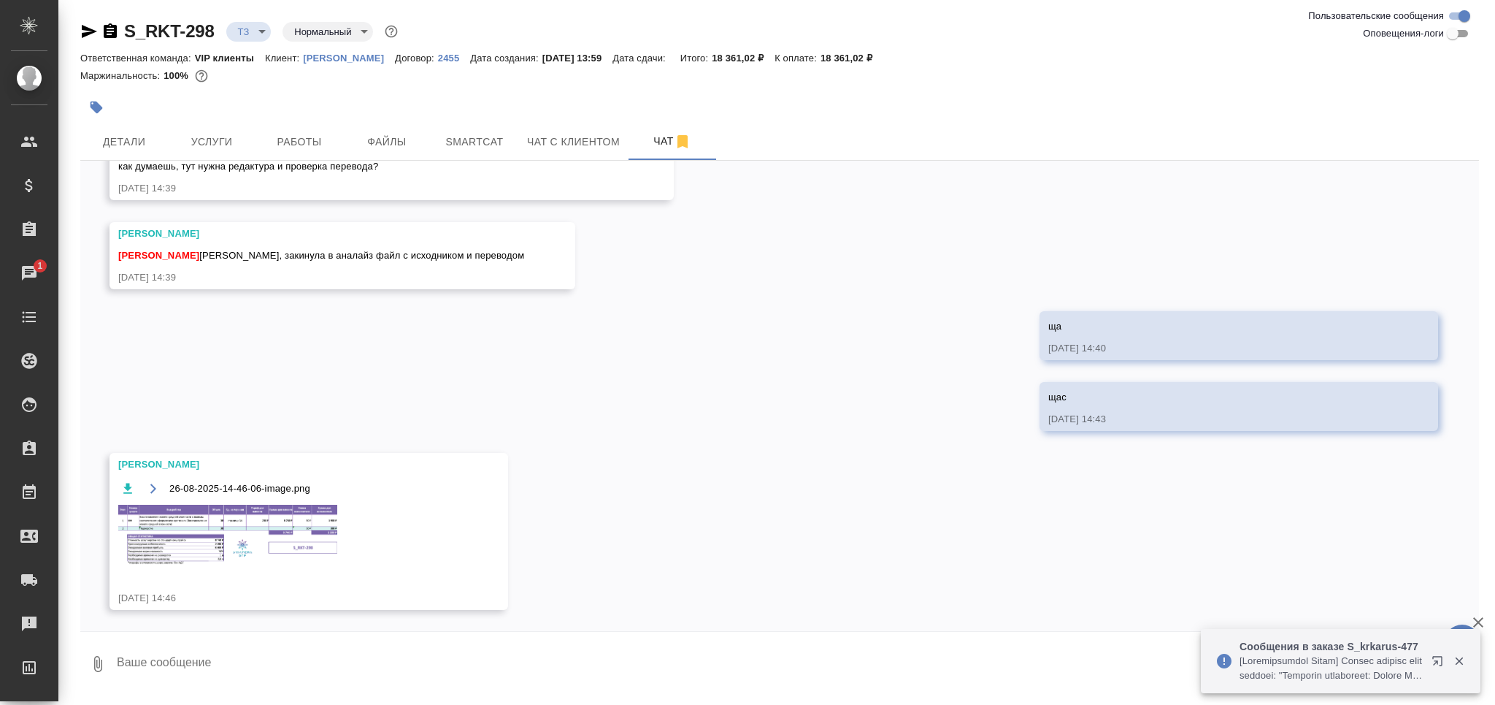
click at [220, 653] on textarea at bounding box center [797, 664] width 1364 height 50
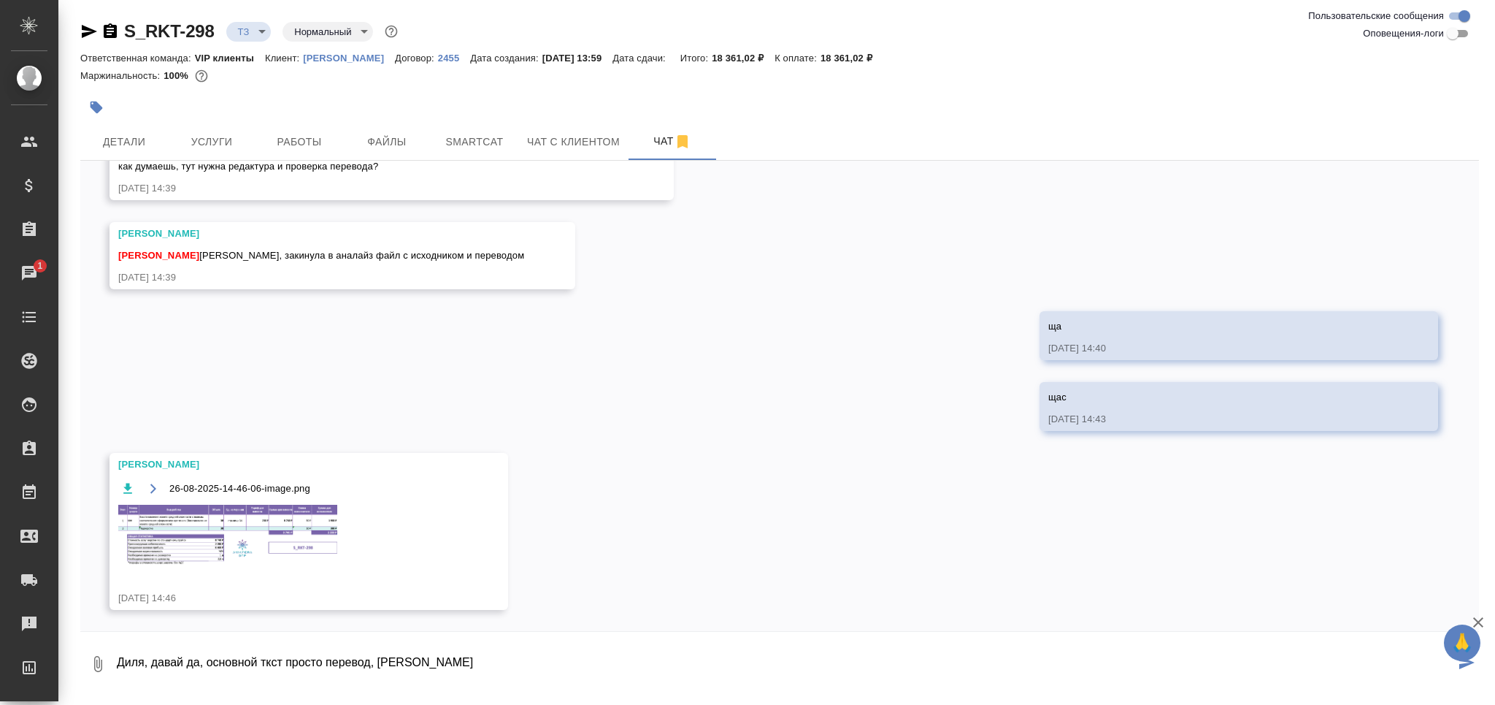
click at [266, 663] on textarea "Диля, давай да, основной ткст просто перевод, а" at bounding box center [785, 664] width 1340 height 50
click at [413, 664] on textarea "Диля, давай да, основной текст просто перевод, а" at bounding box center [785, 664] width 1340 height 50
type textarea "Диля, давай да, основной текст просто перевод, а то что уже ранее было переведе…"
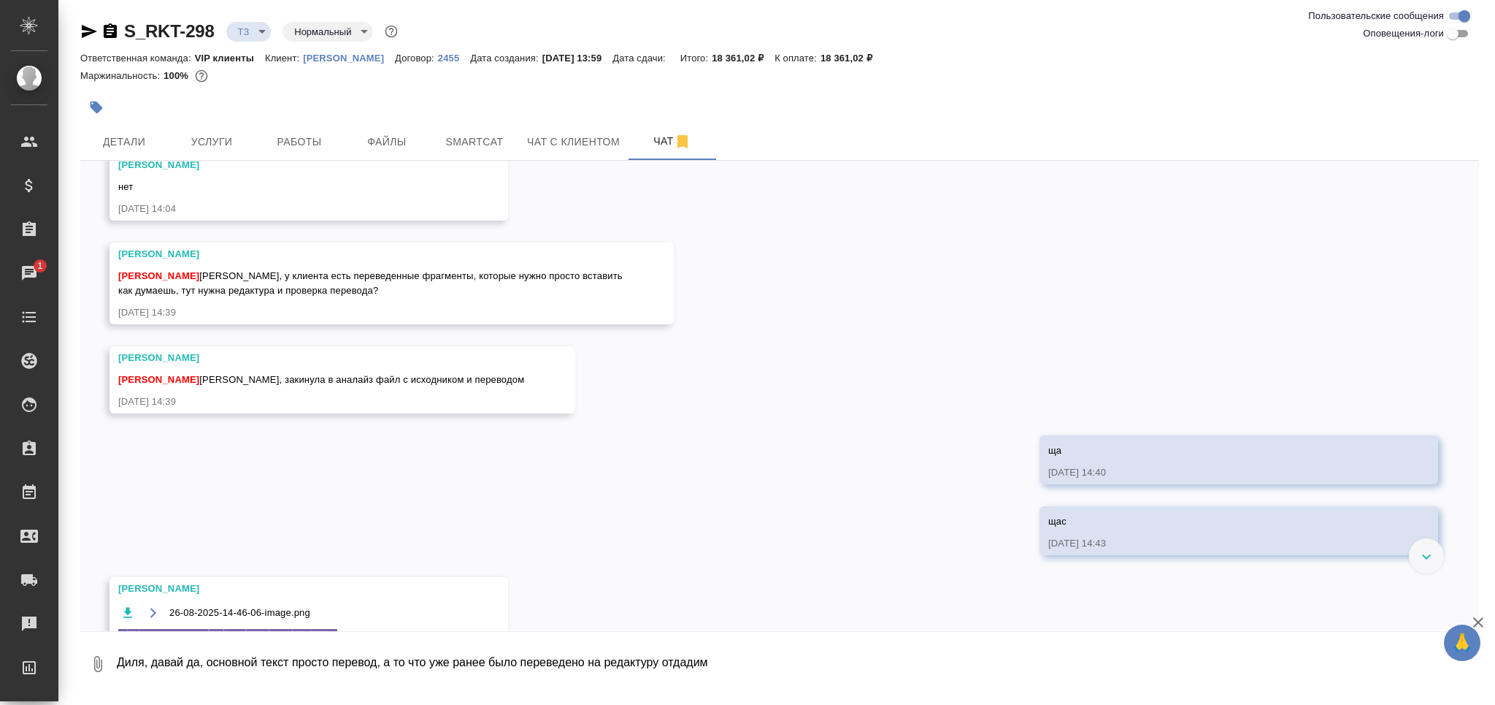
scroll to position [1478, 0]
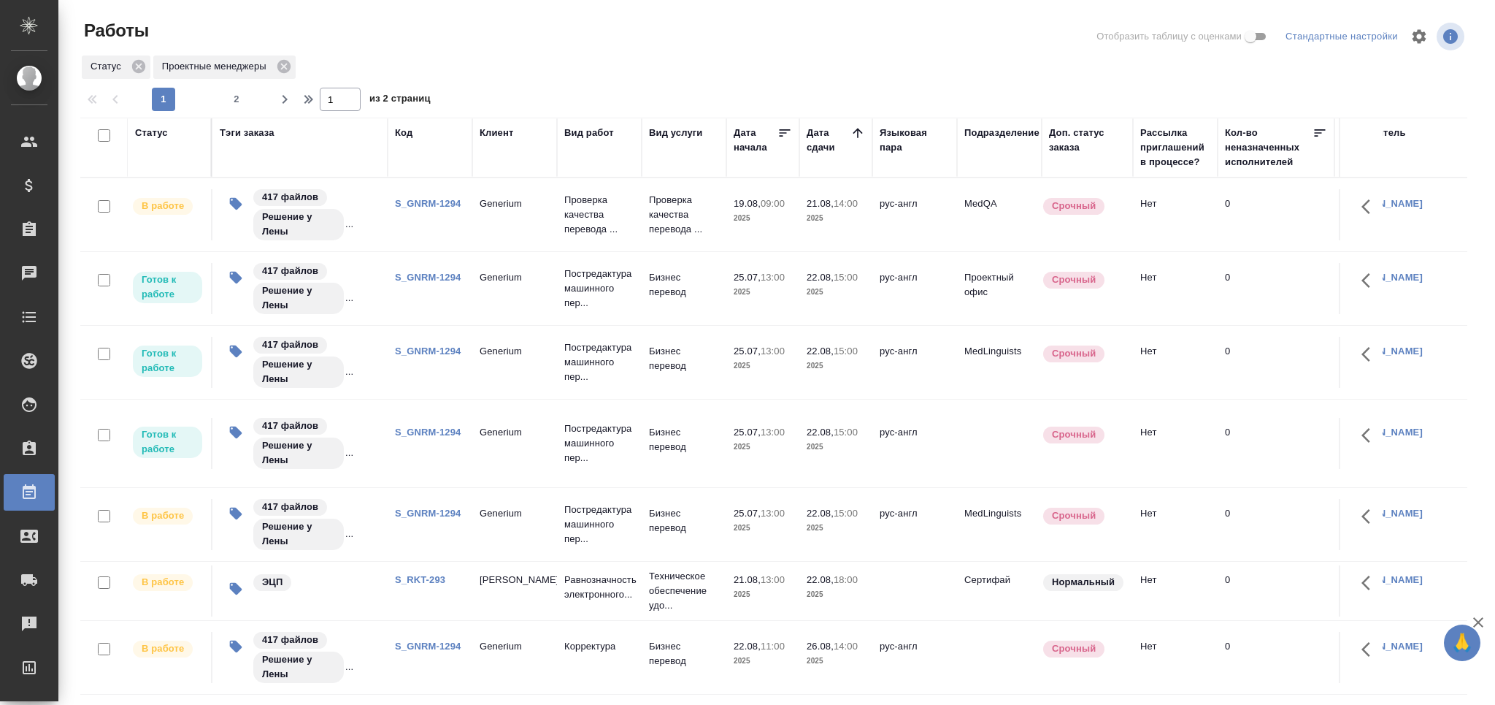
scroll to position [77, 0]
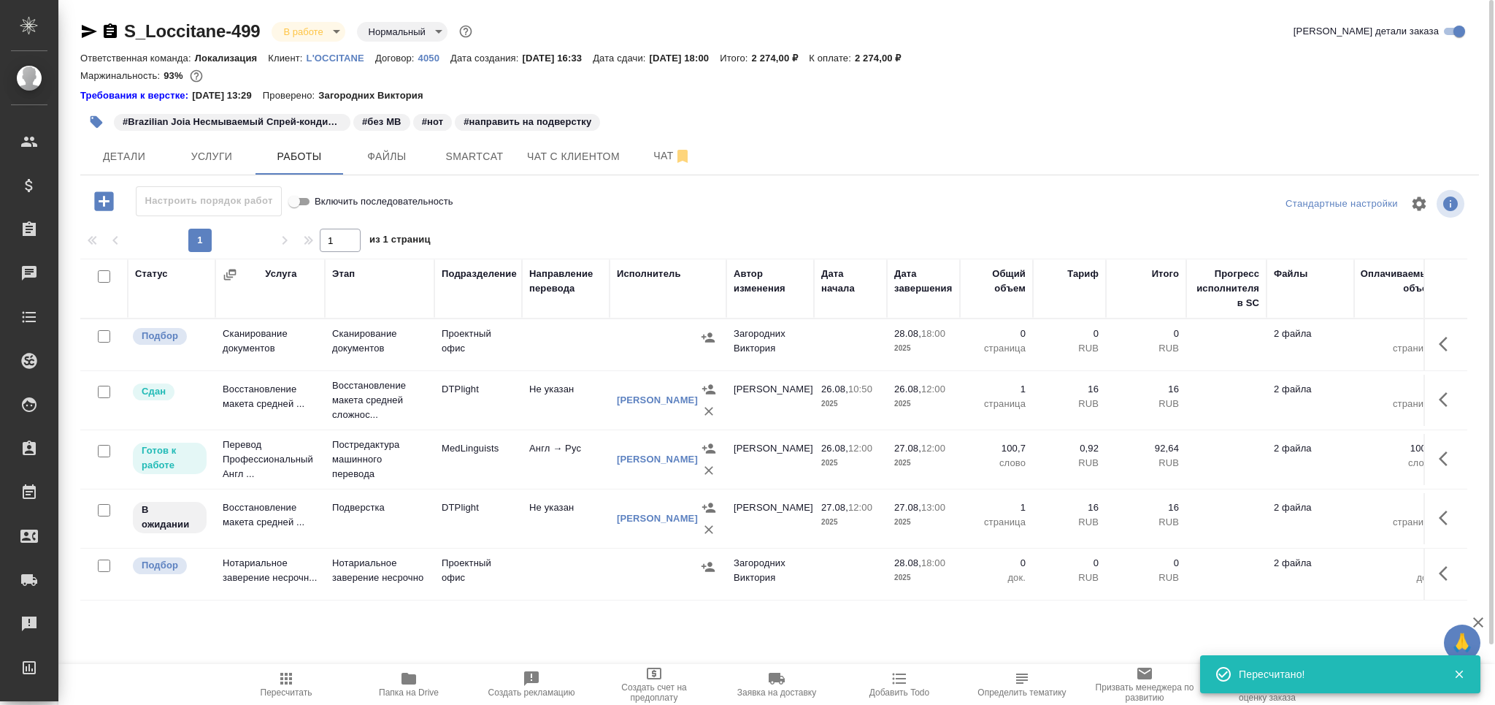
click at [283, 672] on icon "button" at bounding box center [286, 678] width 18 height 18
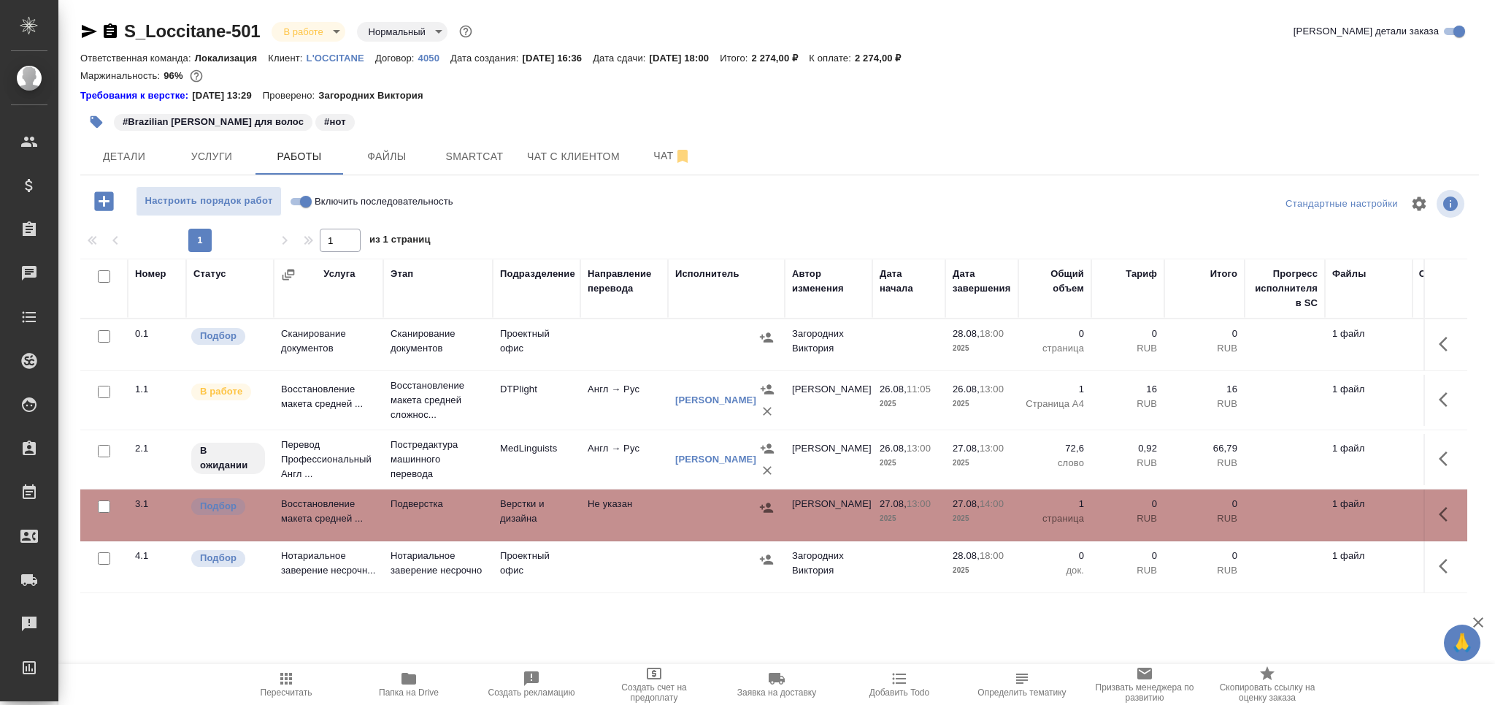
scroll to position [96, 0]
